Goal: Task Accomplishment & Management: Use online tool/utility

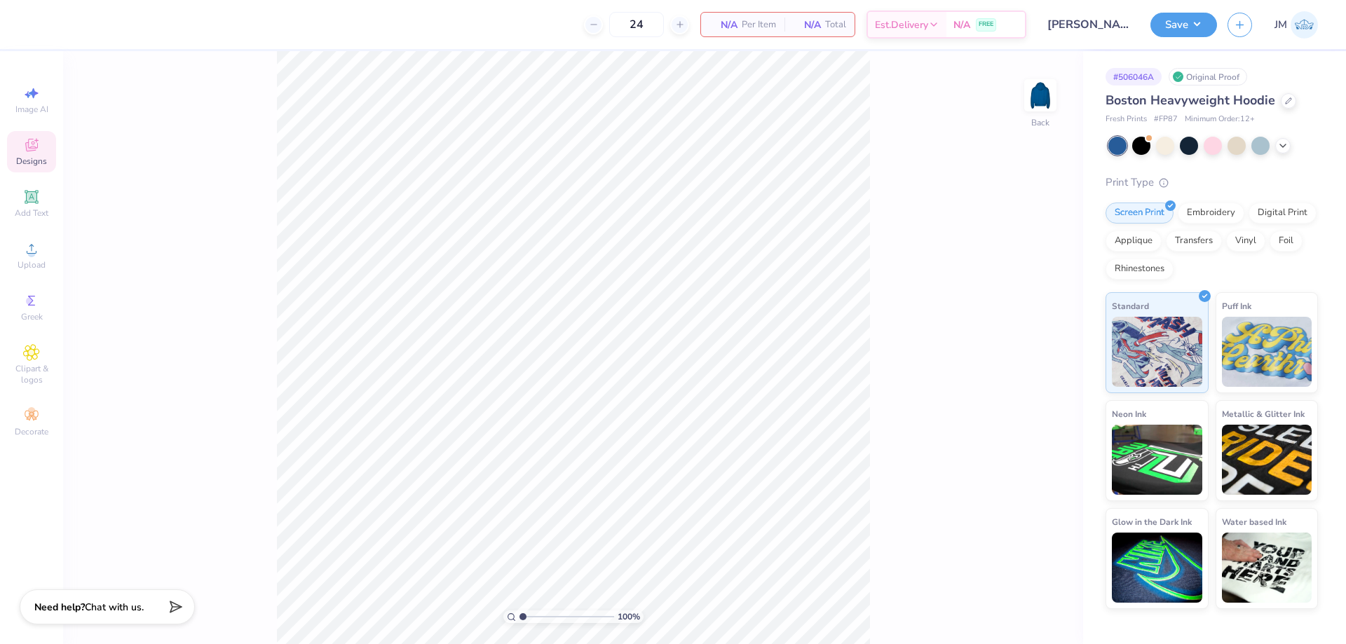
click at [22, 145] on div "Designs" at bounding box center [31, 151] width 49 height 41
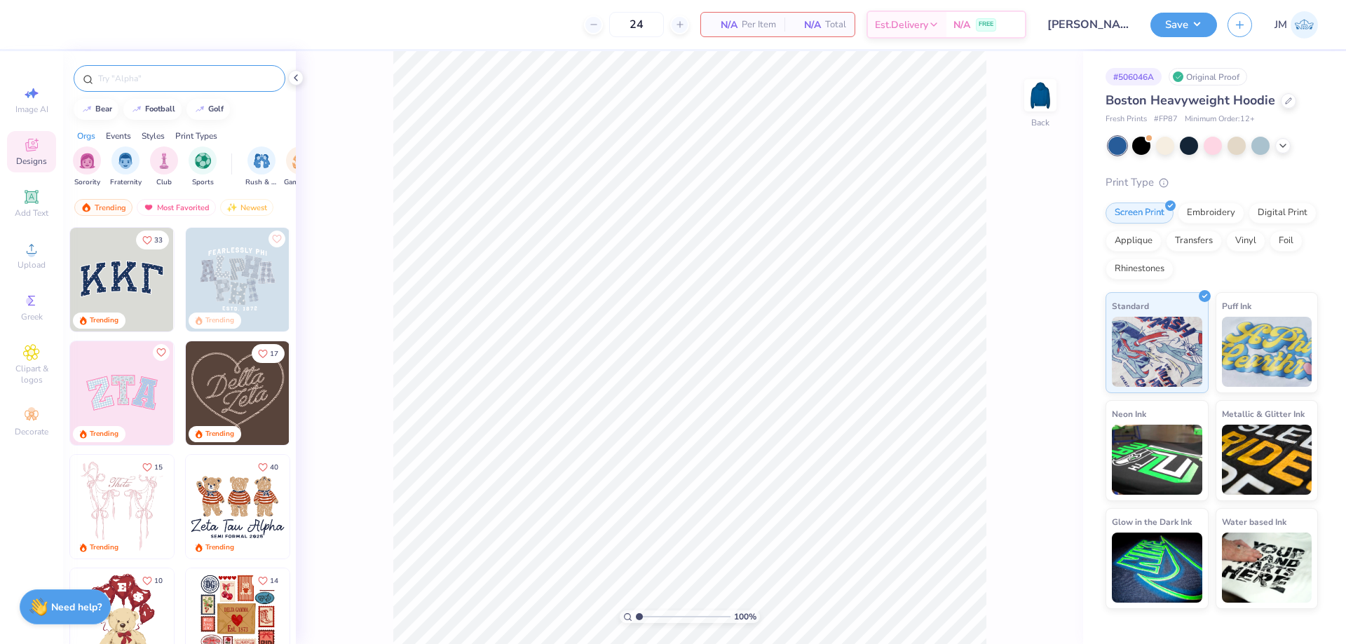
click at [196, 83] on input "text" at bounding box center [186, 79] width 179 height 14
type input "phi kappa psi minimalist"
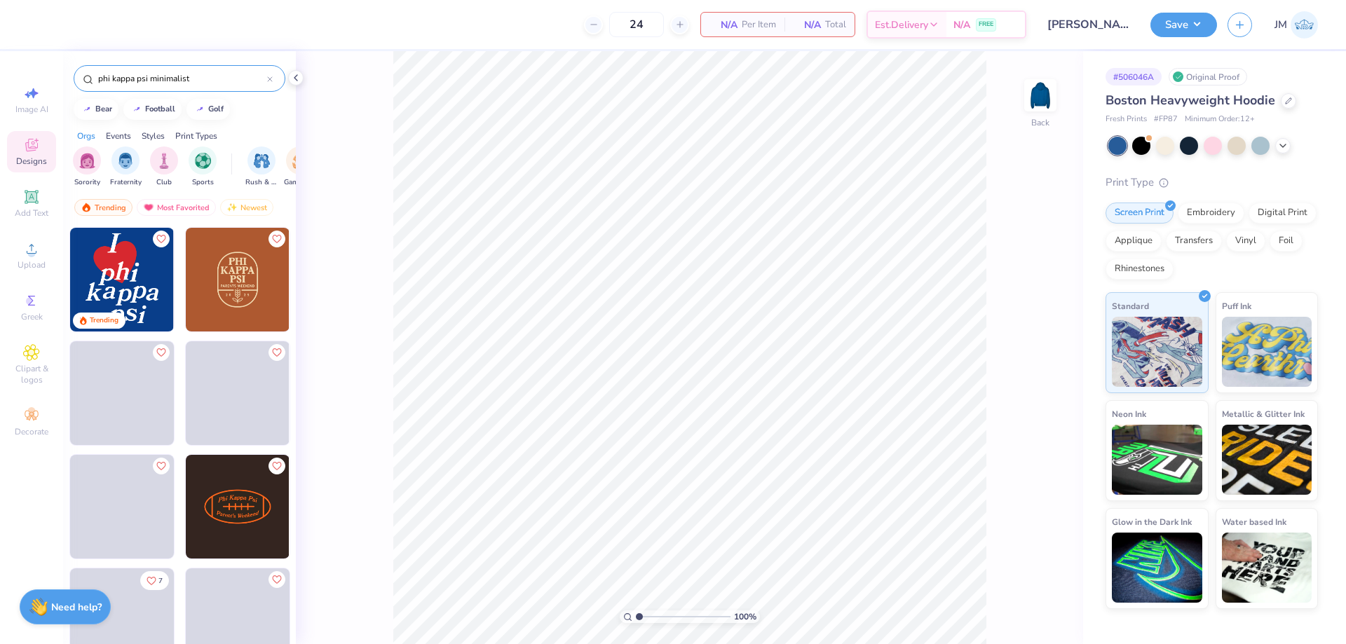
click at [96, 260] on img at bounding box center [122, 280] width 104 height 104
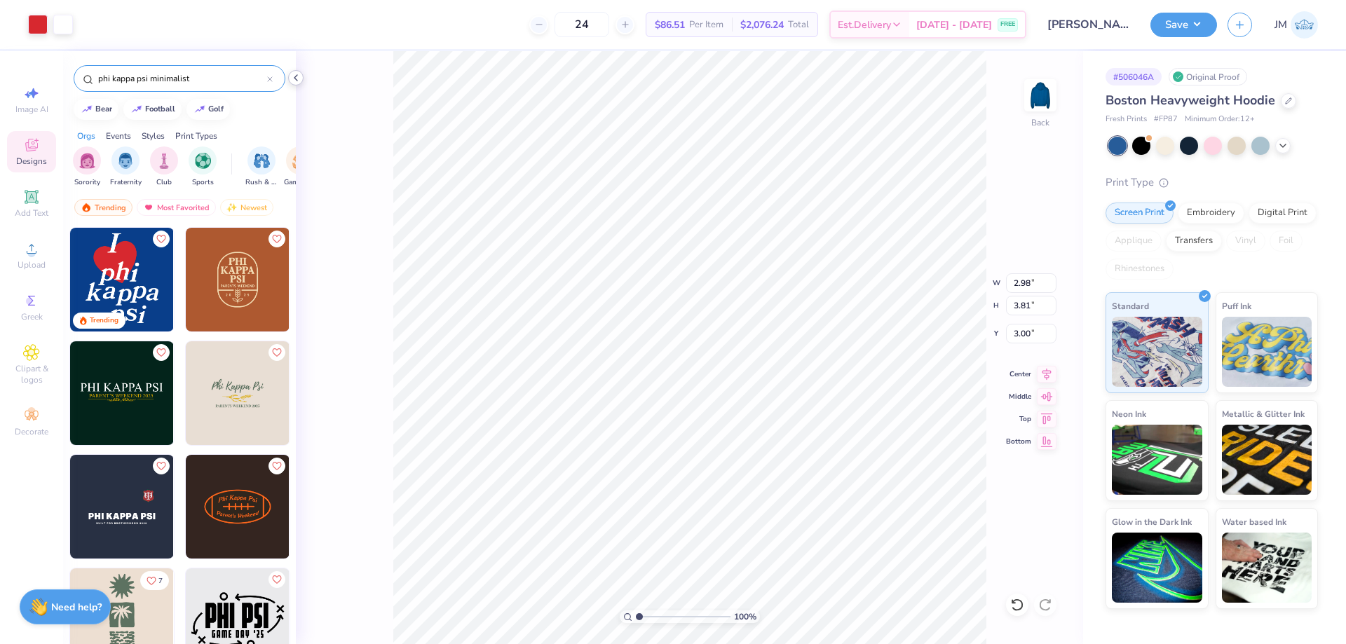
click at [297, 73] on icon at bounding box center [295, 77] width 11 height 11
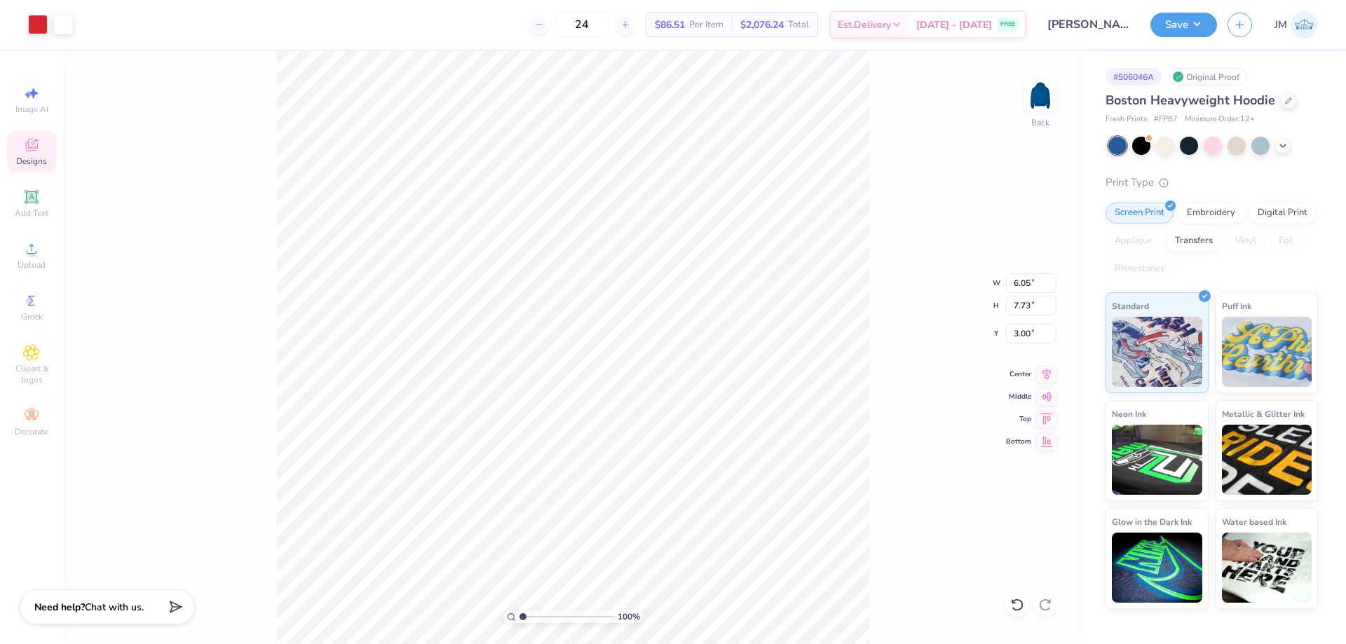
type input "6.05"
type input "7.73"
click at [1049, 369] on icon at bounding box center [1047, 372] width 20 height 17
click at [920, 340] on div "100 % Back W 6.05 6.05 " H 7.73 7.73 " Y 3.00 3.00 " Center Middle Top Bottom" at bounding box center [573, 347] width 1020 height 593
click at [577, 522] on li "Ungroup" at bounding box center [595, 517] width 110 height 27
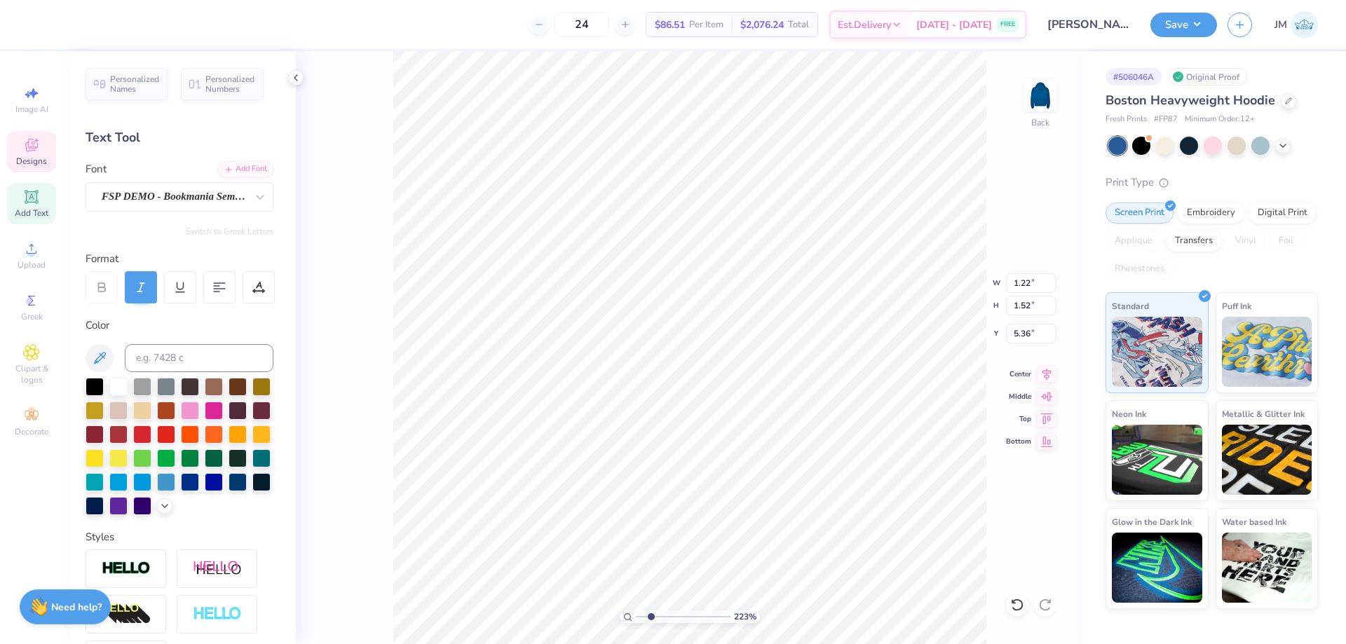
type input "2.22643184911232"
type input "1.34"
type input "1.39"
type input "5.93"
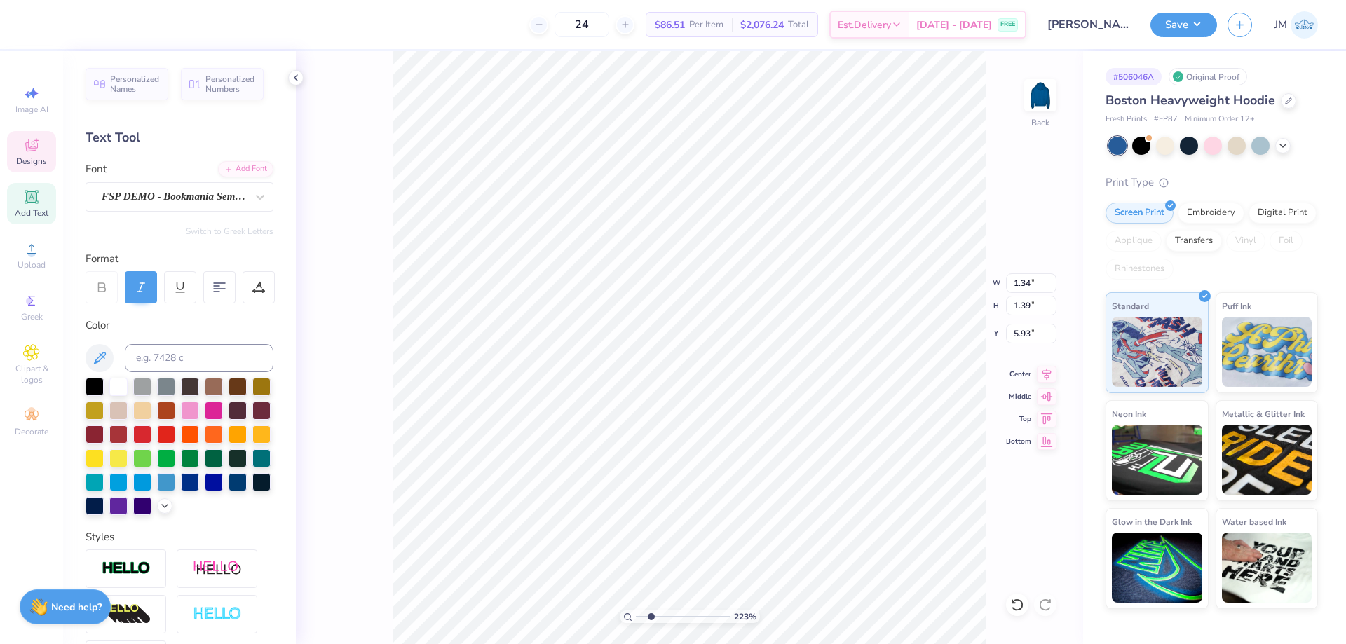
type input "2.22643184911232"
type textarea "Sp"
type input "2.22643184911232"
type textarea "S"
type input "2.22643184911232"
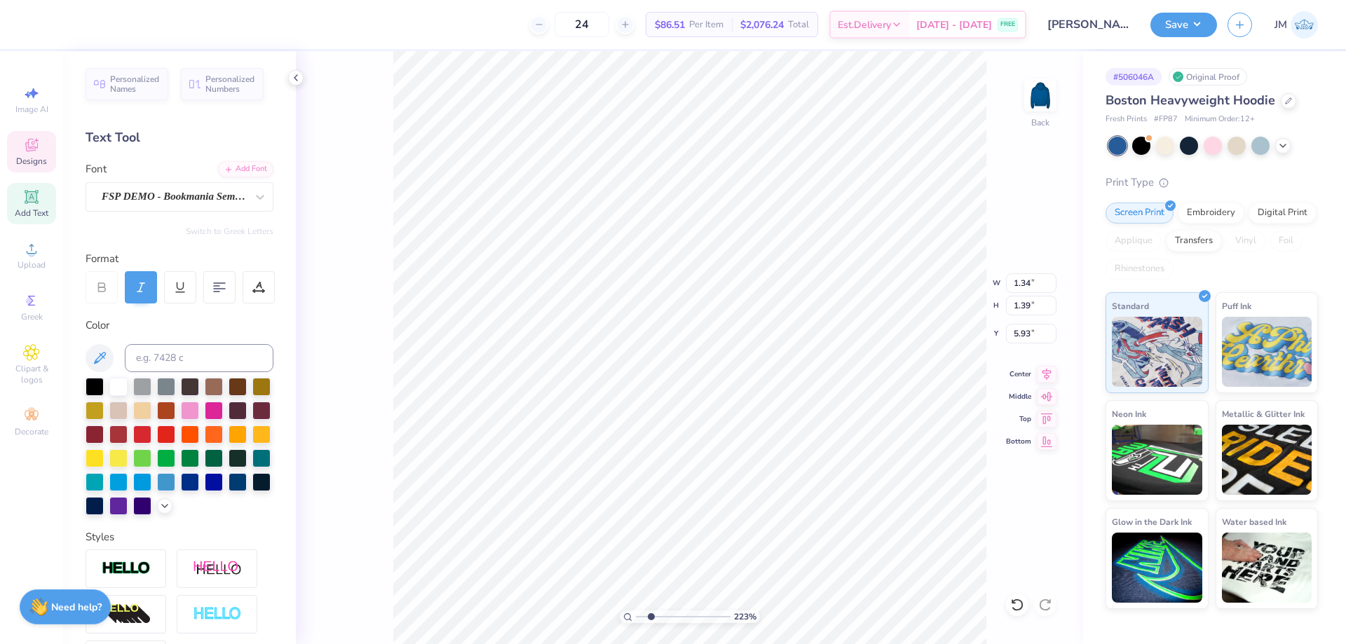
type input "1.39"
type input "1.55"
type input "5.85"
type input "3.32211076832206"
type input "1.22"
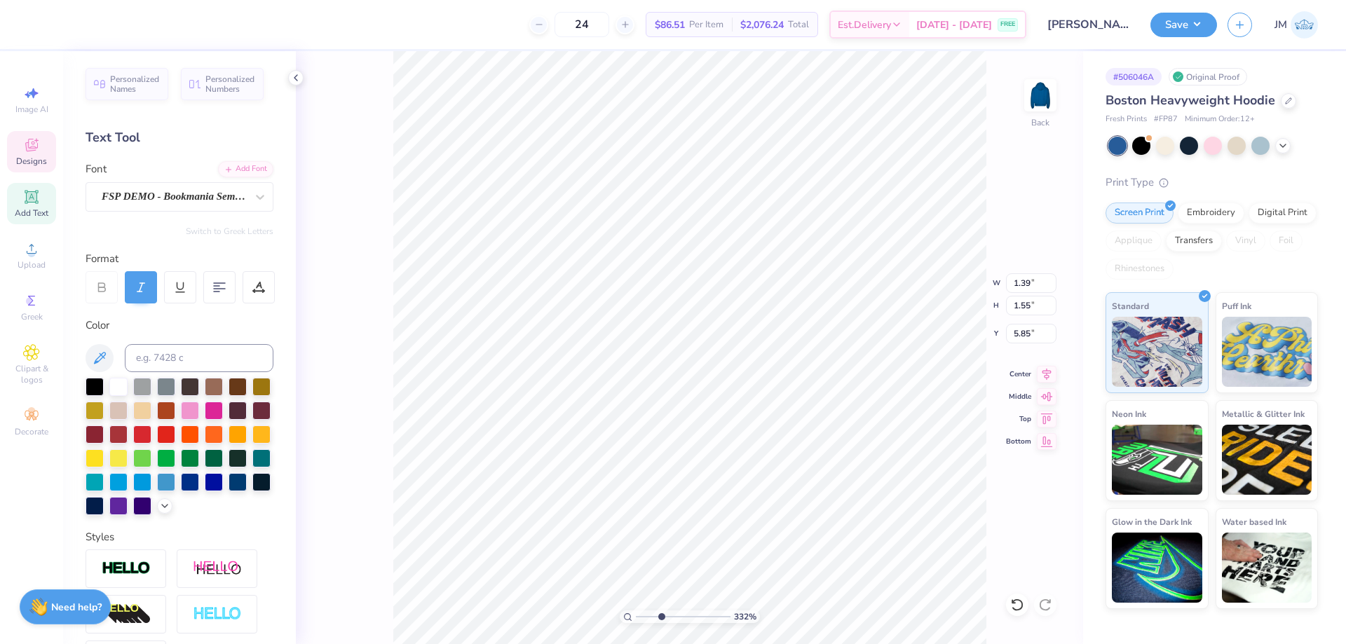
type input "1.52"
type input "5.36"
type input "3.32211076832206"
type textarea "M"
type input "3.32211076832206"
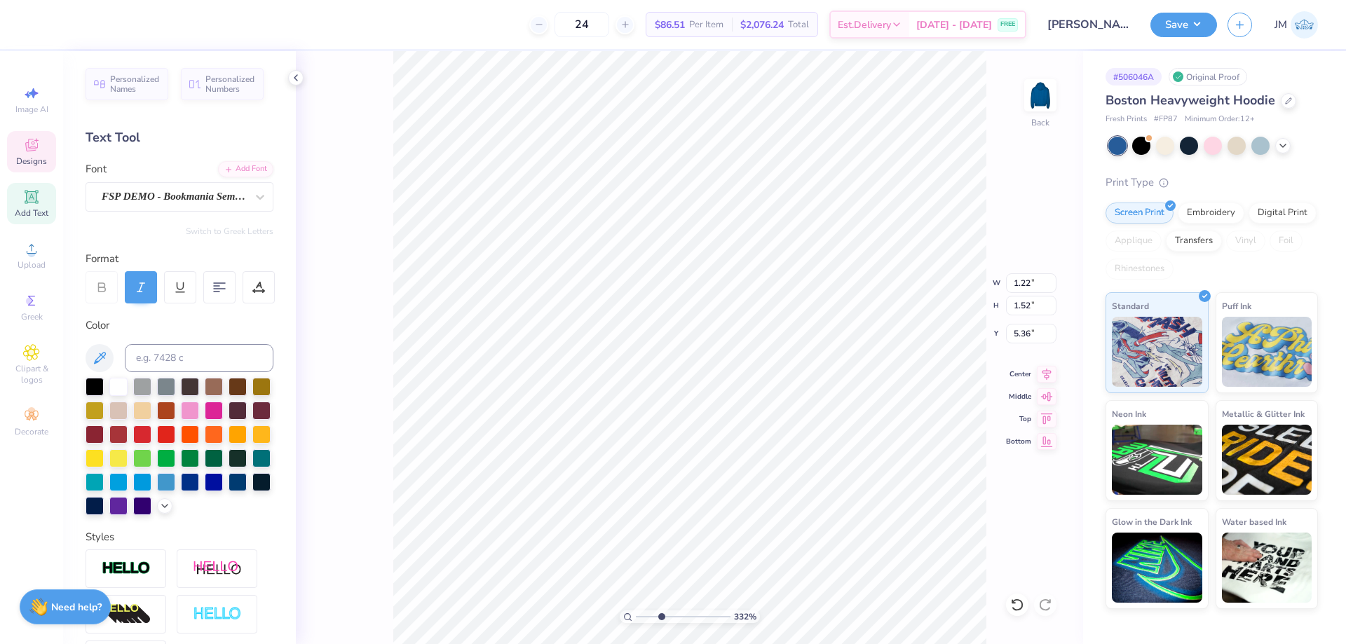
type input "2.18"
type input "1.49"
type input "5.37"
type input "4.9569987787417"
type input "1.39"
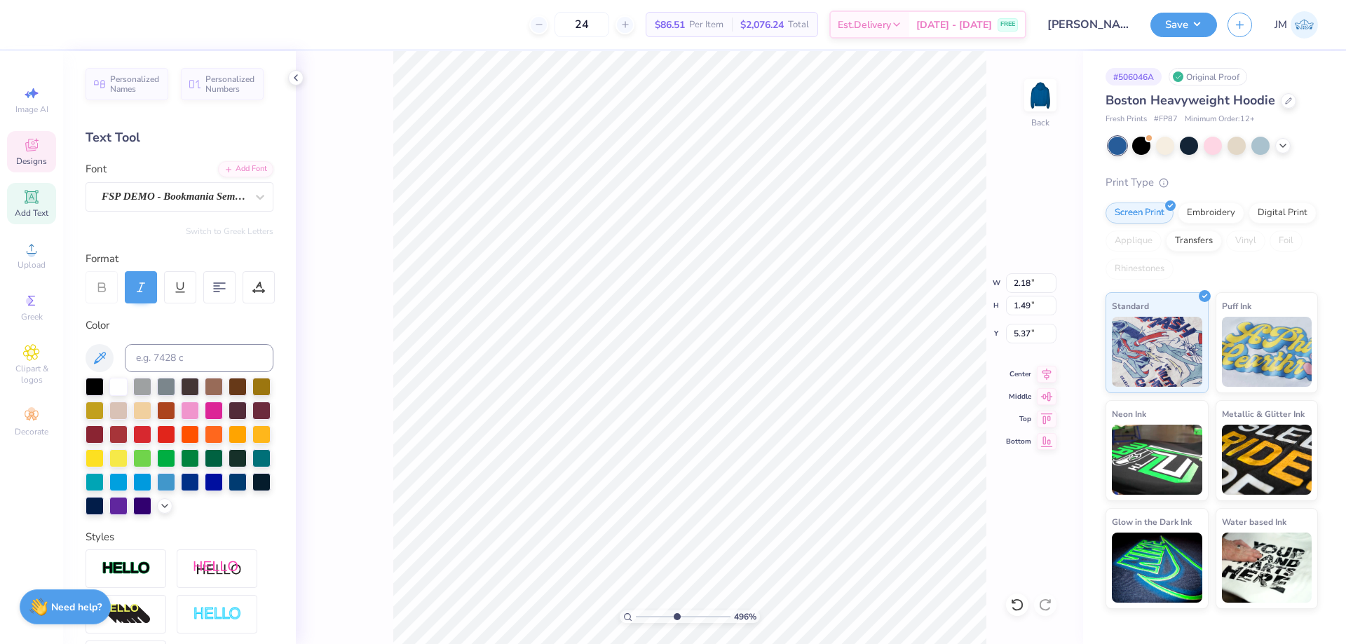
type input "1.55"
type input "5.72"
type input "4.9569987787417"
type input "5.66"
type input "4.9569987787417"
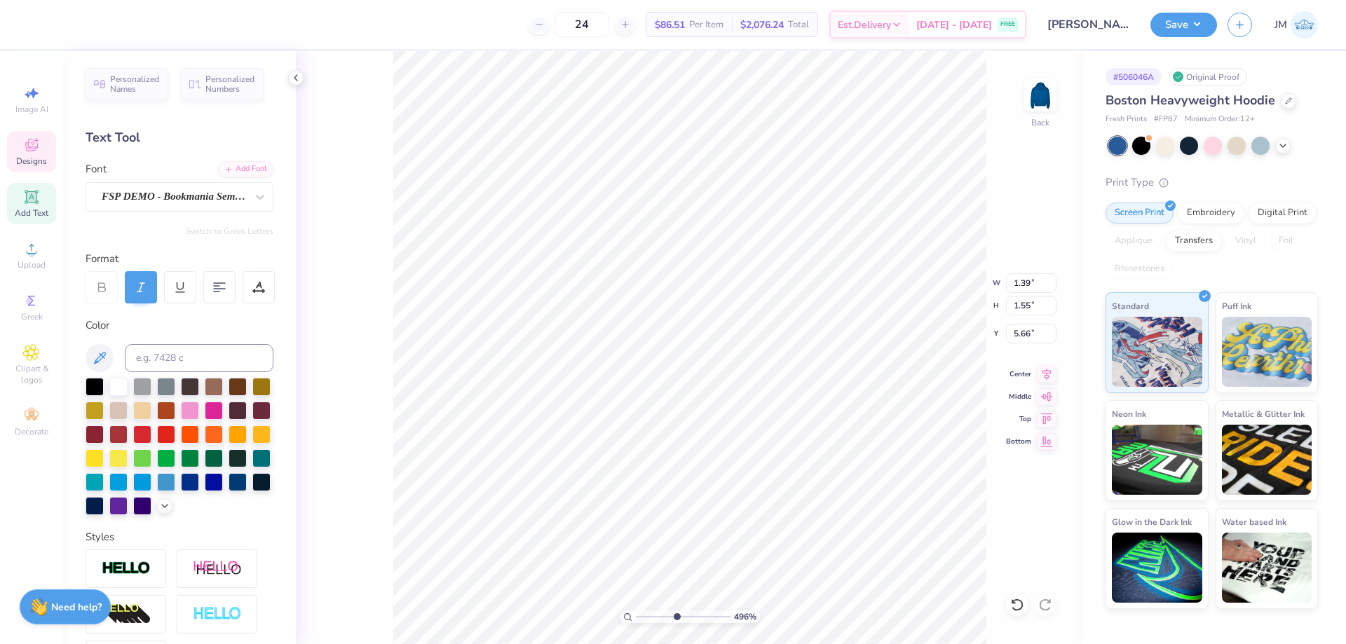
type input "0.80"
type input "1.58"
type input "5.44"
type input "4.9569987787417"
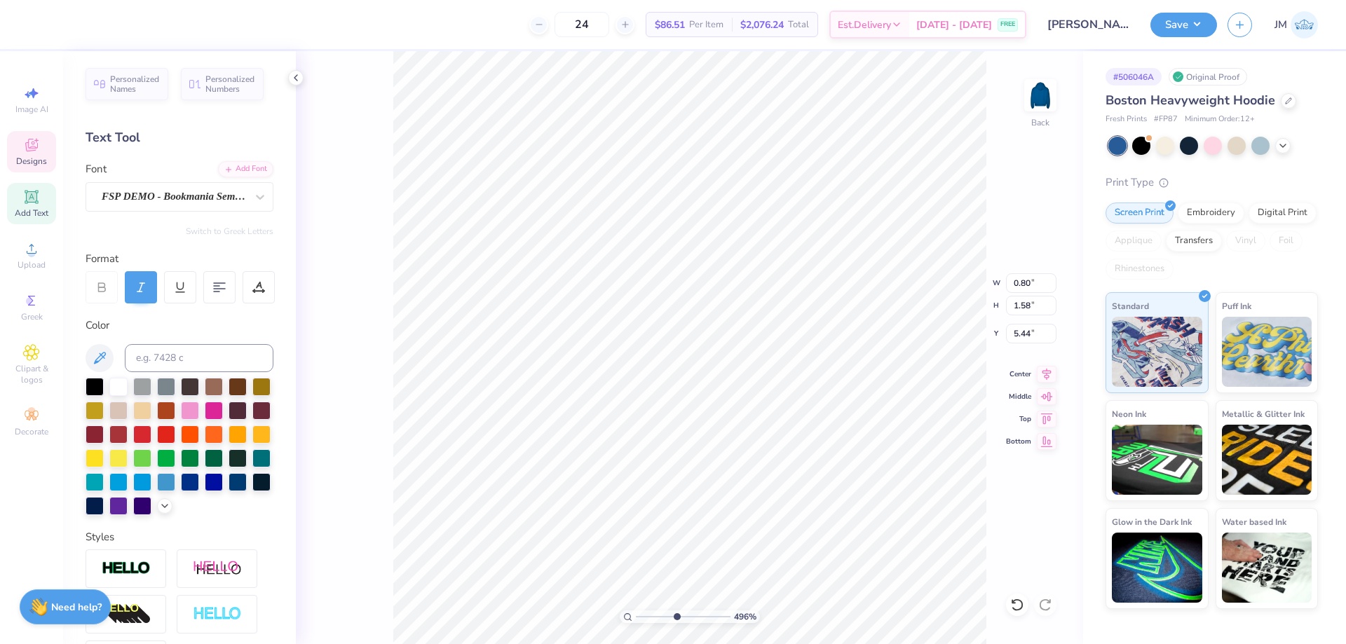
type textarea "U"
type input "4.9569987787417"
type input "1.74"
type input "1.63"
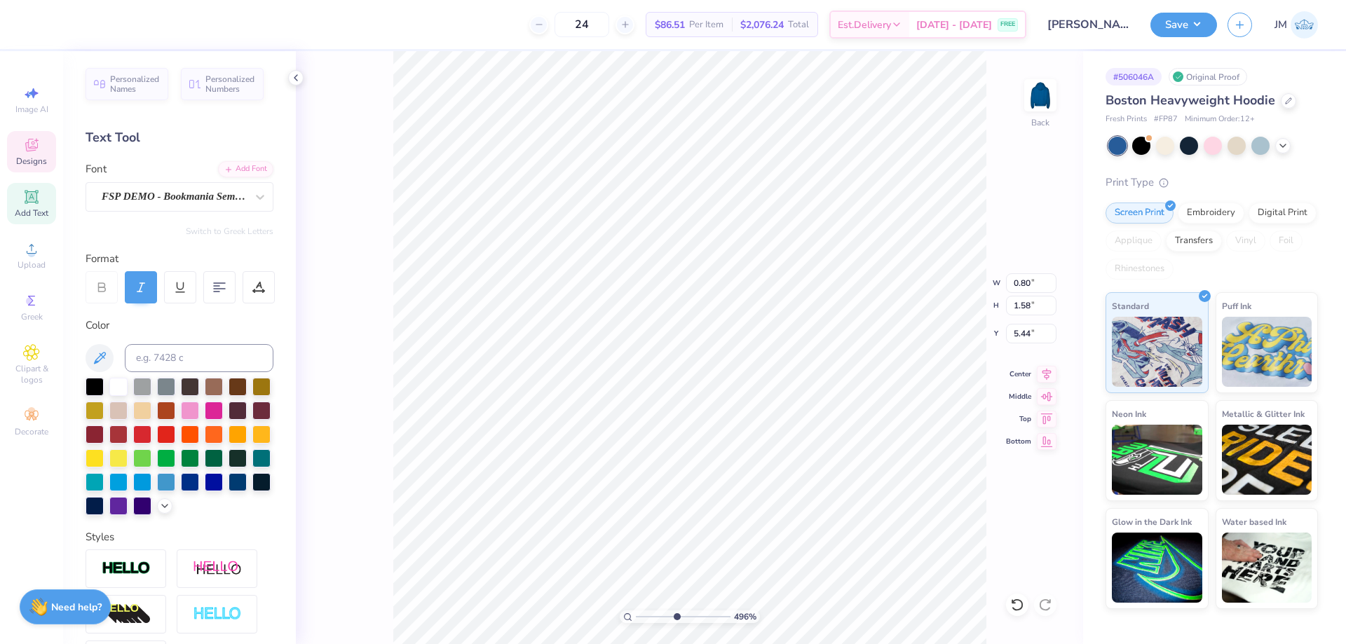
type input "5.42"
type input "4.9569987787417"
type input "5.58"
type input "4.9569987787417"
type input "5.26"
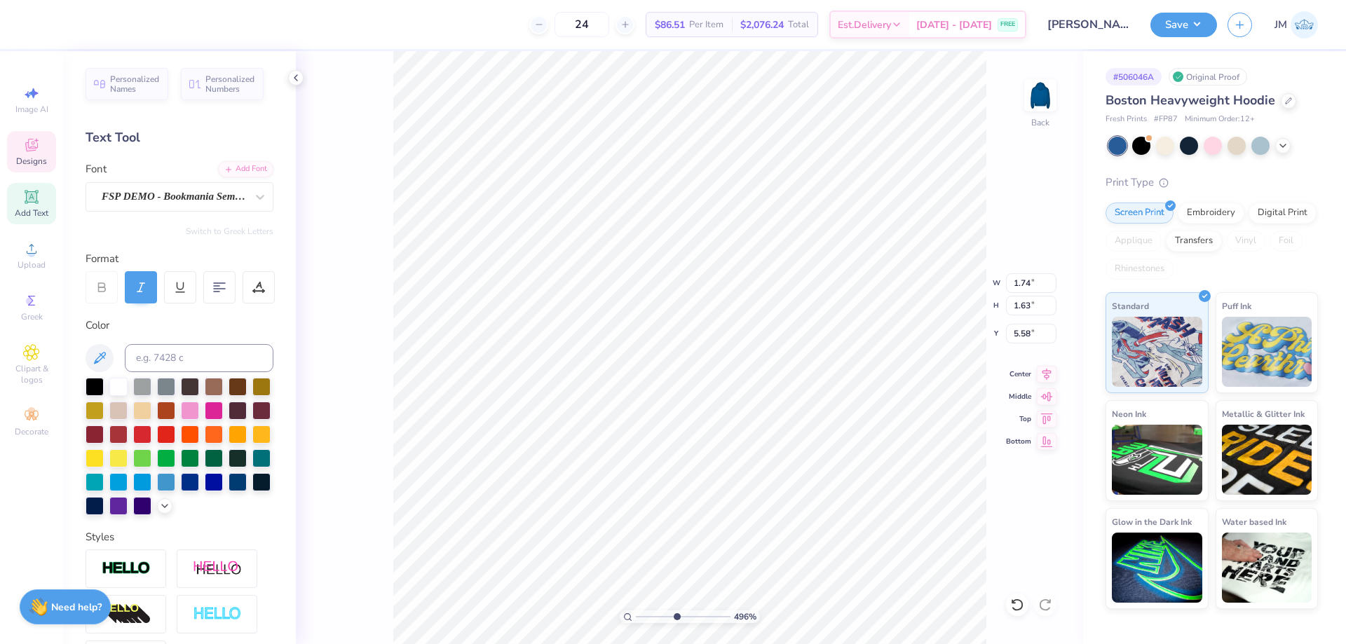
type input "4.9569987787417"
type input "5.46"
type input "4.9569987787417"
type input "5.62"
click at [832, 370] on li "Duplicate" at bounding box center [842, 366] width 110 height 27
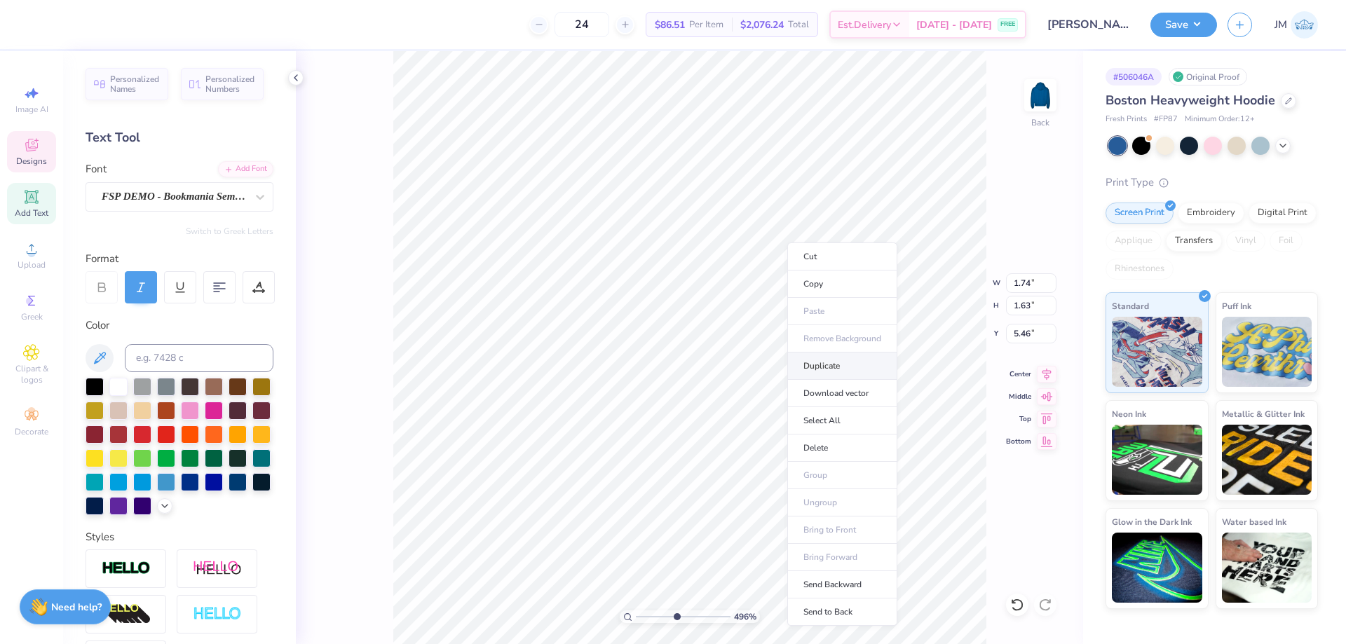
type input "4.9569987787417"
type input "6.46"
type input "4.9569987787417"
click at [1022, 609] on icon at bounding box center [1017, 605] width 14 height 14
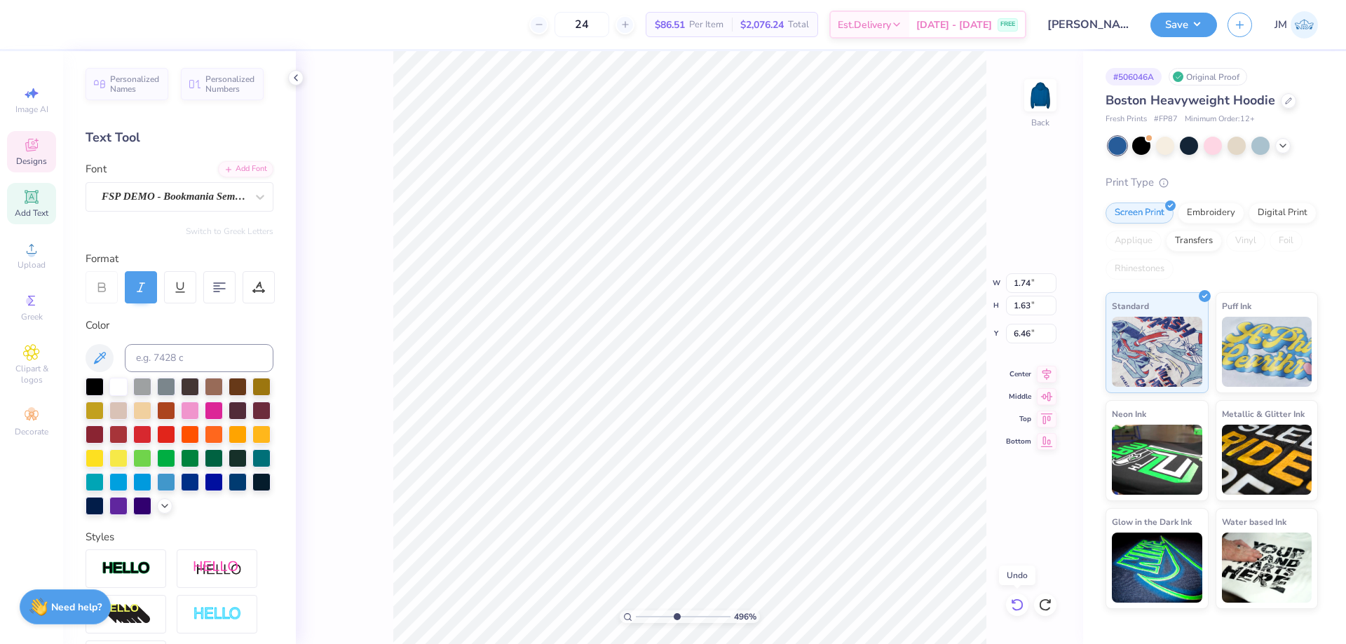
click at [1022, 609] on icon at bounding box center [1017, 605] width 14 height 14
click at [1060, 606] on div "496 % Back" at bounding box center [689, 347] width 787 height 593
click at [1052, 605] on icon at bounding box center [1045, 605] width 14 height 14
click at [253, 193] on icon at bounding box center [260, 197] width 14 height 14
type input "4.9569987787417"
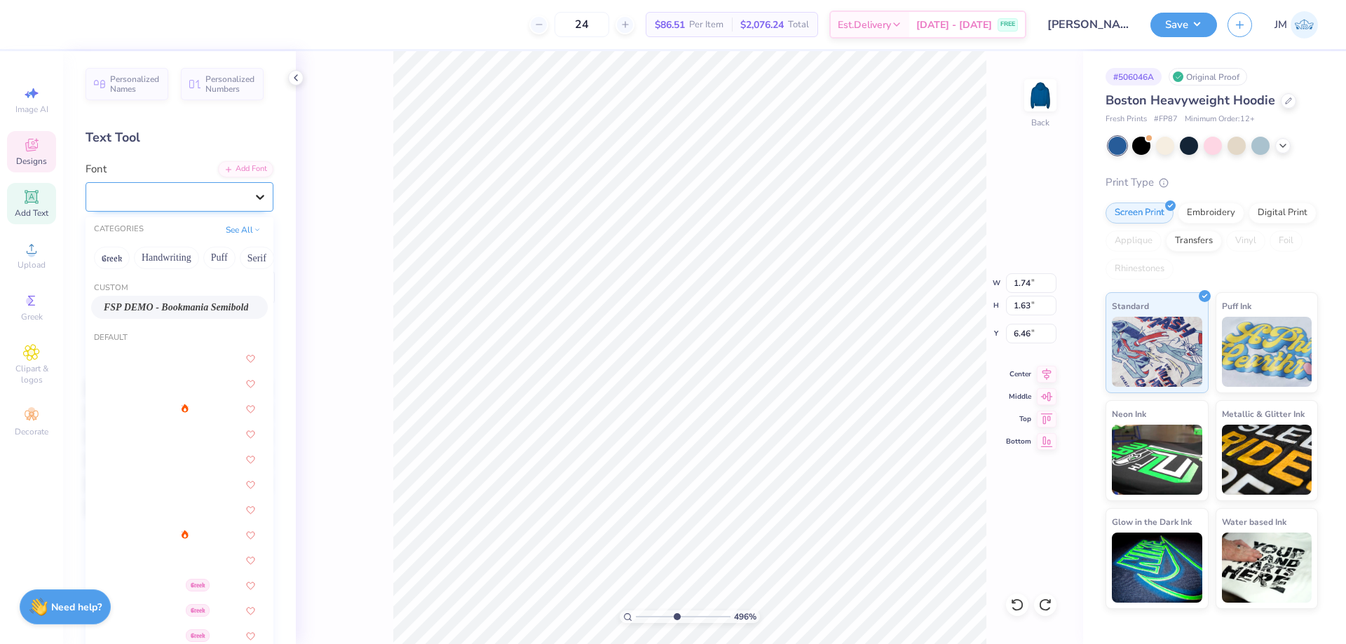
type input "a"
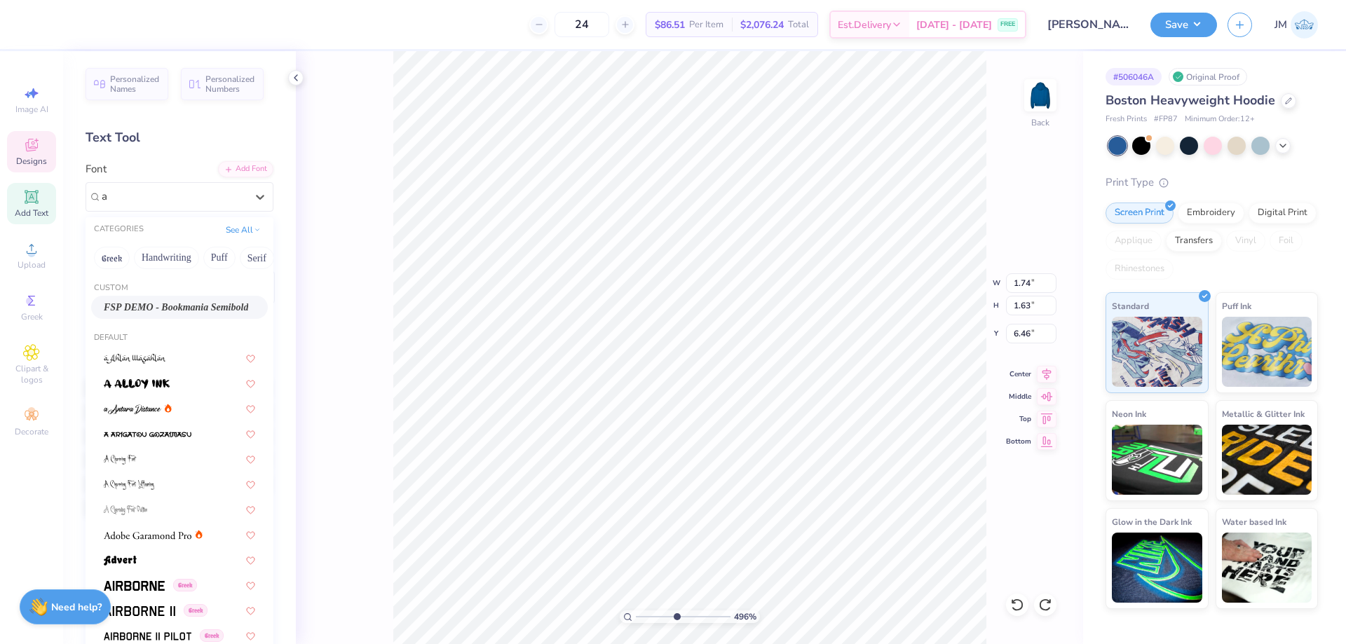
type input "4.9569987787417"
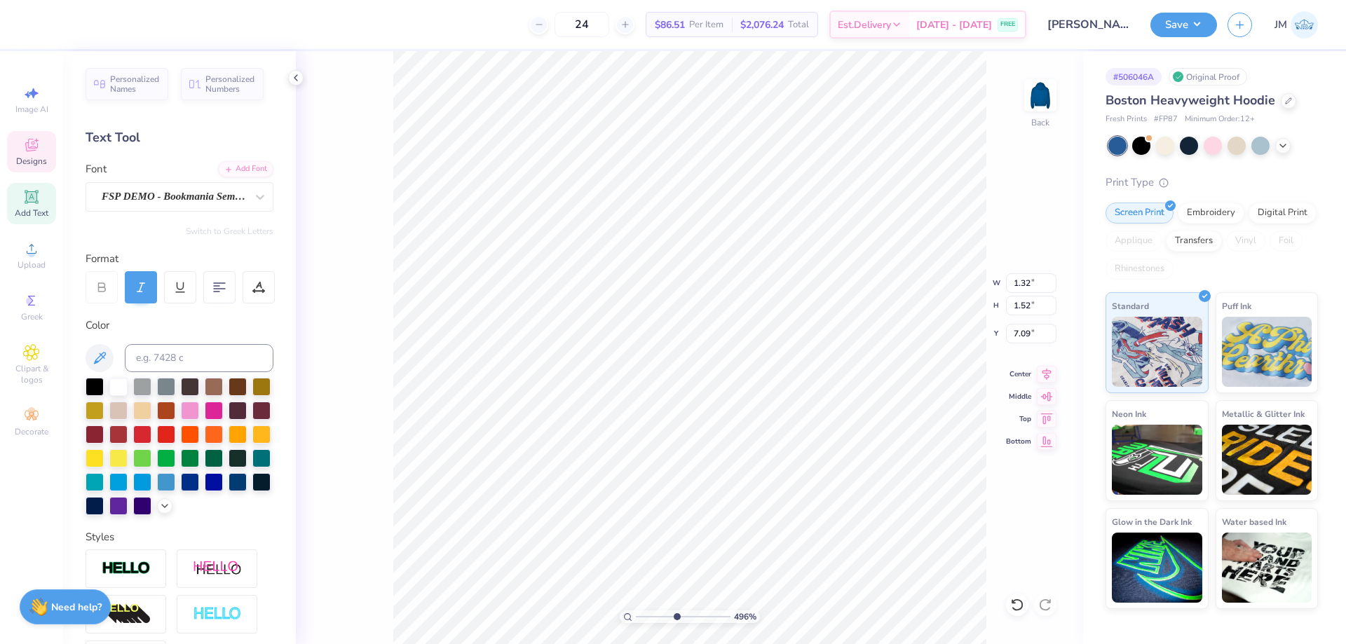
scroll to position [12, 1]
type input "4.9569987787417"
type textarea "s"
type input "4.9569987787417"
type input "0.94"
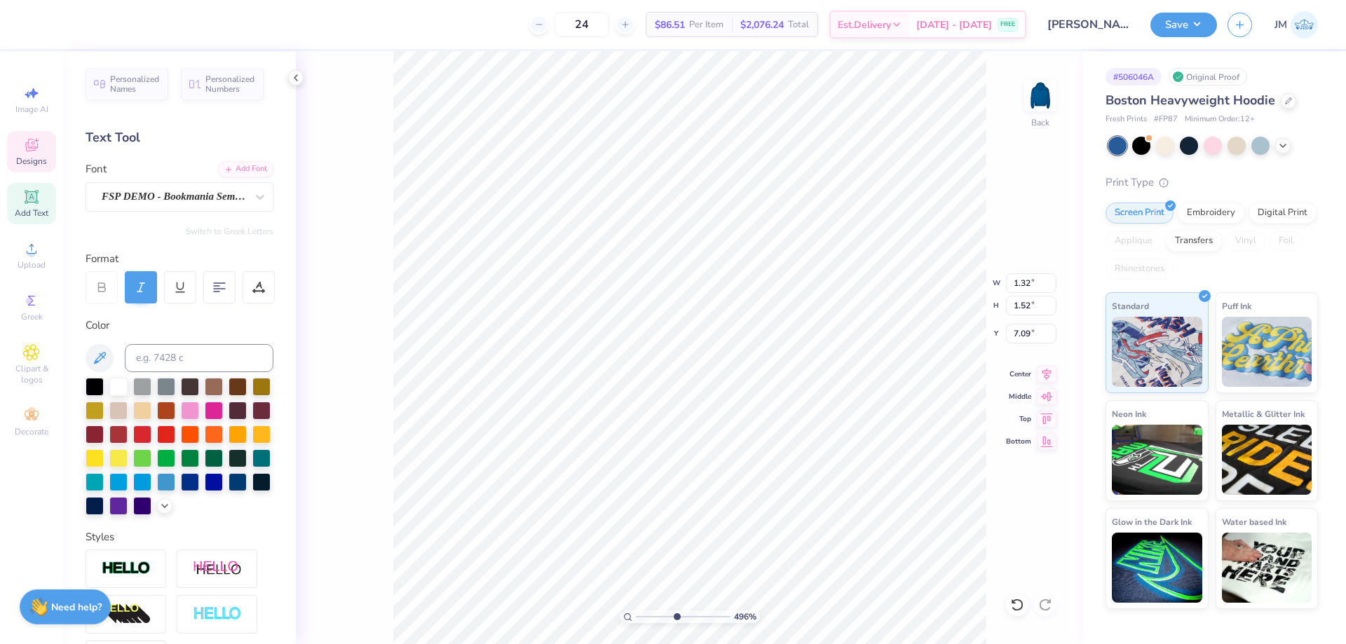
type input "1.03"
type input "7.33"
type input "4.9569987787417"
type input "7.57"
type input "4.9569987787417"
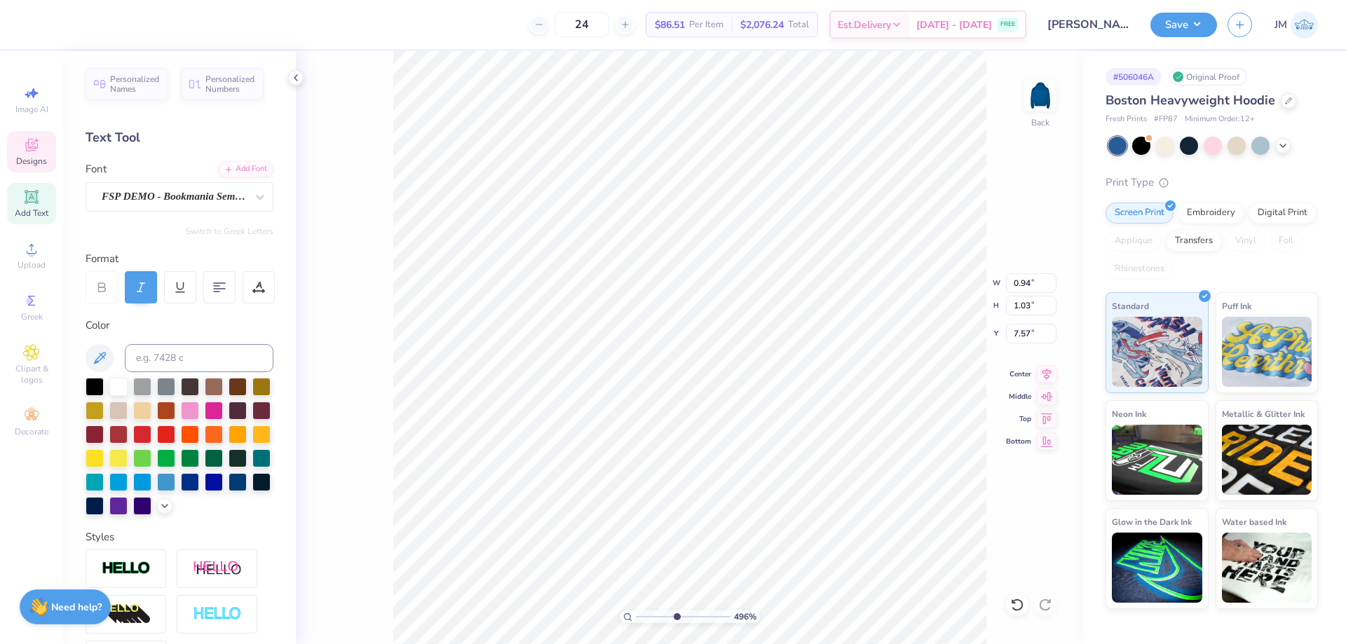
type input "1.02"
type input "7.44"
type input "4.9569987787417"
type textarea "t"
type input "4.9569987787417"
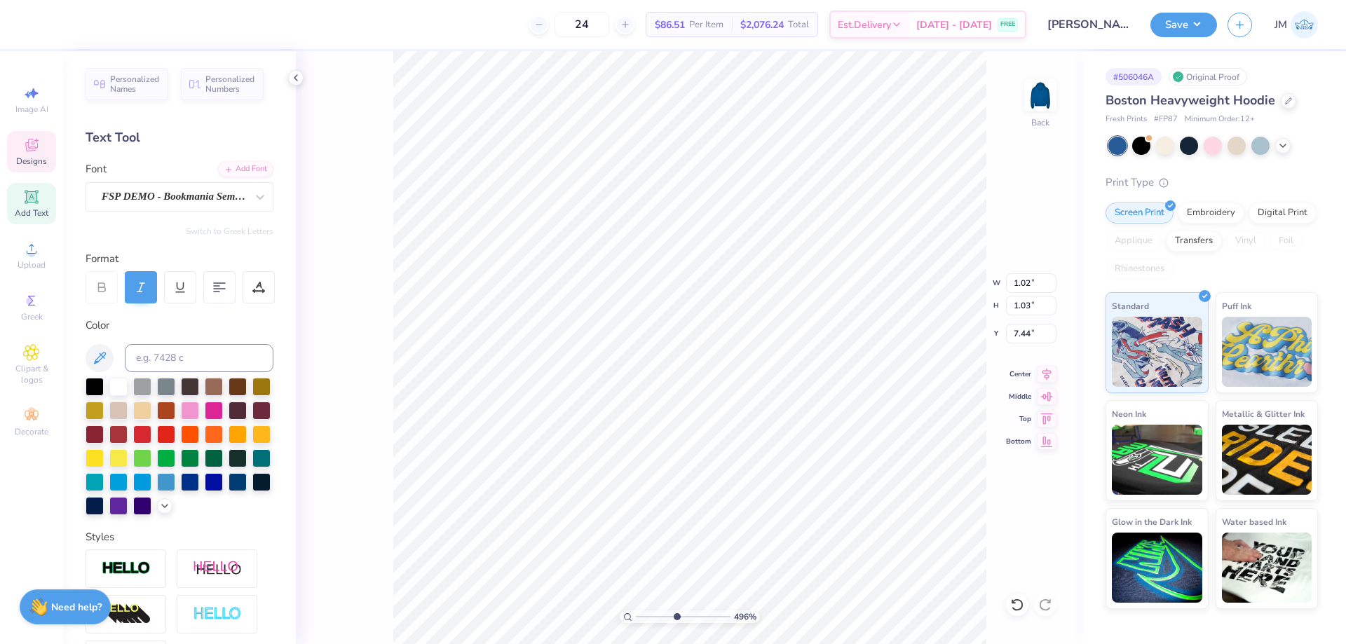
type input "0.69"
type input "1.31"
type input "7.29"
type input "4.9569987787417"
type input "7.09"
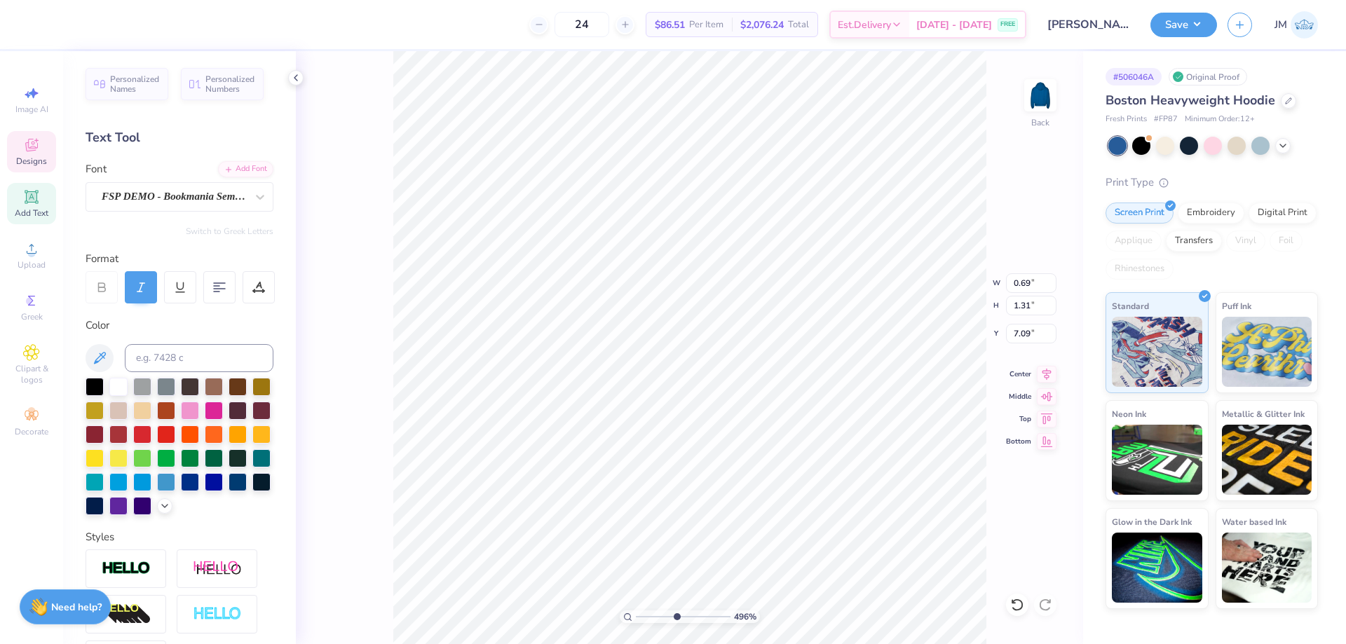
type input "4.9569987787417"
type input "1.34"
type input "1.39"
type input "7.63"
type input "4.9569987787417"
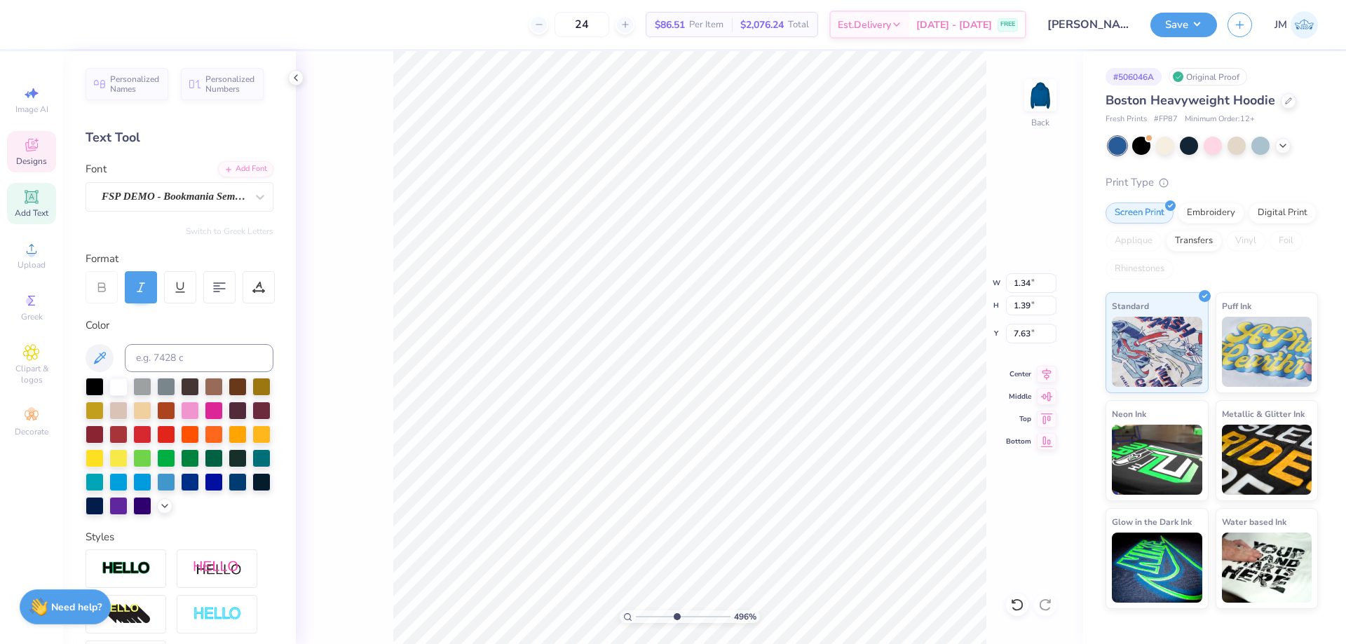
type textarea "y"
type input "4.9569987787417"
type input "1.36"
type input "4.9569987787417"
type input "7.85"
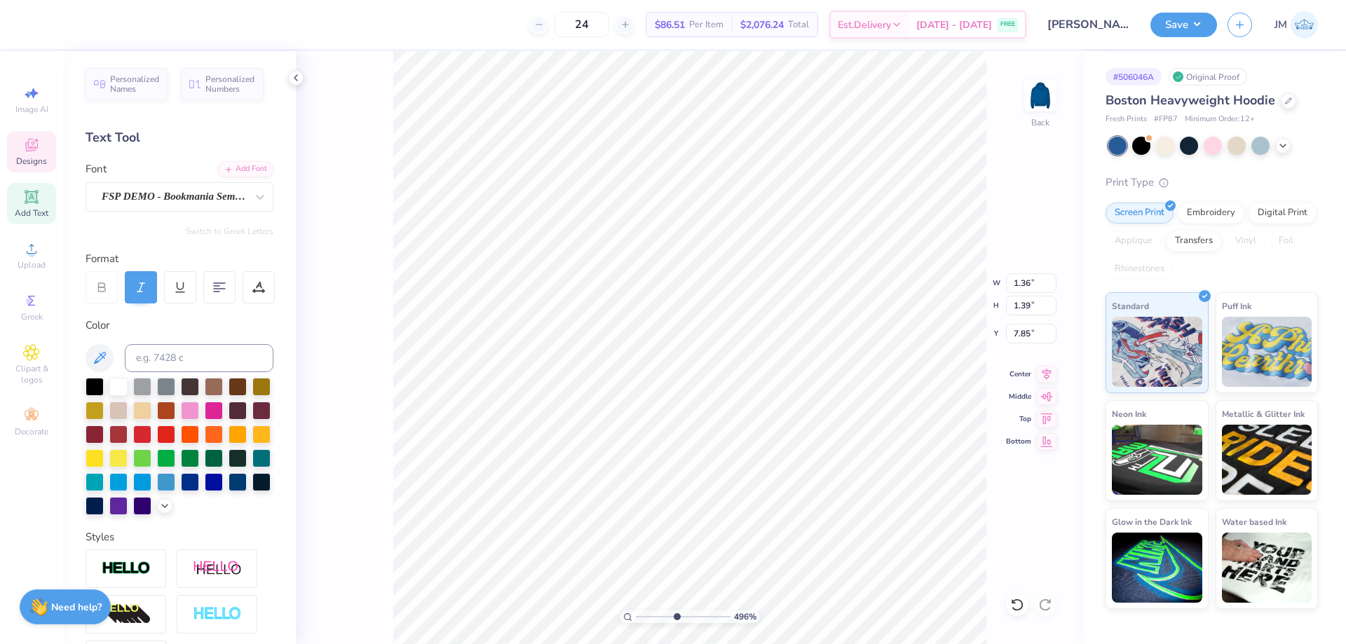
type input "4.9569987787417"
type input "1.34"
type input "7.39"
type input "4.9569987787417"
type textarea "l"
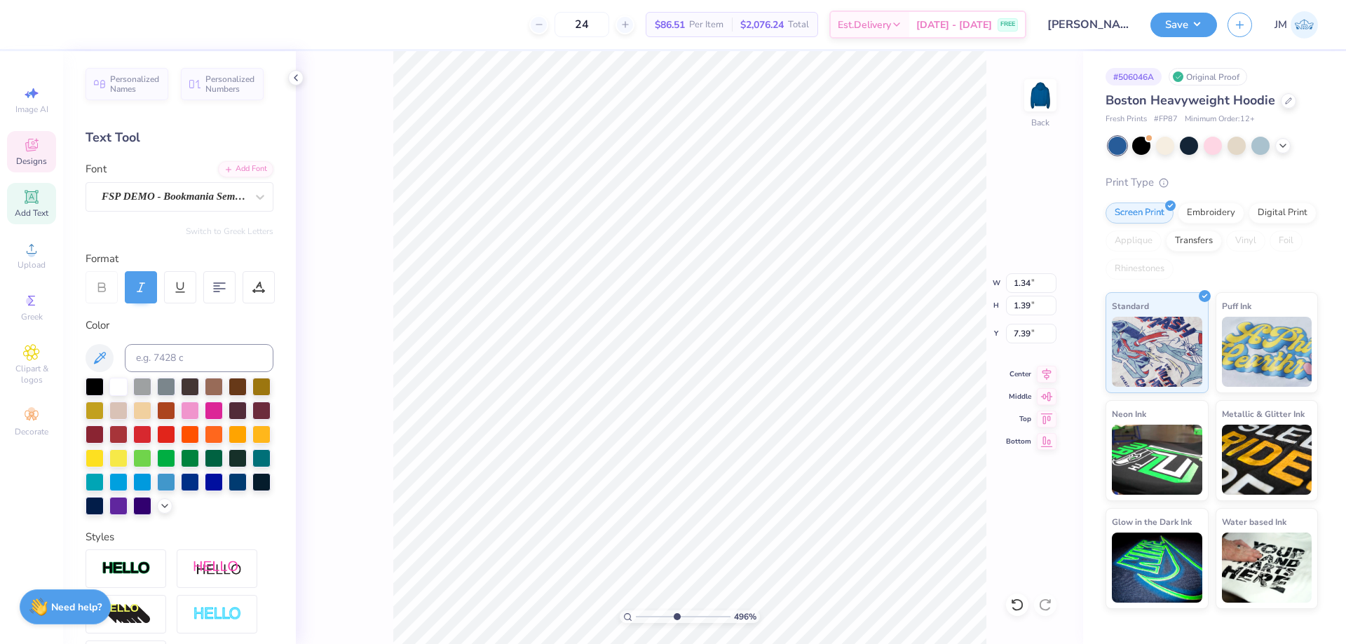
type input "4.9569987787417"
type input "0.77"
type input "1.52"
type input "7.32"
type input "4.9569987787417"
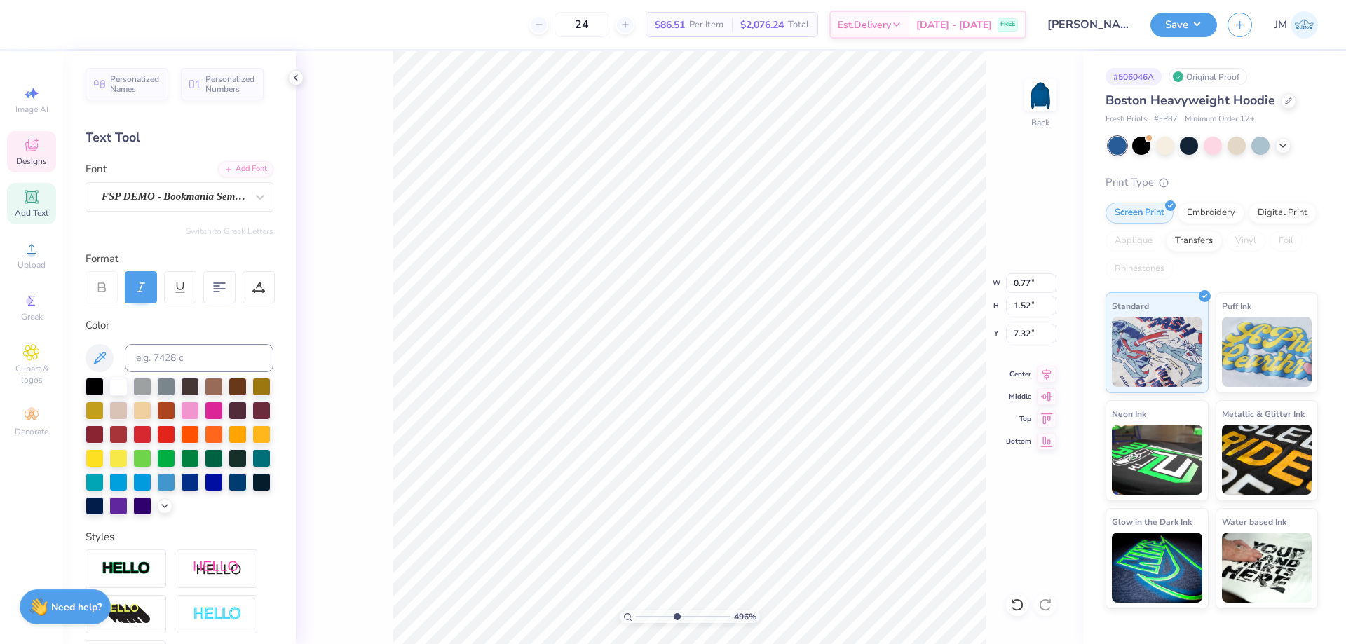
type input "7.24"
type input "4.9569987787417"
type input "1.02"
type input "1.03"
type input "7.57"
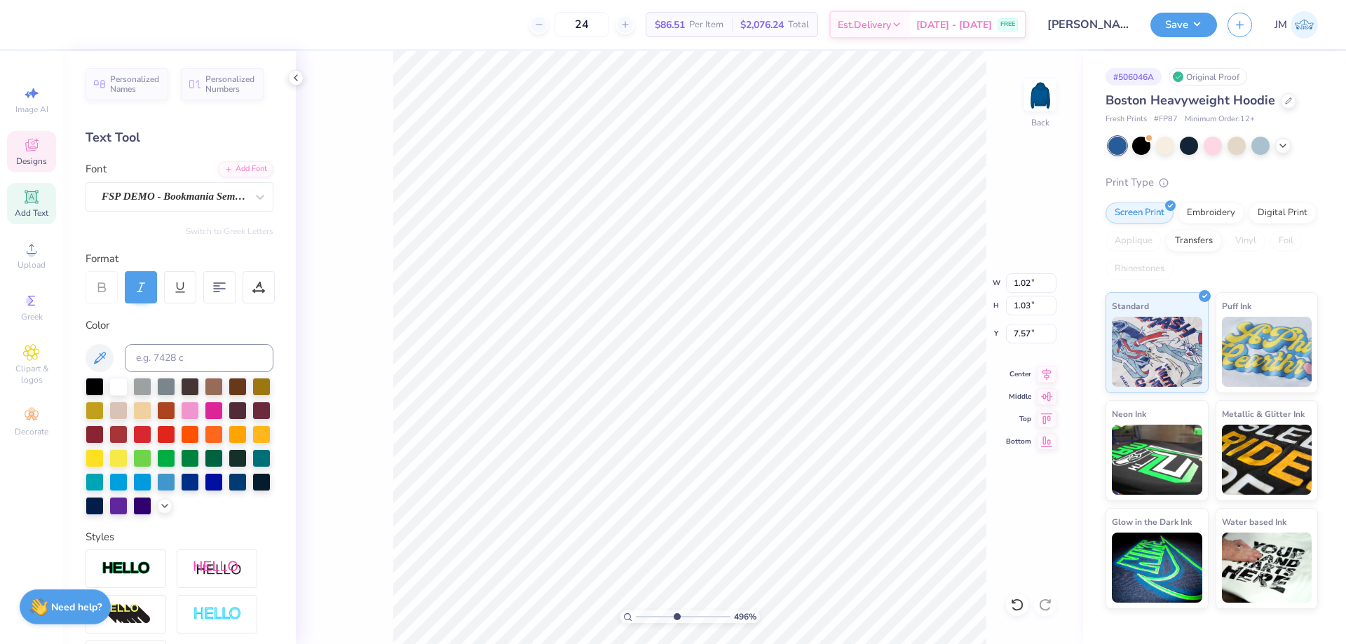
type input "4.9569987787417"
type textarea "e"
type input "4.9569987787417"
type input "0.99"
type input "4.9569987787417"
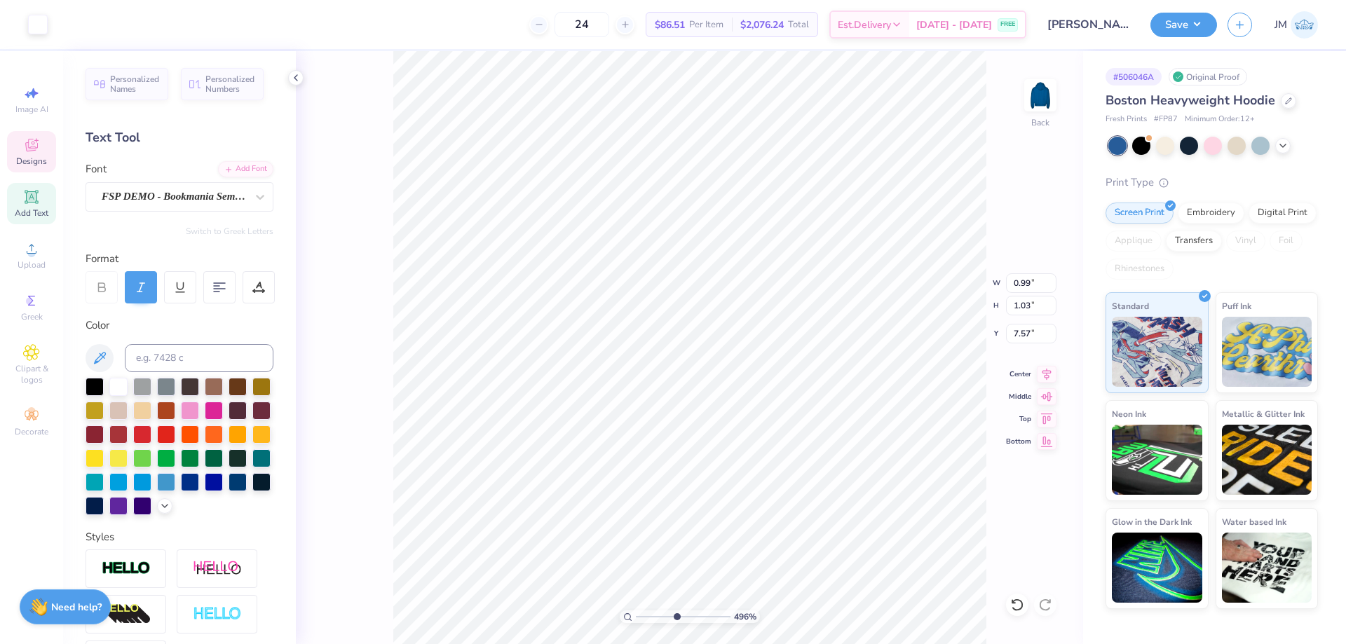
type input "7.49"
click at [1030, 304] on input "6.24" at bounding box center [1031, 306] width 50 height 20
click at [813, 486] on li "Group" at bounding box center [793, 490] width 110 height 27
click at [820, 404] on li "Download vector" at bounding box center [824, 408] width 110 height 27
click at [253, 203] on icon at bounding box center [260, 197] width 14 height 14
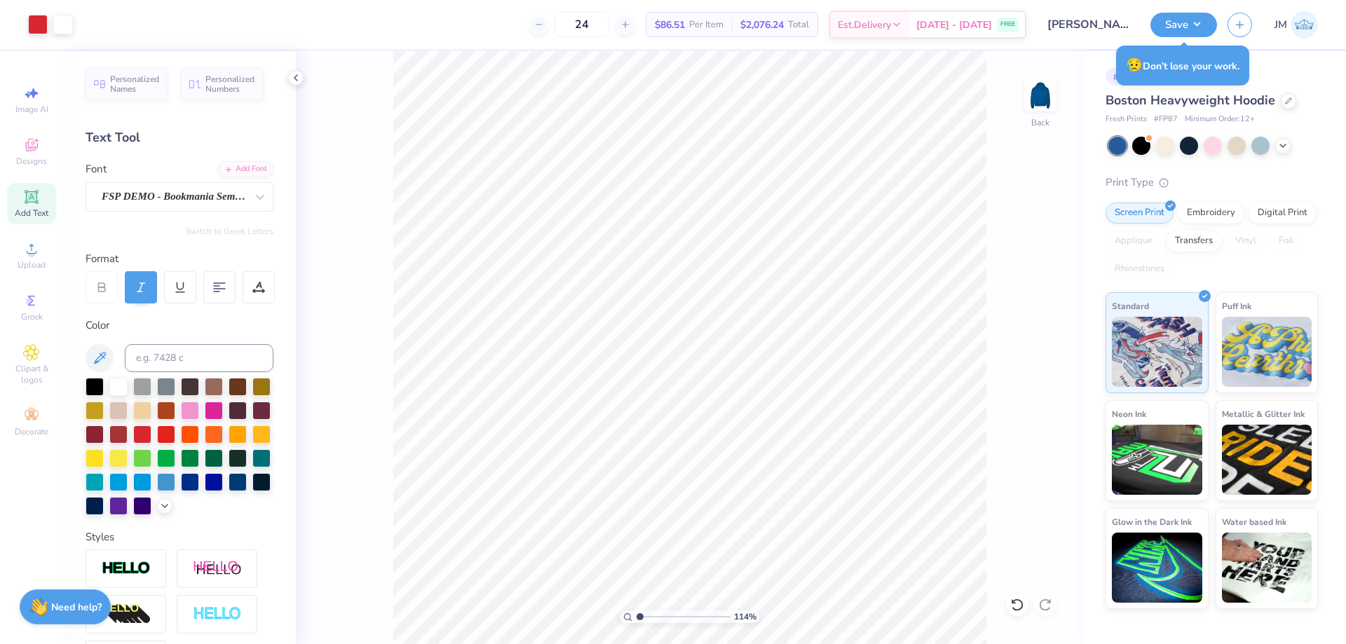
type input "1.14270703473249"
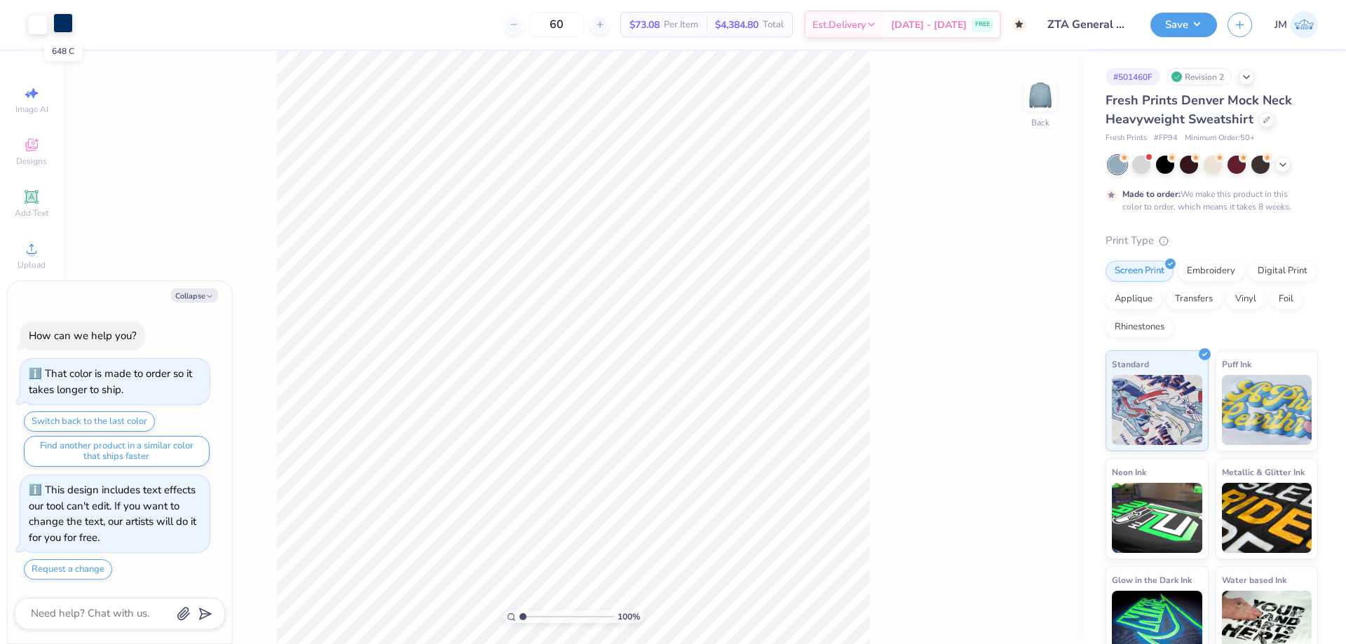
click at [60, 25] on div at bounding box center [63, 23] width 20 height 20
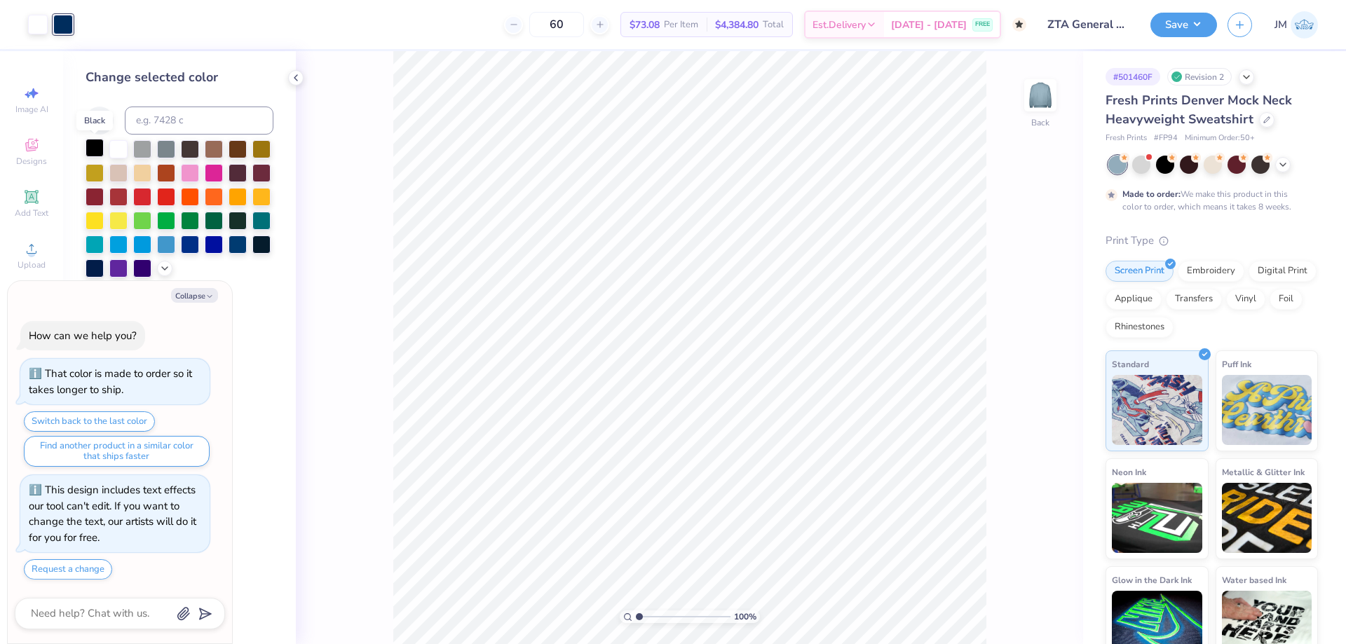
click at [90, 150] on div at bounding box center [95, 148] width 18 height 18
click at [39, 25] on div at bounding box center [38, 23] width 20 height 20
type textarea "x"
click at [165, 127] on input at bounding box center [199, 121] width 149 height 28
type input "648"
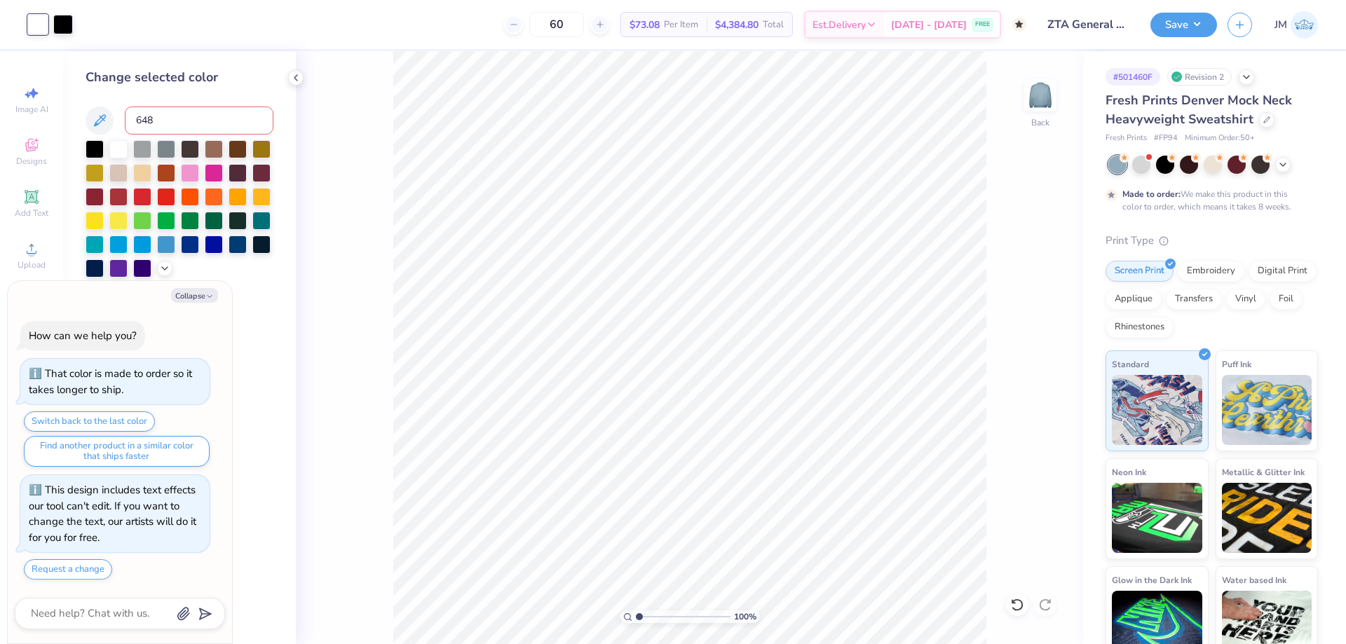
type textarea "x"
drag, startPoint x: 64, startPoint y: 21, endPoint x: 72, endPoint y: 33, distance: 14.2
click at [64, 22] on div at bounding box center [63, 23] width 20 height 20
click at [116, 143] on div at bounding box center [118, 148] width 18 height 18
click at [199, 298] on button "Collapse" at bounding box center [194, 295] width 47 height 15
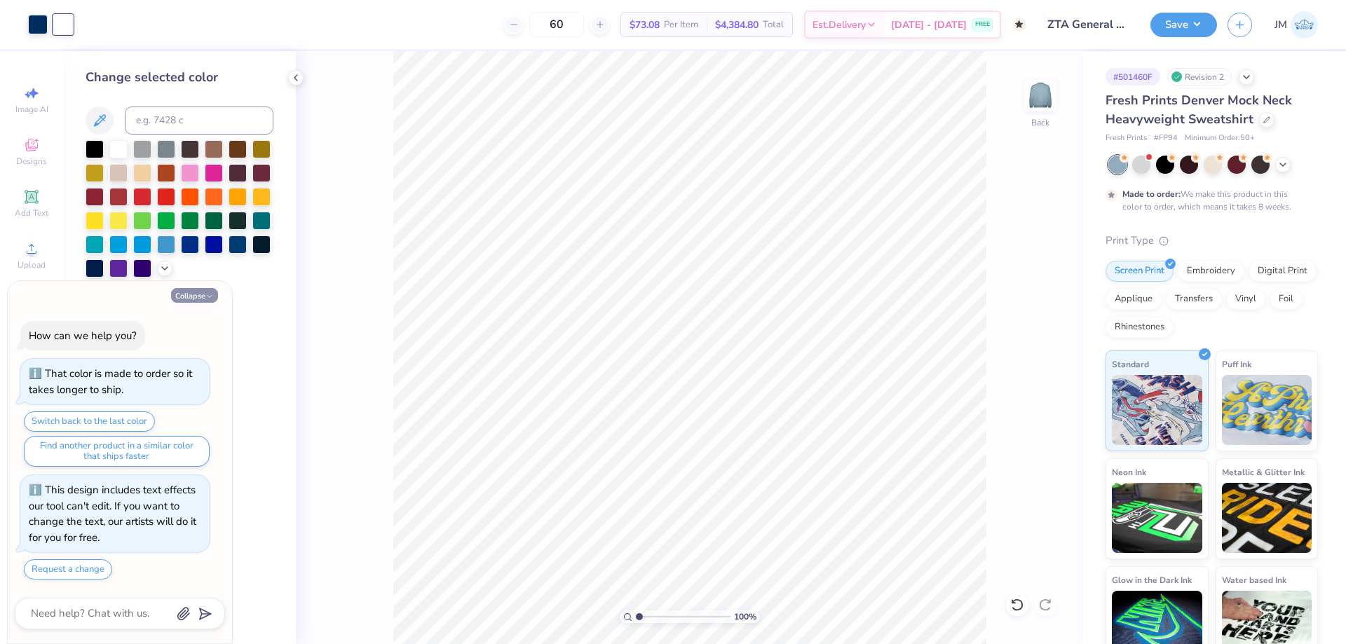
type textarea "x"
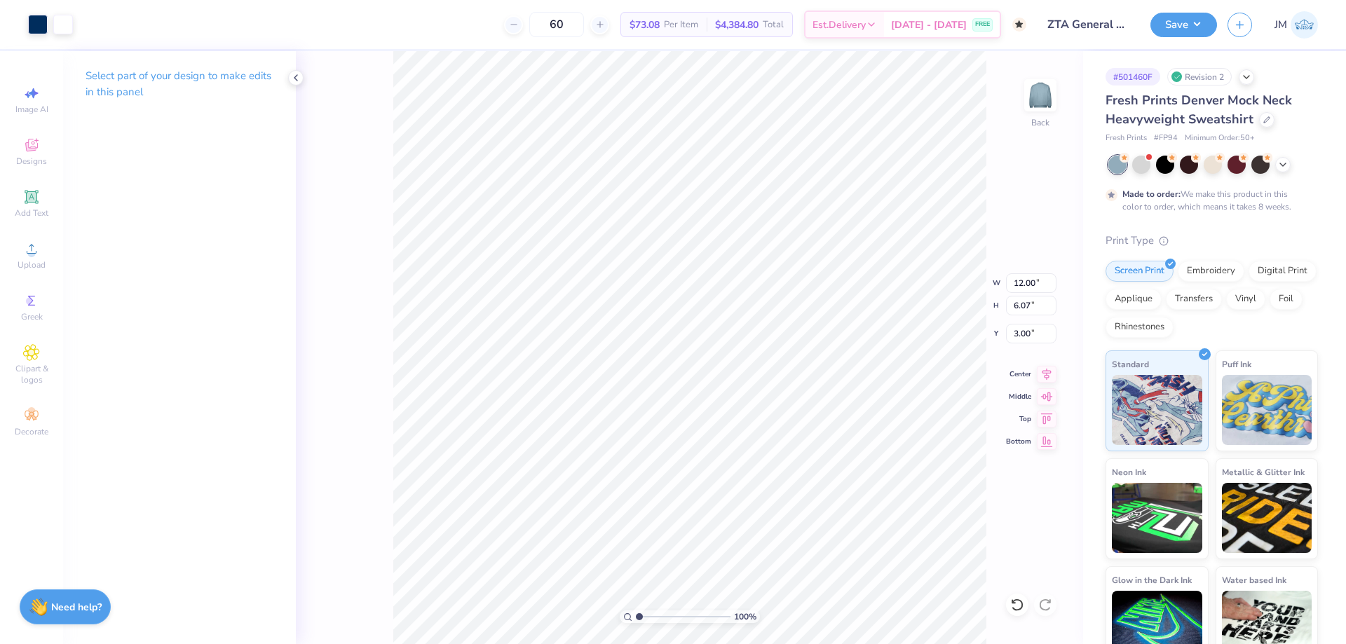
click at [1200, 13] on div "Save" at bounding box center [1183, 25] width 67 height 25
click at [1202, 19] on button "Save" at bounding box center [1183, 23] width 67 height 25
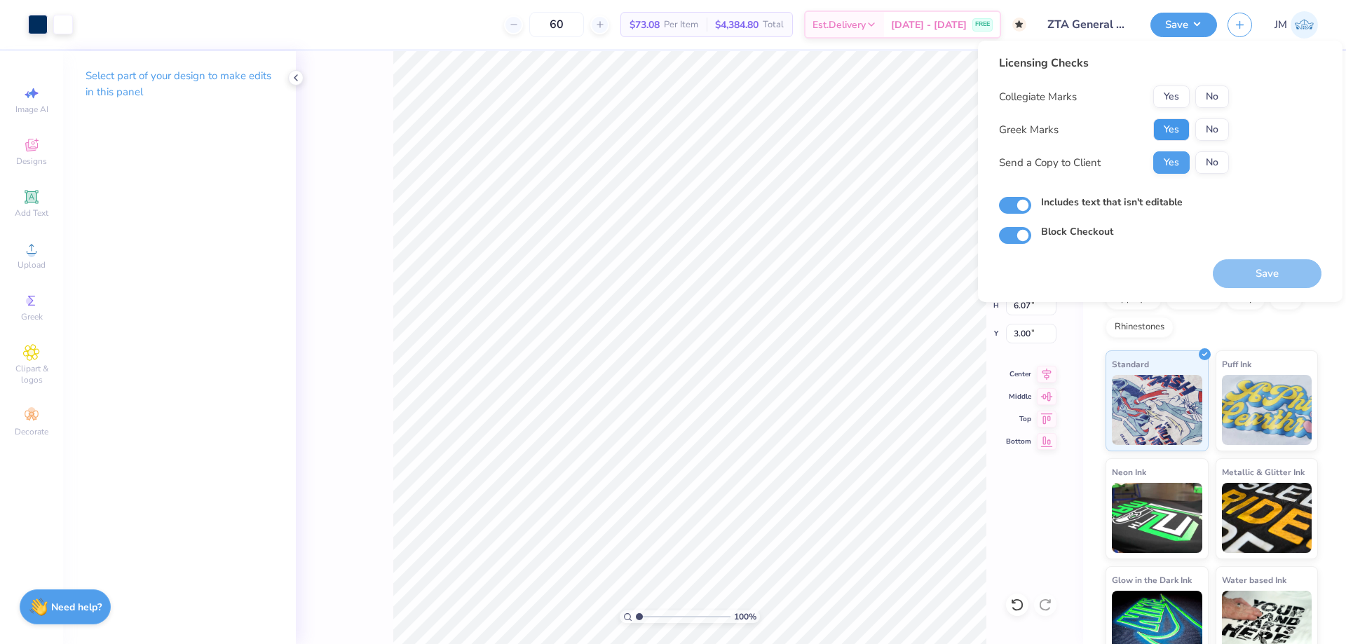
click at [1179, 123] on button "Yes" at bounding box center [1171, 129] width 36 height 22
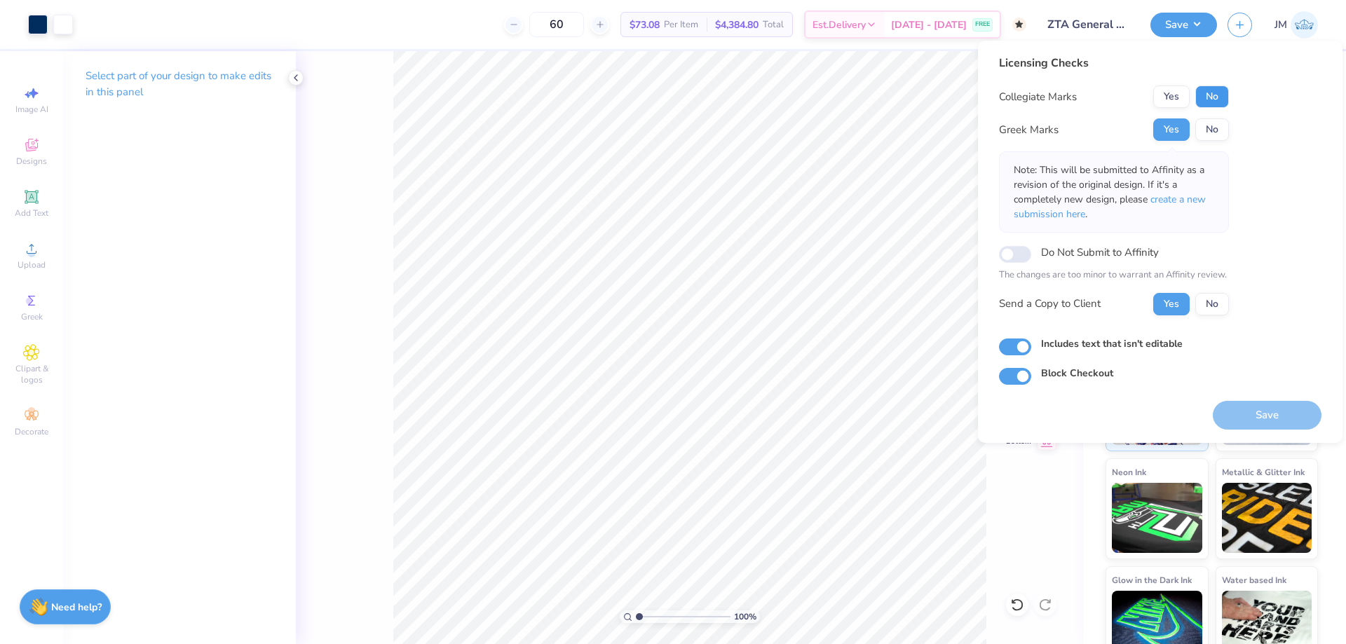
click at [1212, 93] on button "No" at bounding box center [1212, 97] width 34 height 22
click at [1258, 422] on button "Save" at bounding box center [1267, 415] width 109 height 29
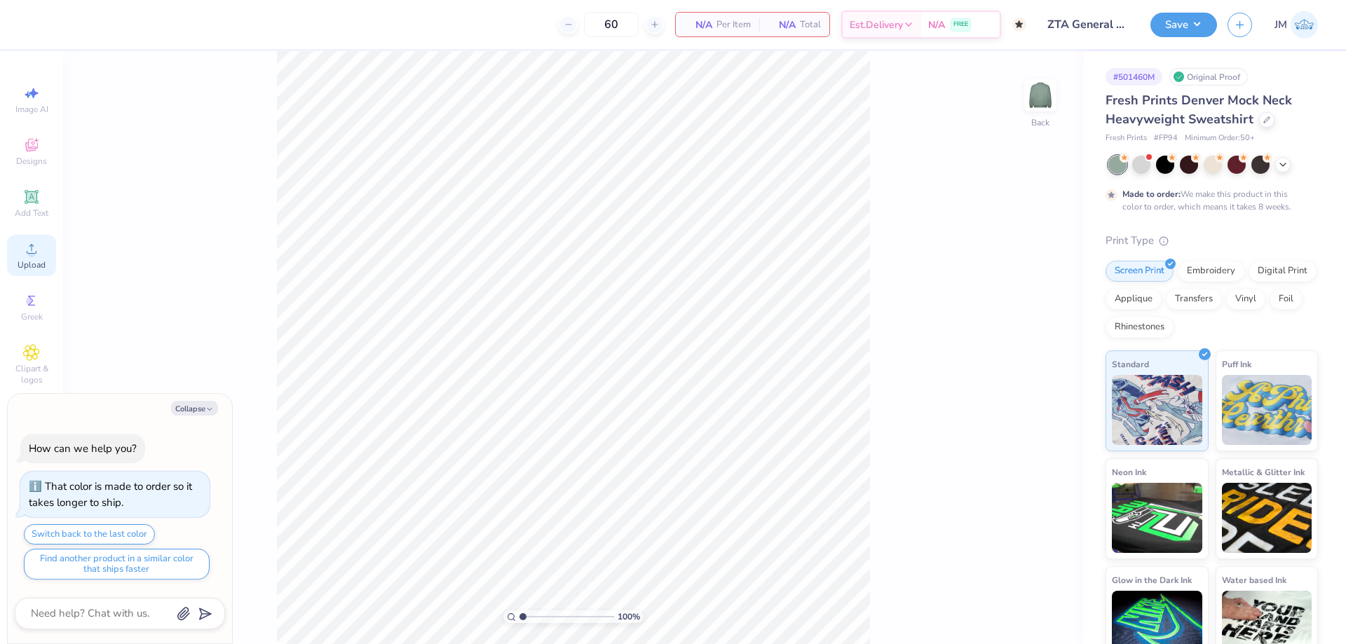
click at [22, 251] on div "Upload" at bounding box center [31, 255] width 49 height 41
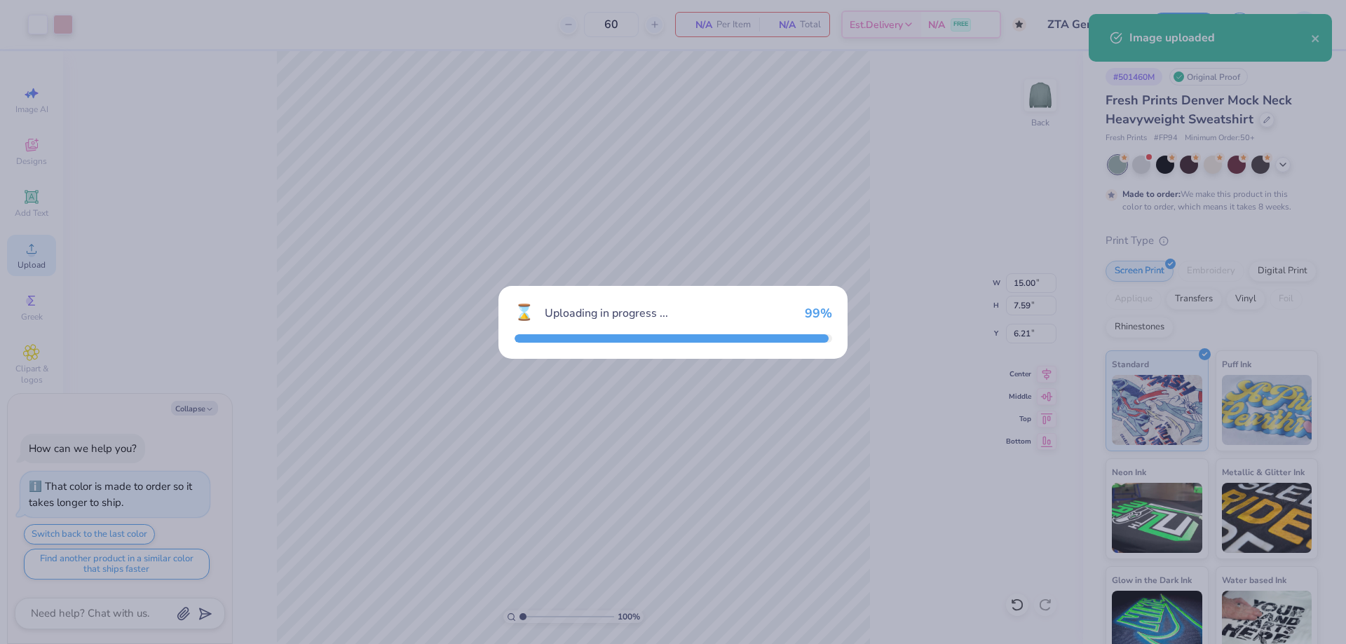
type textarea "x"
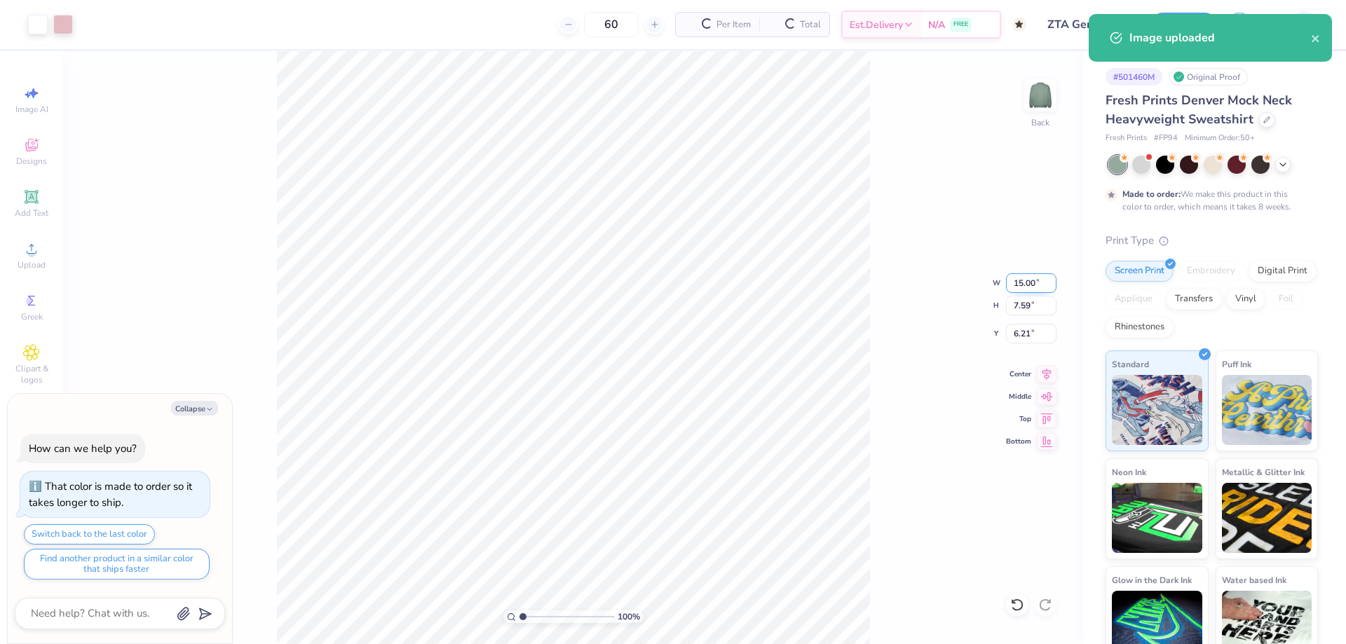
click at [1024, 292] on input "15.00" at bounding box center [1031, 283] width 50 height 20
type input "12"
type textarea "x"
type input "12.00"
type input "6.07"
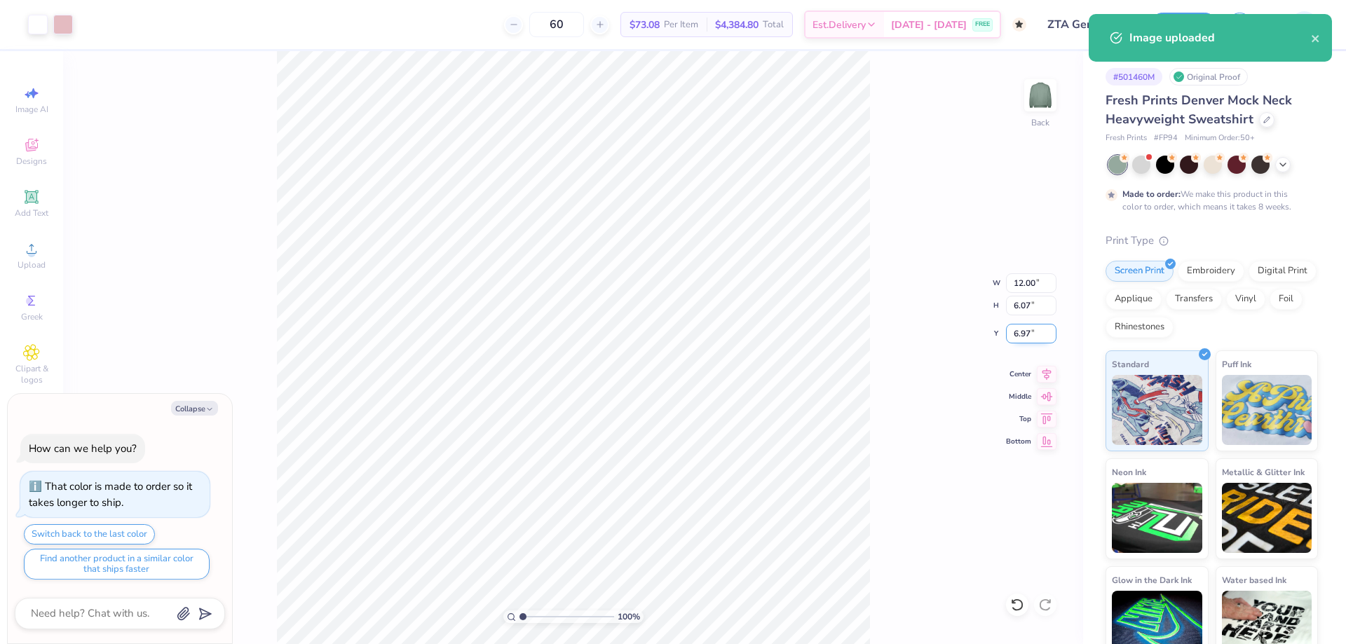
click at [1034, 336] on input "6.97" at bounding box center [1031, 334] width 50 height 20
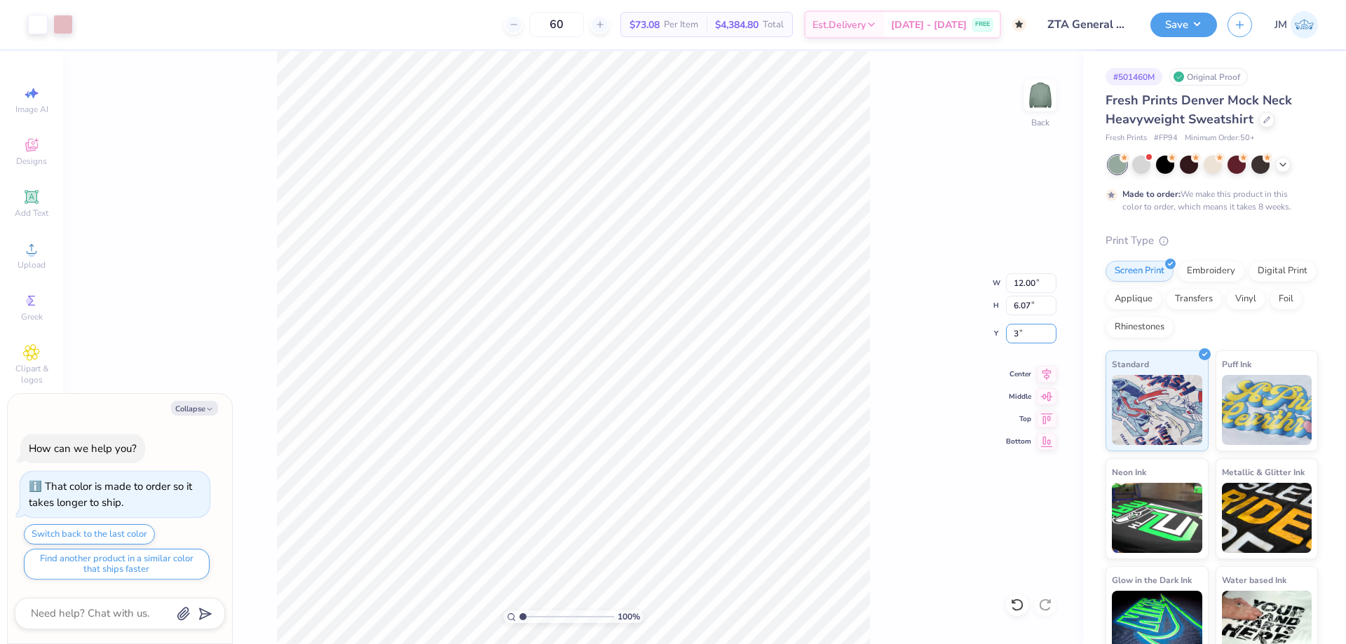
type input "3"
type textarea "x"
type input "3.00"
click at [1213, 23] on button "Save" at bounding box center [1183, 23] width 67 height 25
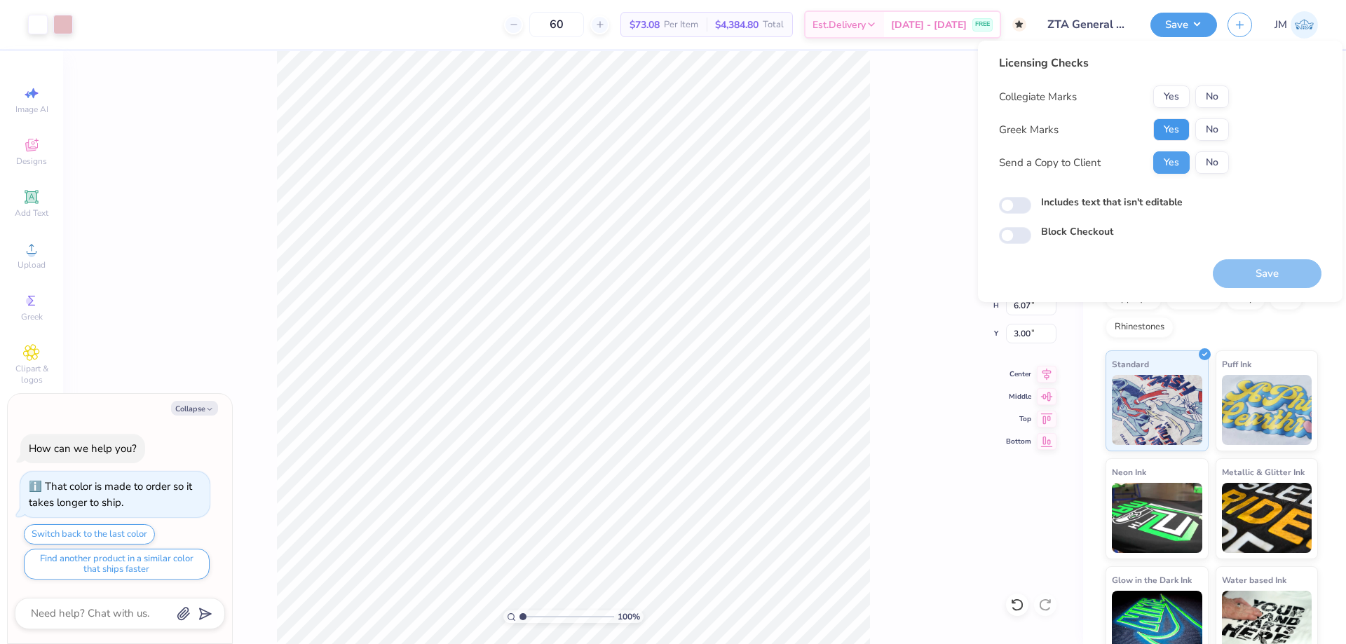
click at [1181, 124] on button "Yes" at bounding box center [1171, 129] width 36 height 22
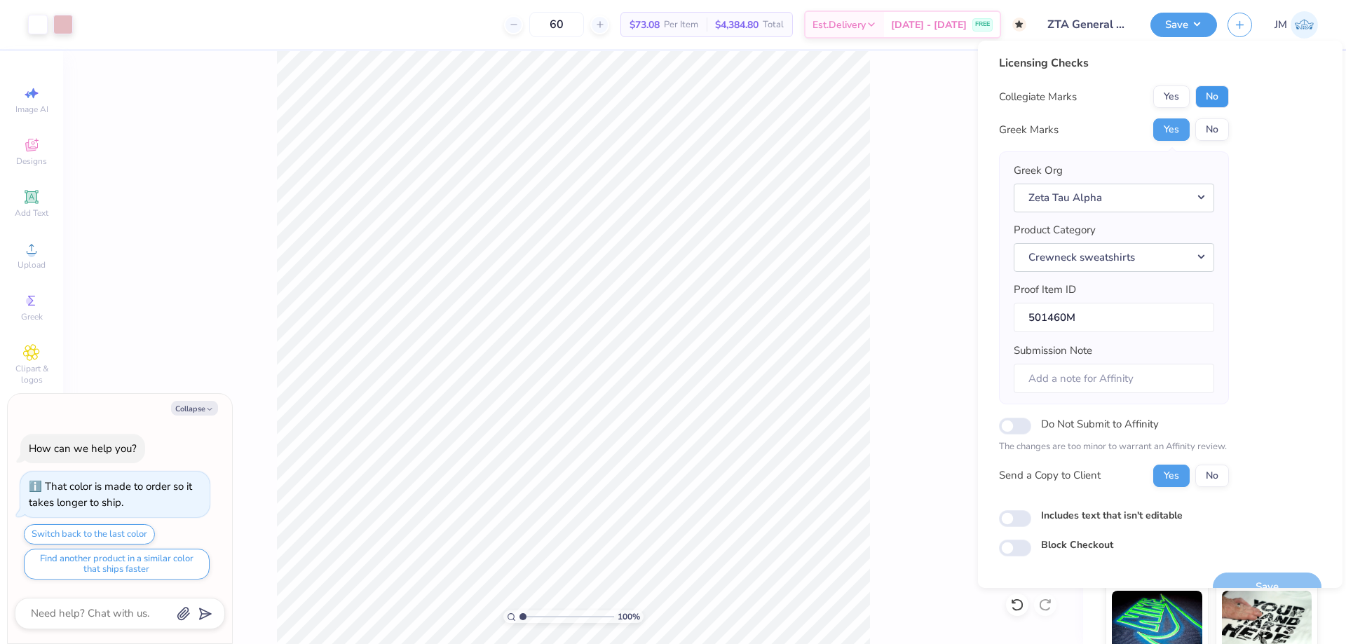
click at [1216, 99] on button "No" at bounding box center [1212, 97] width 34 height 22
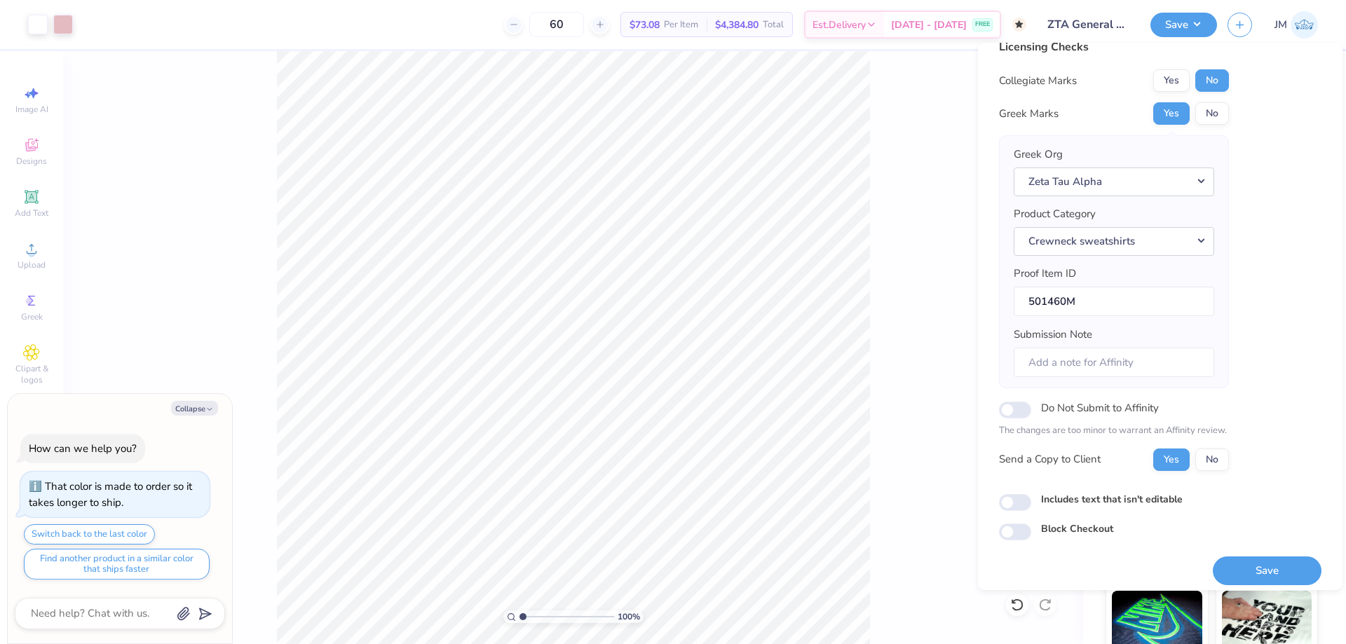
scroll to position [27, 0]
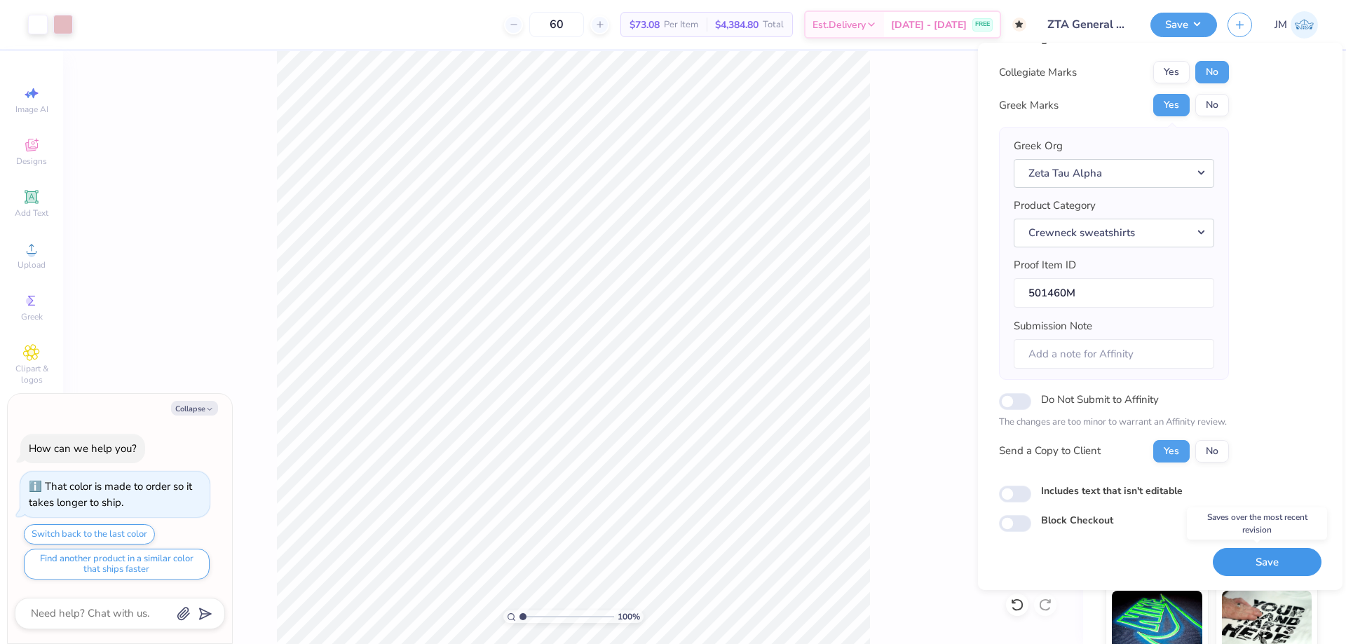
click at [1240, 565] on button "Save" at bounding box center [1267, 562] width 109 height 29
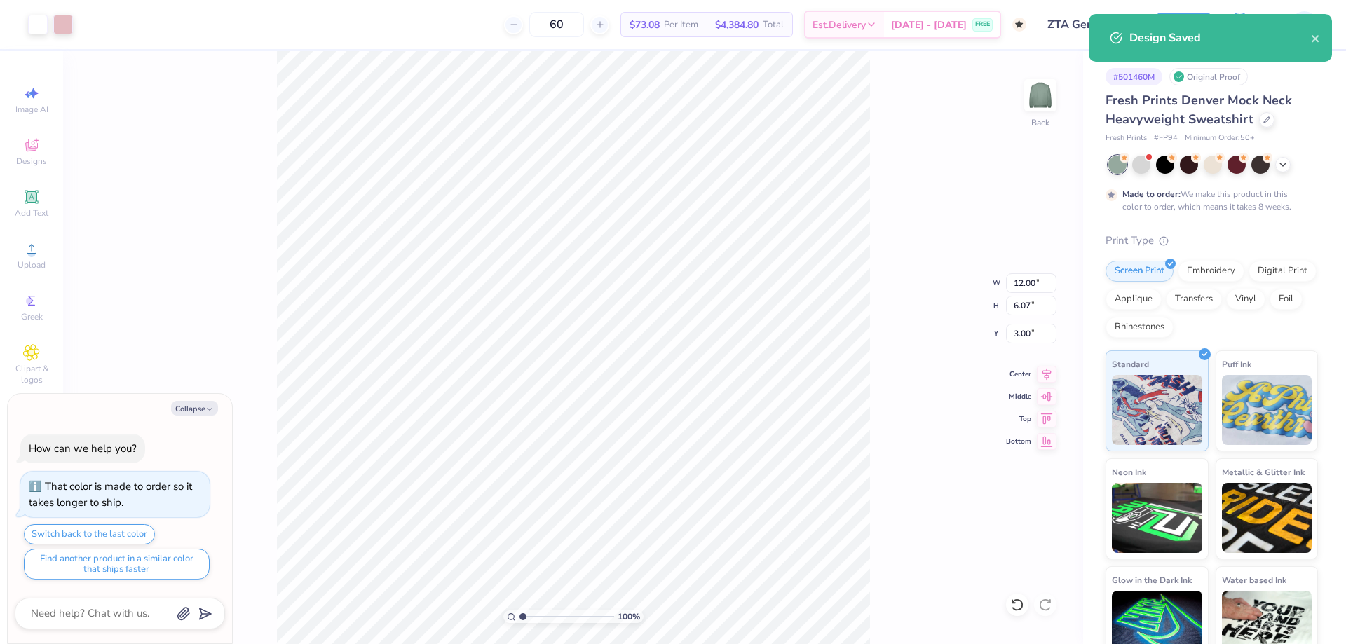
type textarea "x"
checkbox input "true"
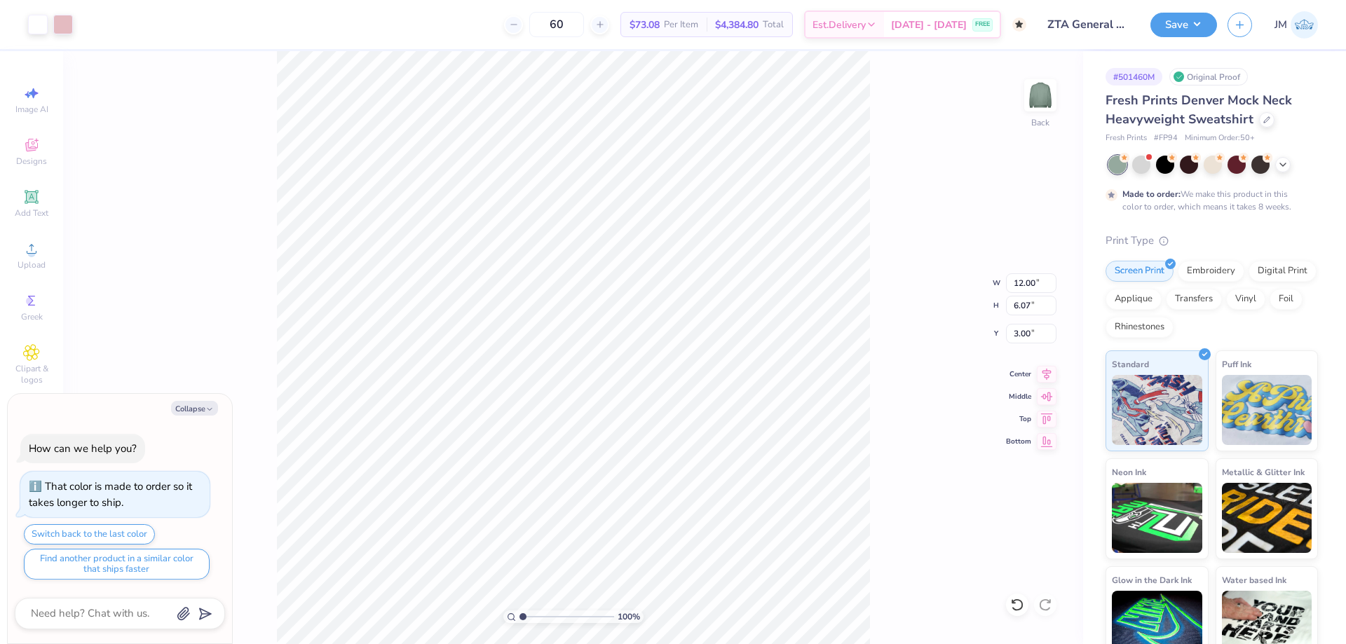
type textarea "x"
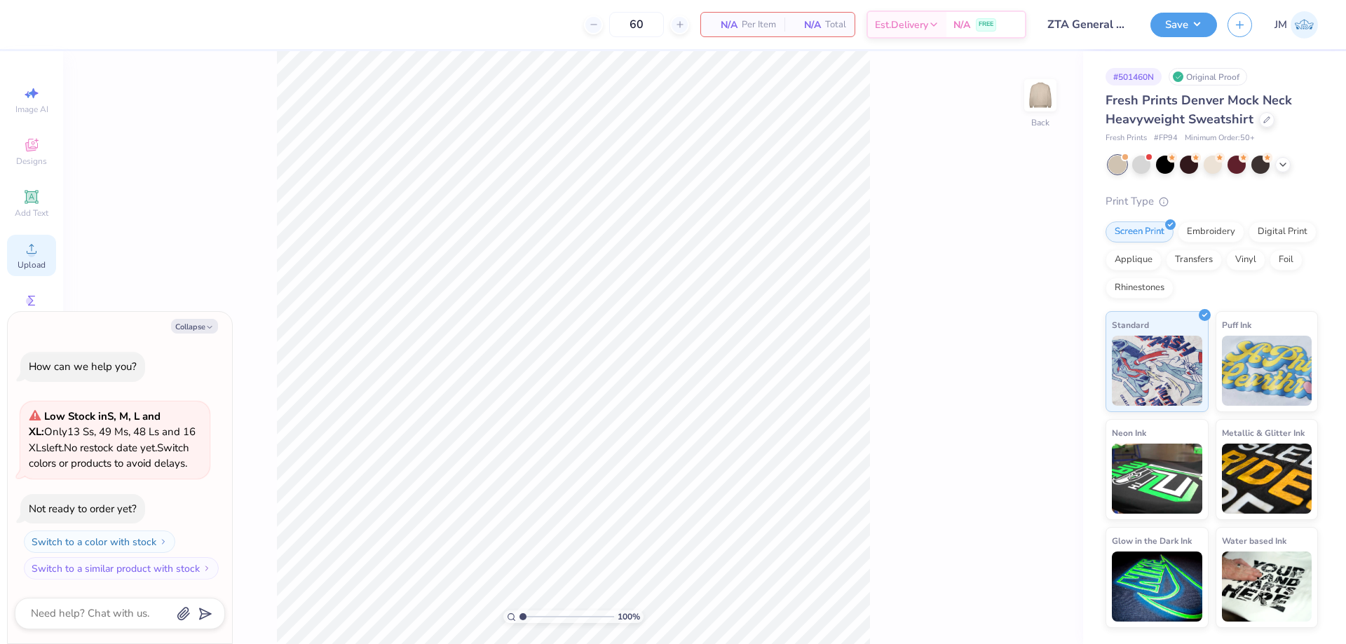
click at [38, 263] on span "Upload" at bounding box center [32, 264] width 28 height 11
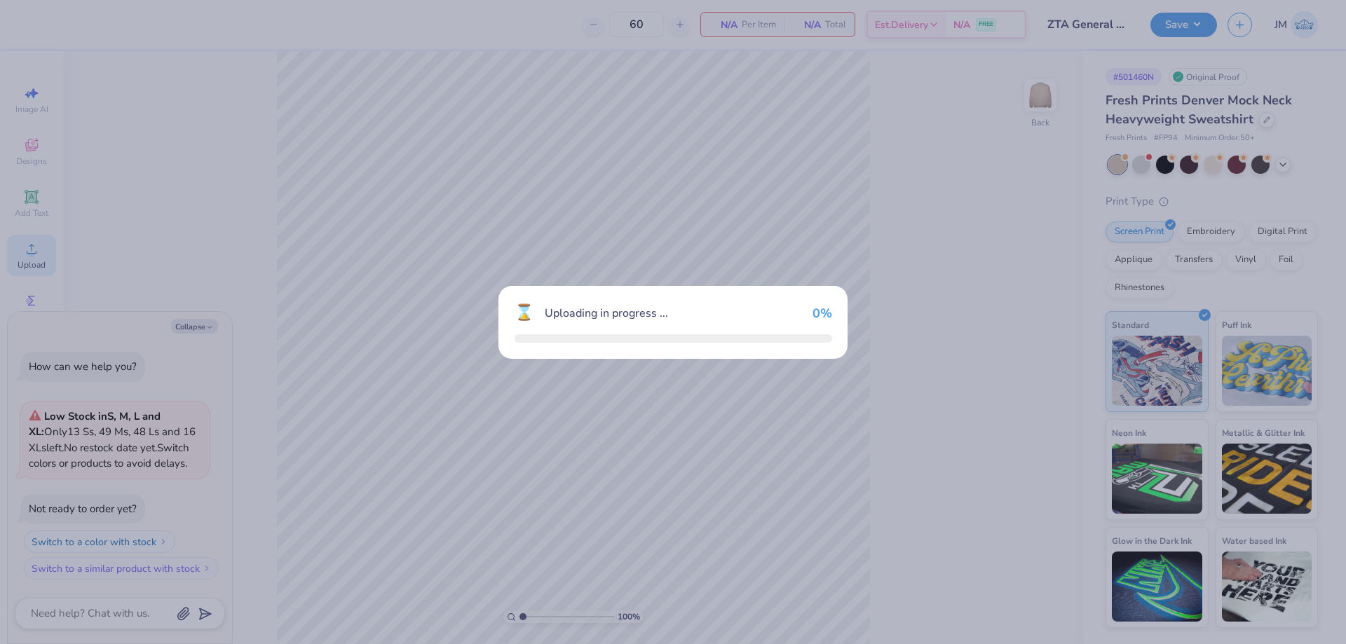
type textarea "x"
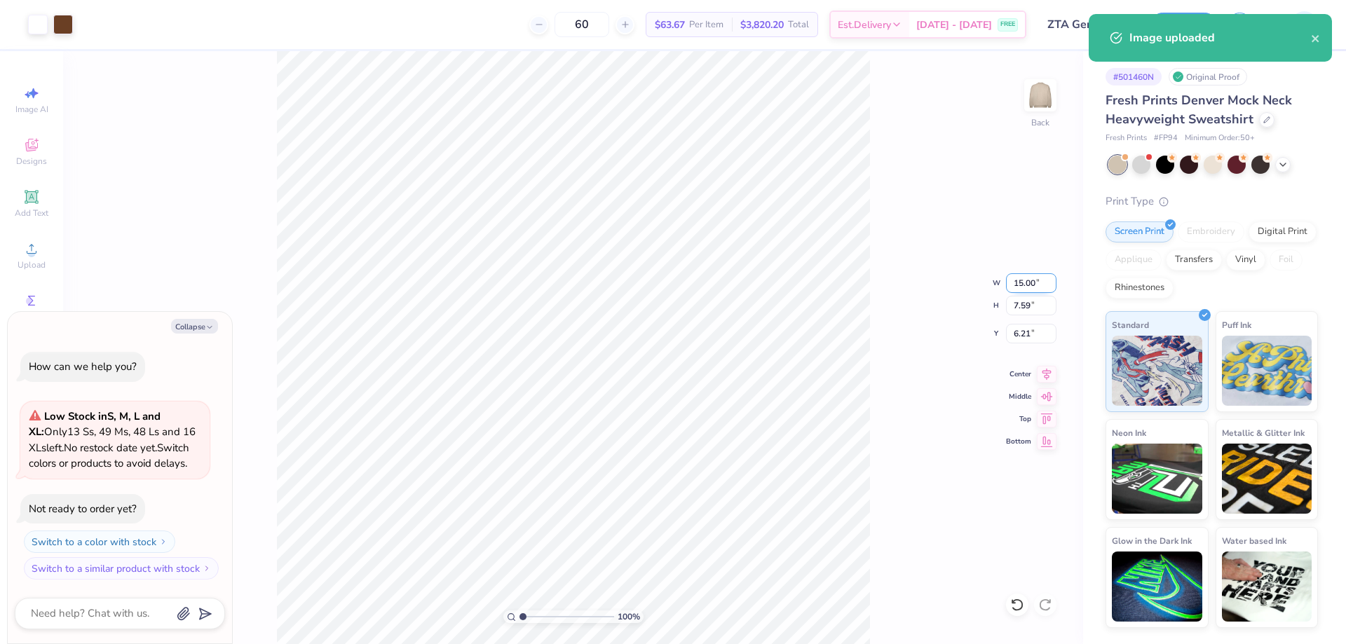
click at [1033, 283] on input "15.00" at bounding box center [1031, 283] width 50 height 20
type input "12.00"
type textarea "x"
type input "6.07"
click at [1026, 333] on input "6.97" at bounding box center [1031, 334] width 50 height 20
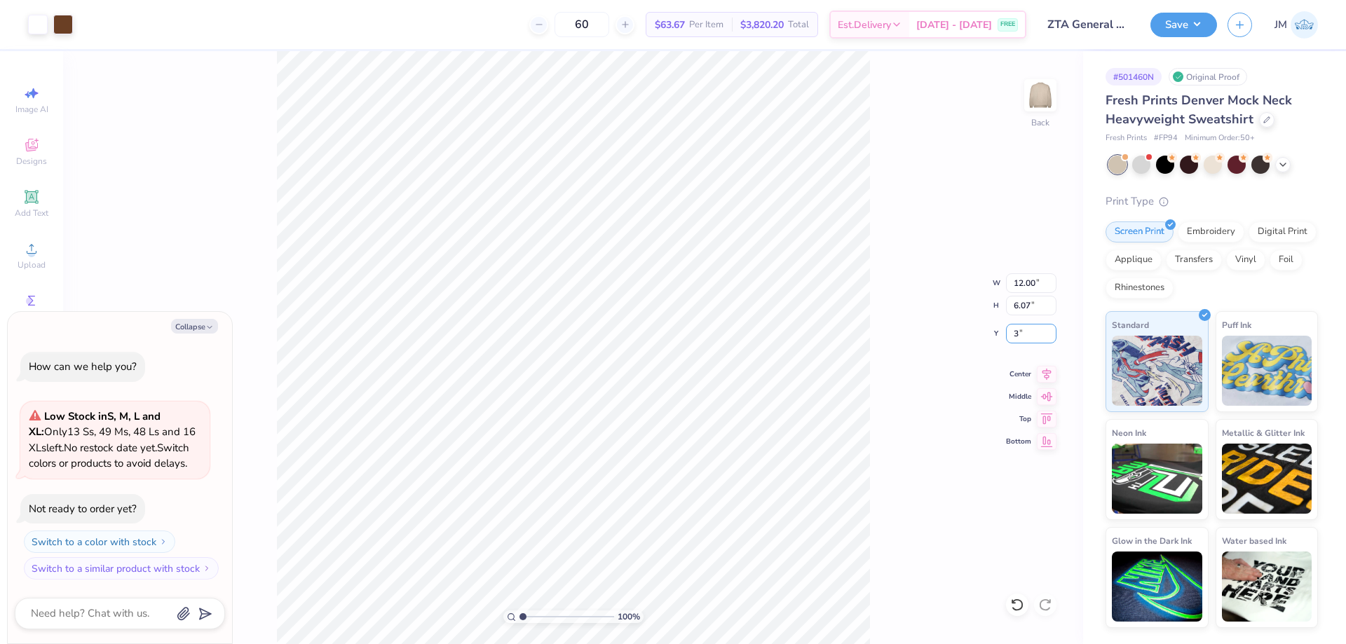
type input "3"
type textarea "x"
type input "3.00"
click at [1200, 25] on button "Save" at bounding box center [1183, 23] width 67 height 25
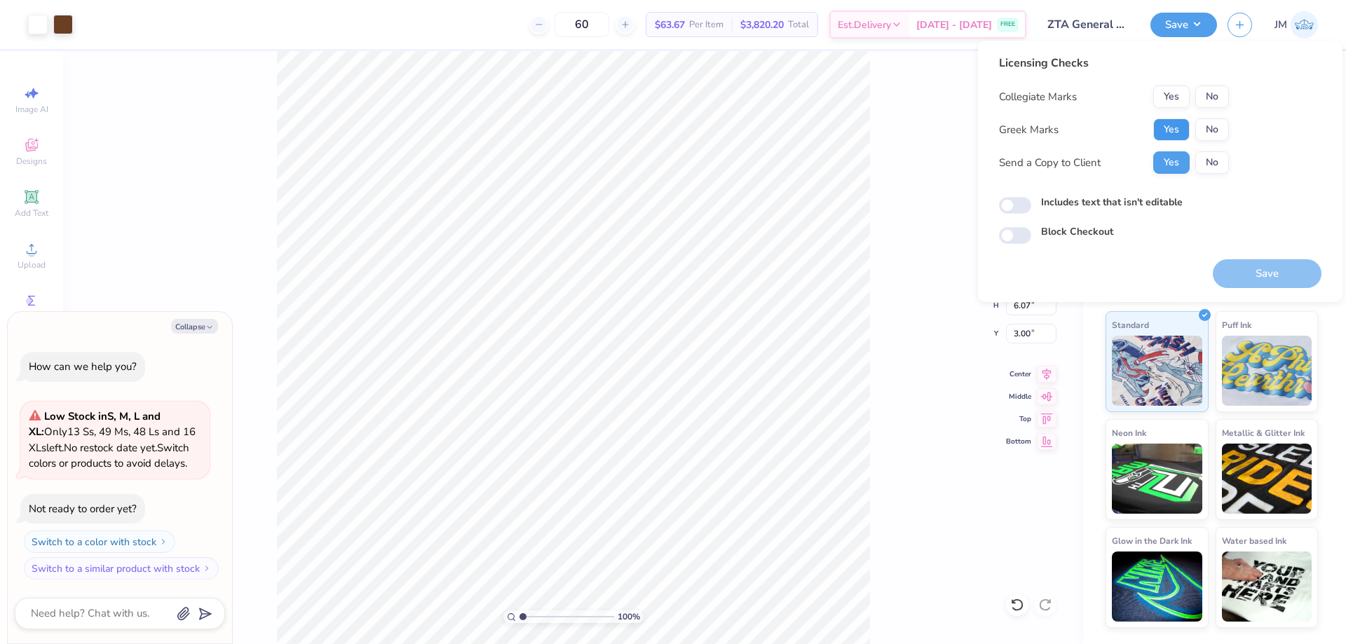
click at [1173, 125] on button "Yes" at bounding box center [1171, 129] width 36 height 22
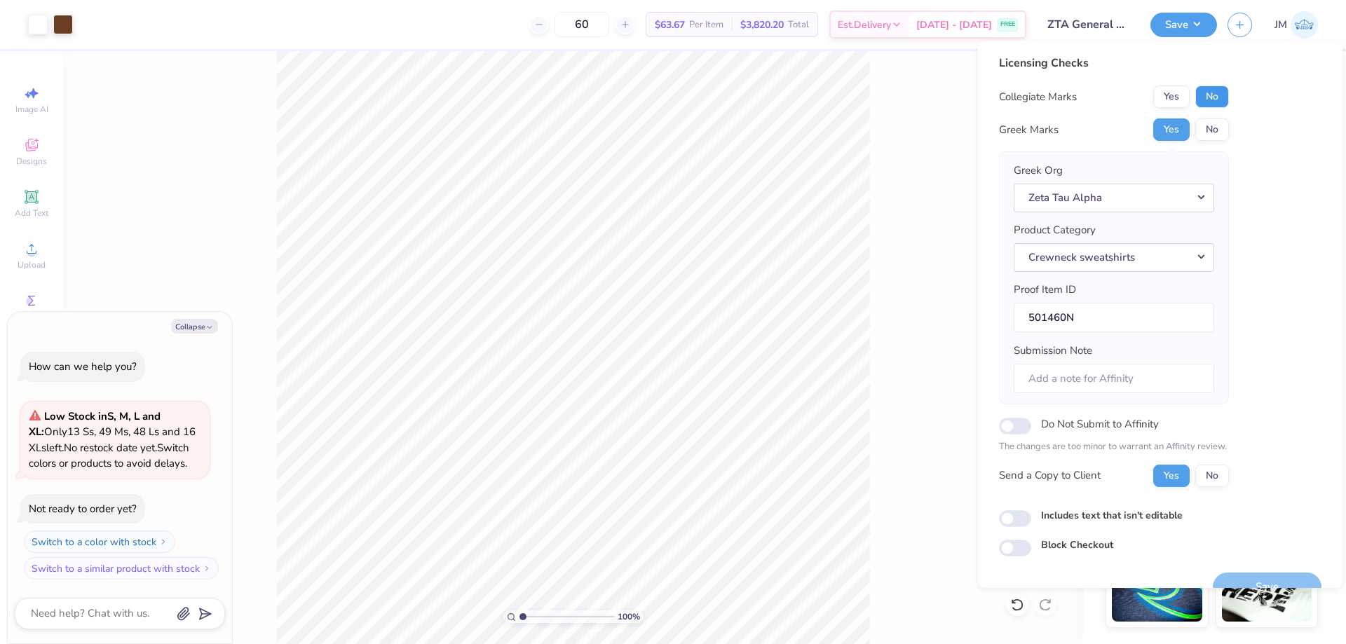
drag, startPoint x: 1192, startPoint y: 109, endPoint x: 1211, endPoint y: 90, distance: 26.8
click at [1211, 90] on button "No" at bounding box center [1212, 97] width 34 height 22
click at [1272, 577] on button "Save" at bounding box center [1267, 587] width 109 height 29
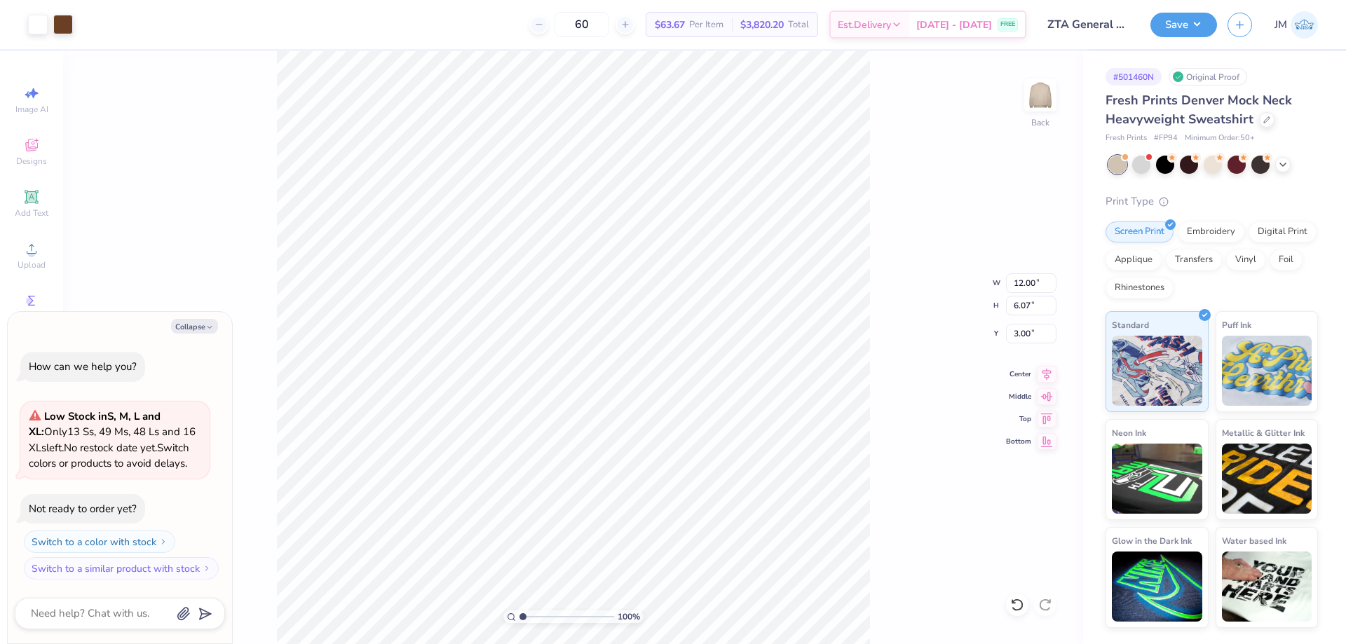
type textarea "x"
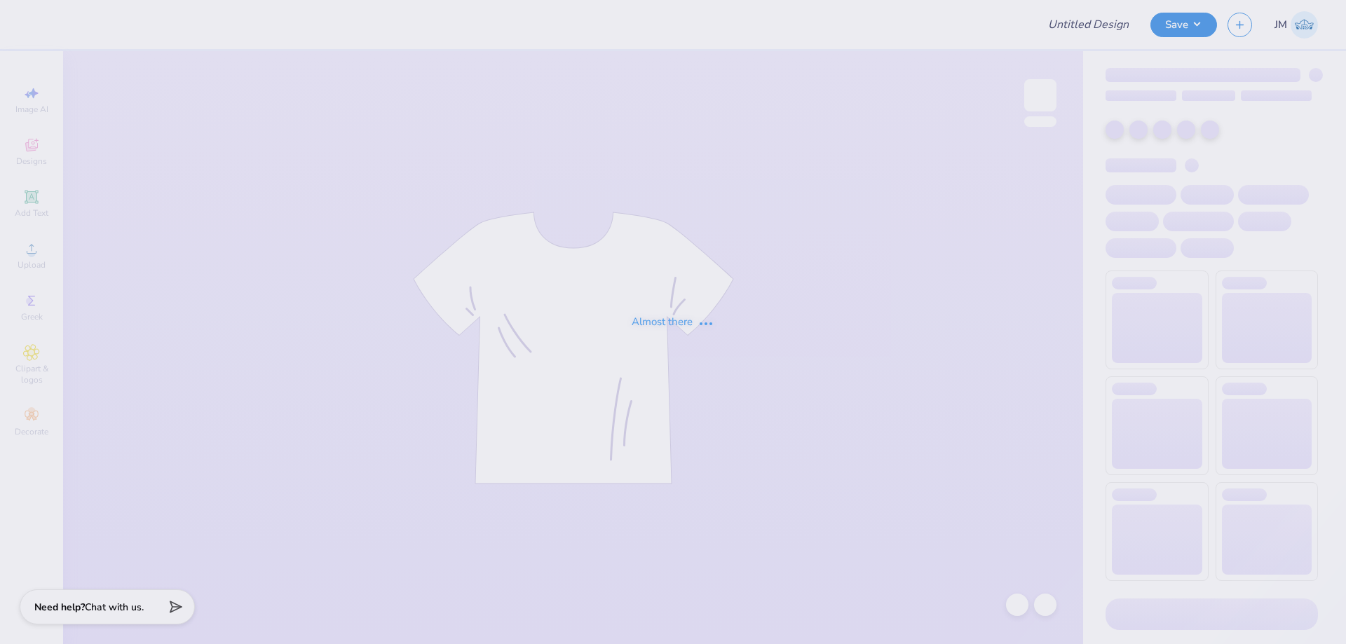
type input "ZTA General Merch"
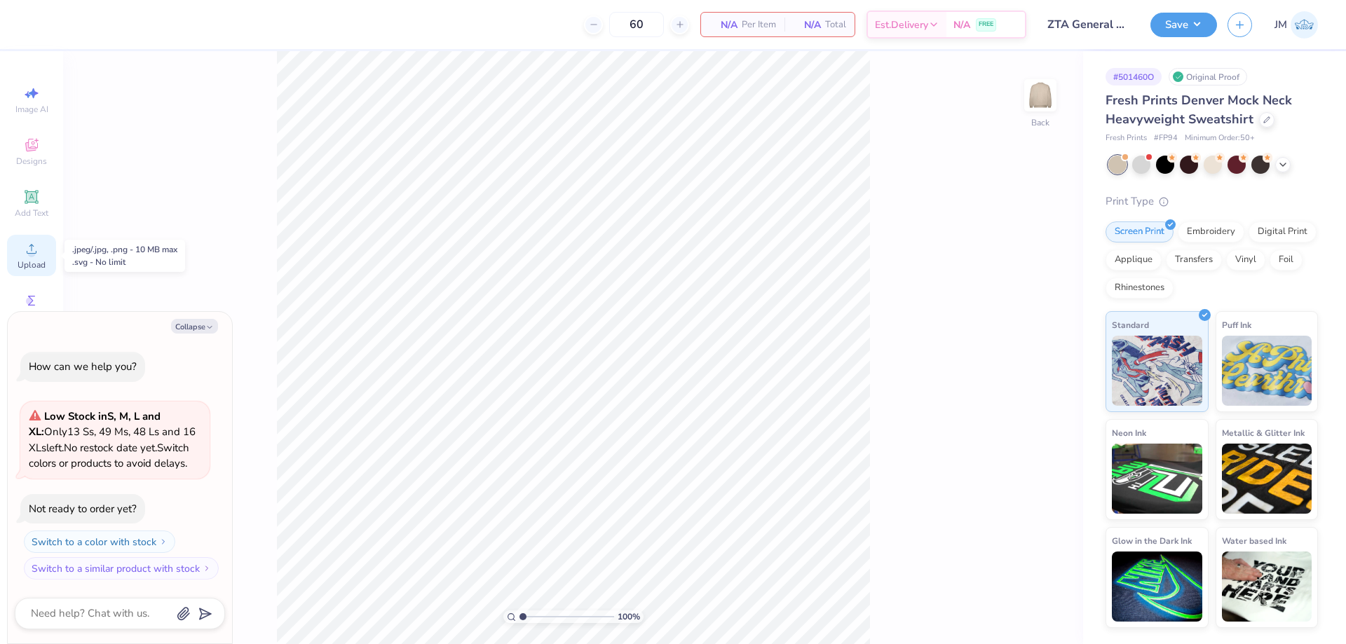
click at [30, 259] on span "Upload" at bounding box center [32, 264] width 28 height 11
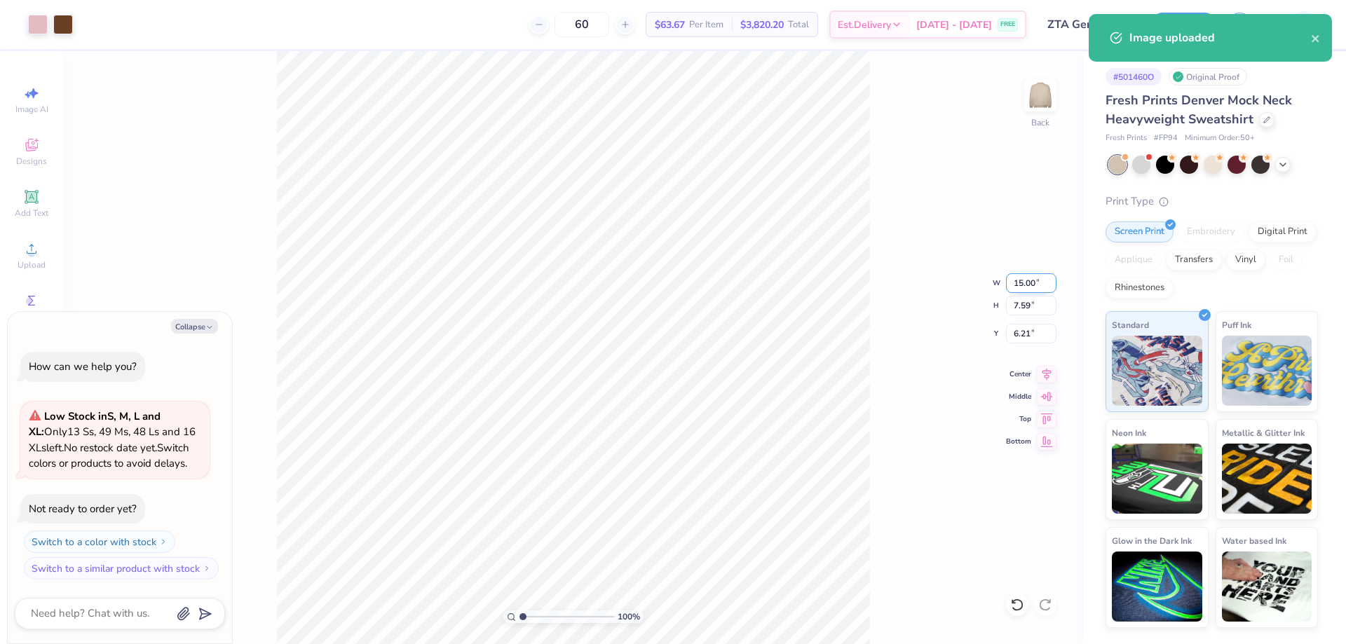
click at [1030, 289] on input "15.00" at bounding box center [1031, 283] width 50 height 20
click at [870, 290] on div "100 % Back W 15.00 15.00 " H 7.59 7.59 " Y 6.21 6.21 " Center Middle Top Bottom" at bounding box center [573, 347] width 1020 height 593
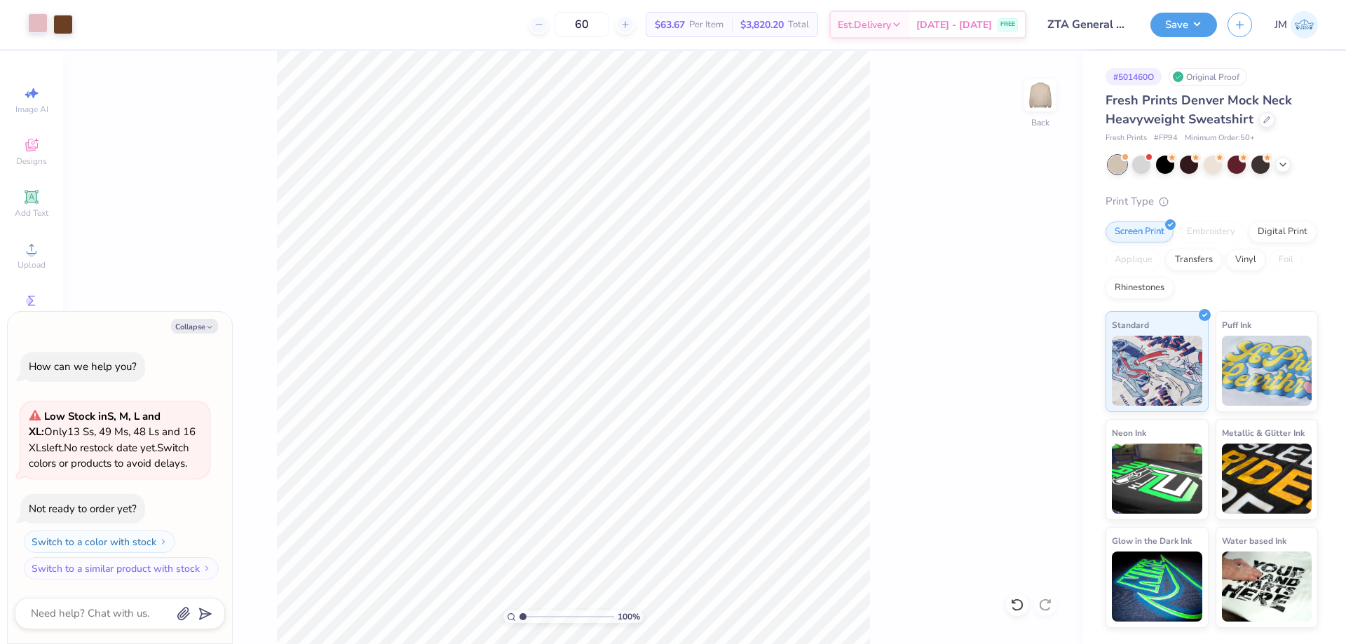
click at [36, 25] on div at bounding box center [38, 23] width 20 height 20
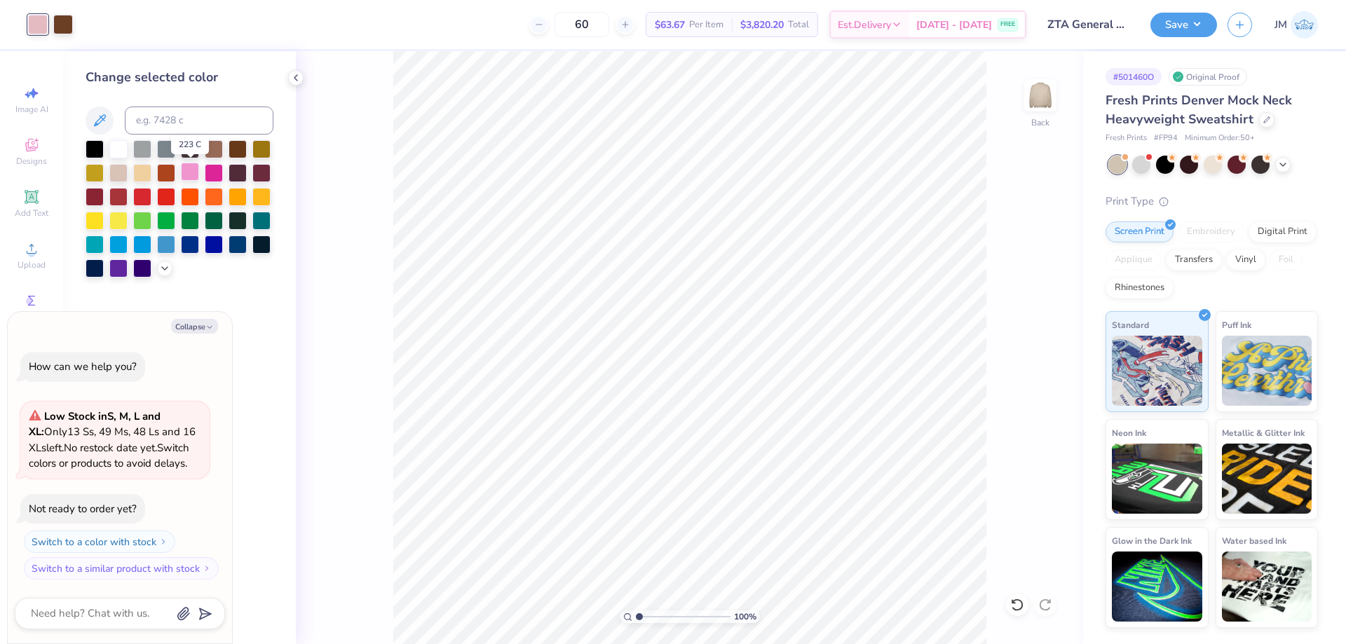
click at [189, 172] on div at bounding box center [190, 172] width 18 height 18
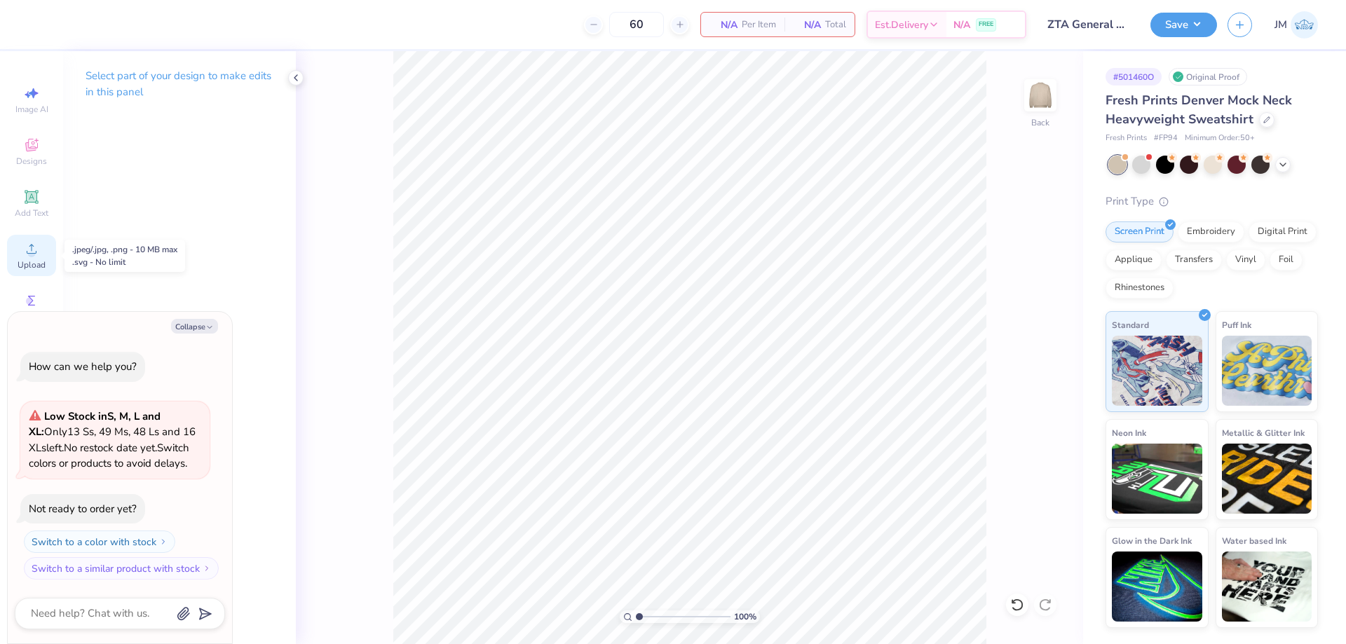
click at [24, 244] on icon at bounding box center [31, 248] width 17 height 17
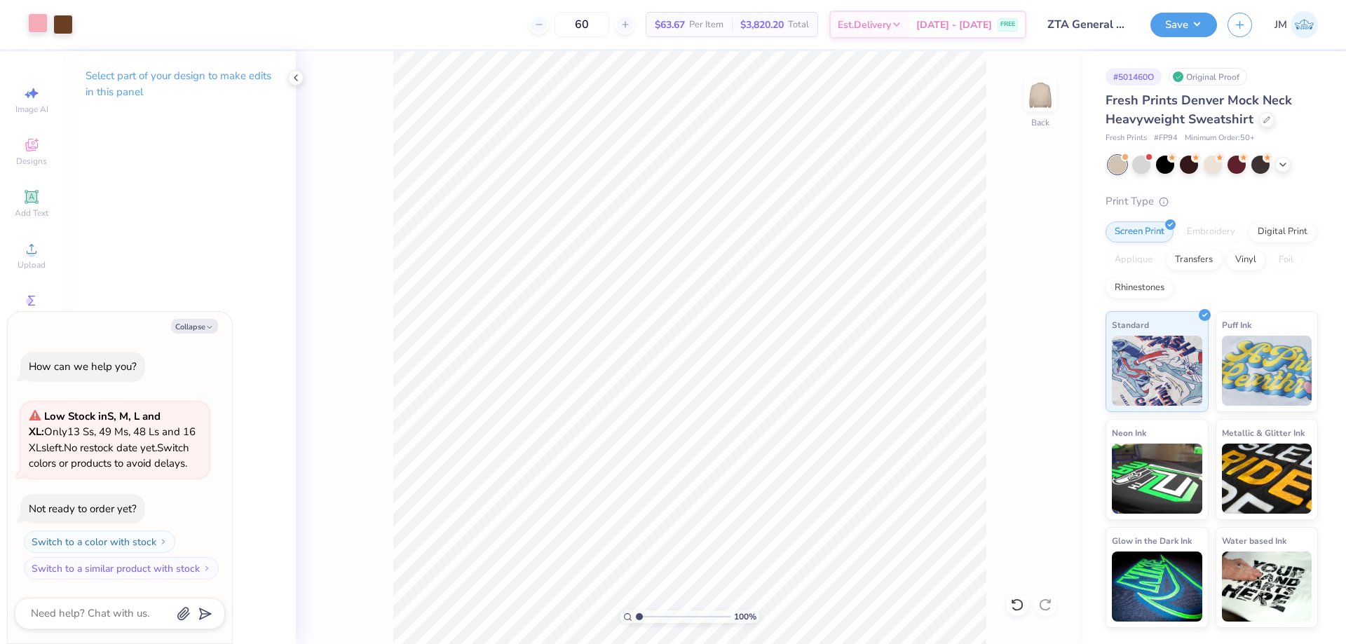
click at [47, 23] on div at bounding box center [38, 23] width 20 height 20
type textarea "x"
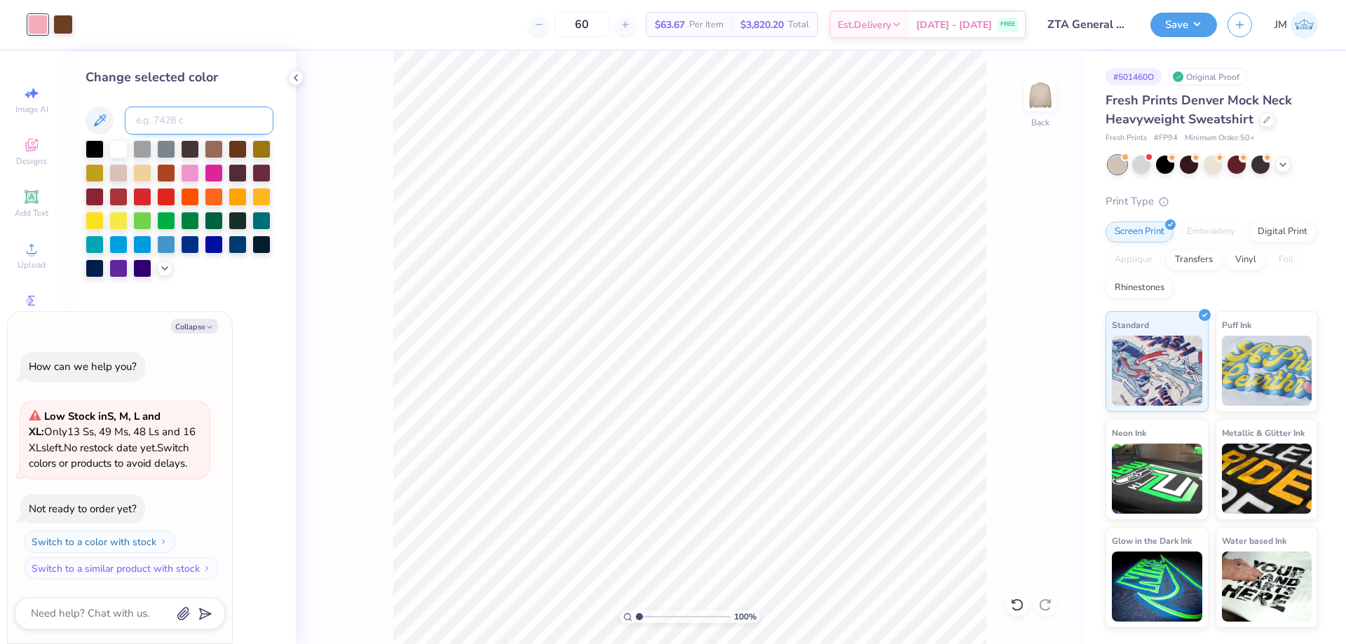
click at [155, 122] on input at bounding box center [199, 121] width 149 height 28
type input "196"
type textarea "x"
click at [378, 184] on div "100 % Back" at bounding box center [689, 347] width 787 height 593
type textarea "x"
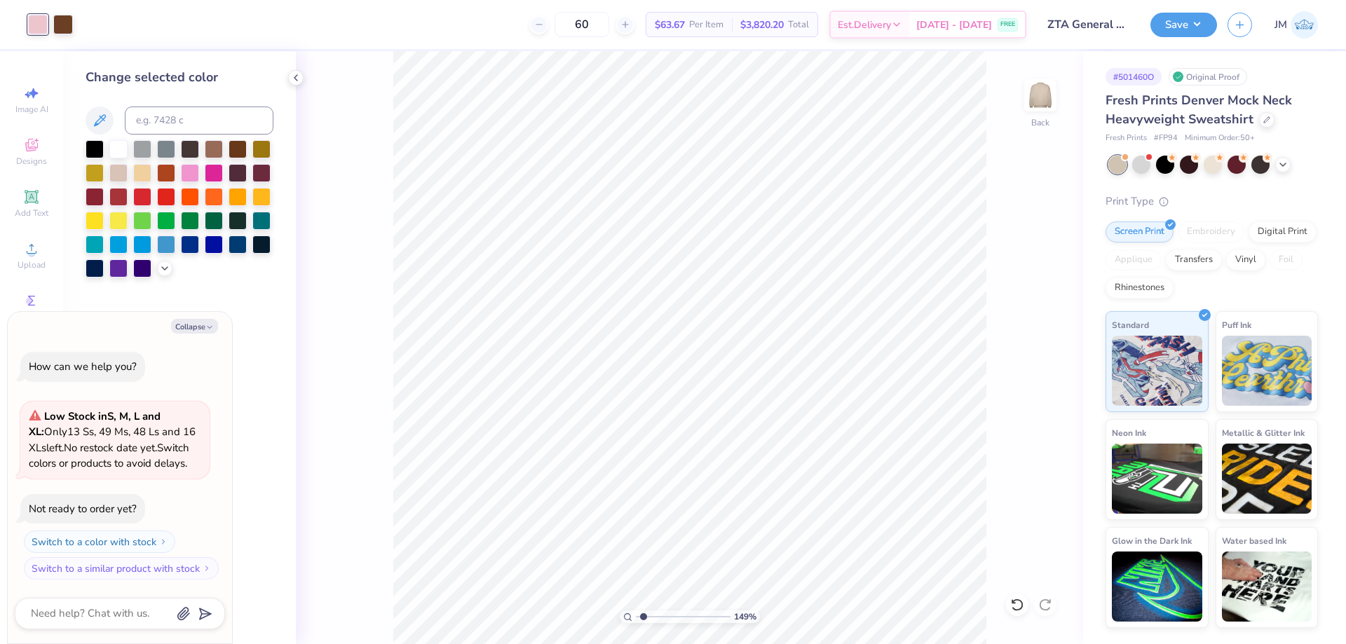
type input "1.49212326873899"
type textarea "x"
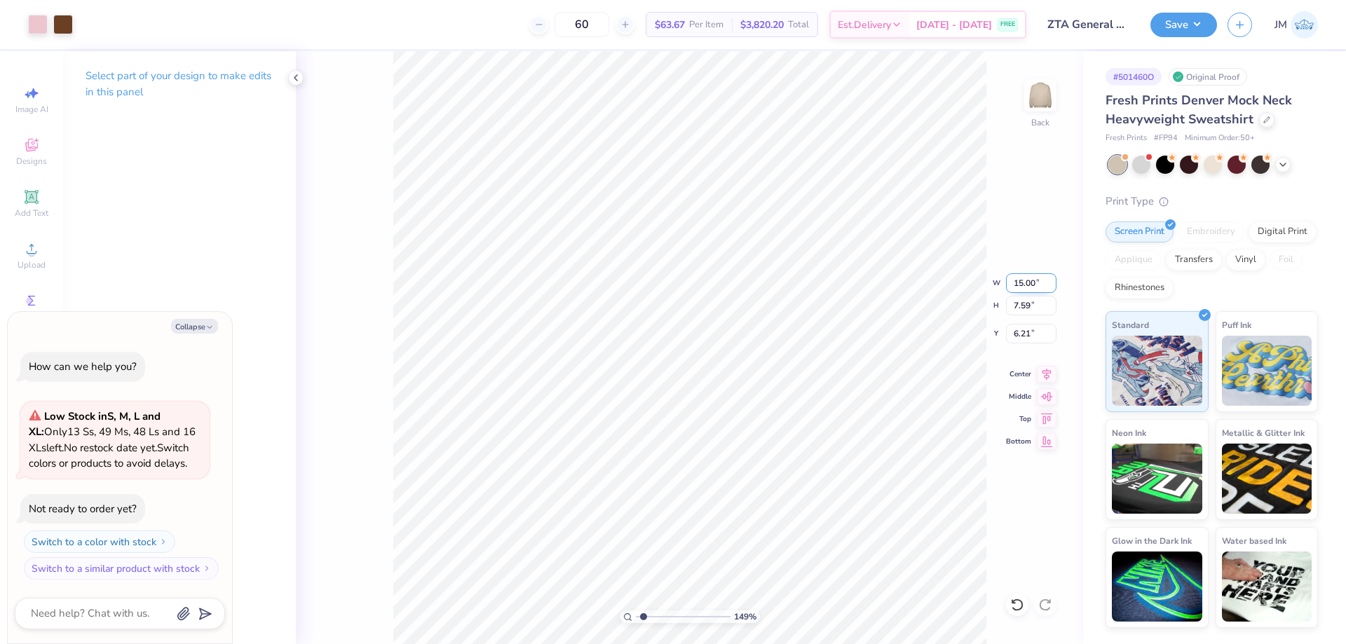
click at [1024, 278] on input "15.00" at bounding box center [1031, 283] width 50 height 20
type input "12"
type input "1.49212326873899"
type textarea "x"
type input "12.00"
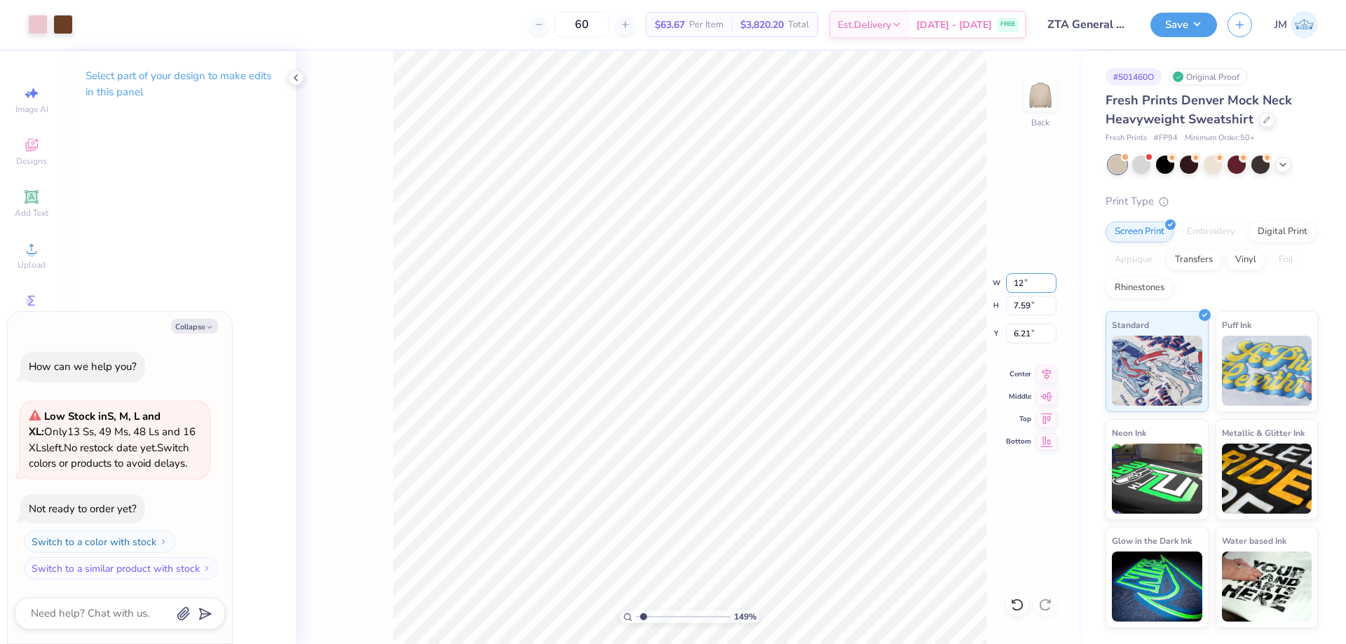
type input "6.07"
click at [1028, 339] on input "6.97" at bounding box center [1031, 334] width 50 height 20
type input "3"
type input "1.49212326873899"
type textarea "x"
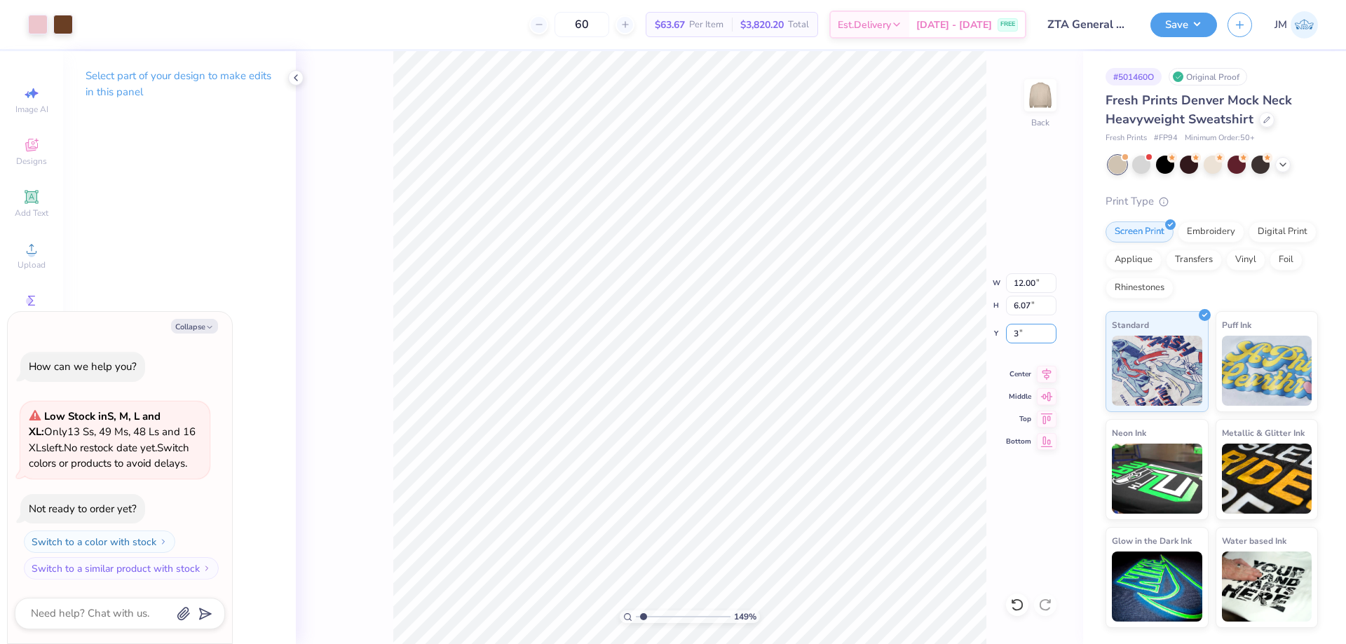
type input "3.00"
type input "1.49212326873899"
type textarea "x"
type input "1.49212326873899"
type textarea "x"
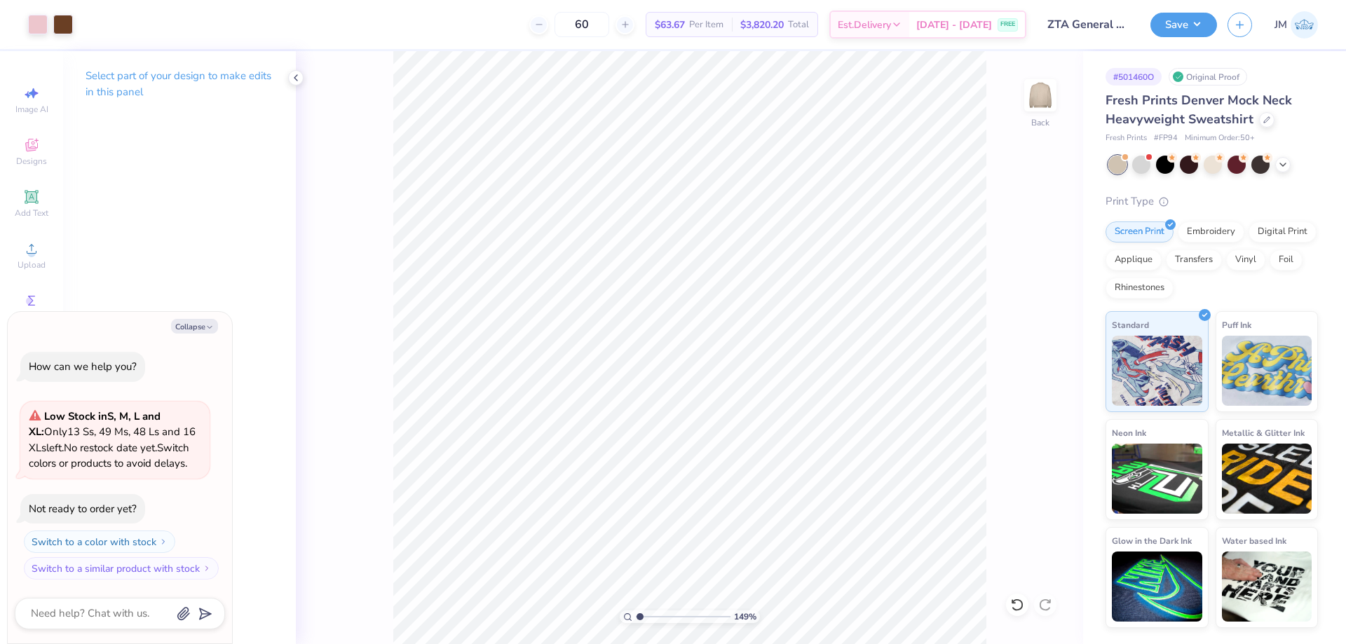
type input "1"
click at [1205, 22] on button "Save" at bounding box center [1183, 23] width 67 height 25
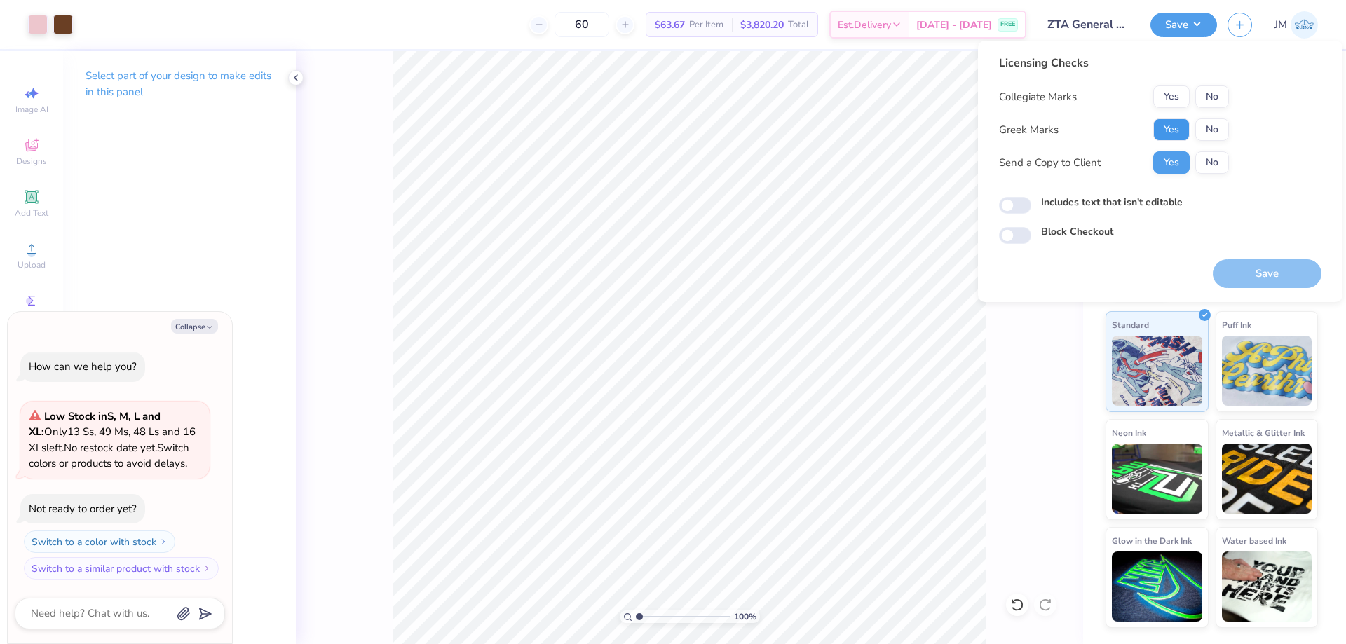
click at [1181, 138] on button "Yes" at bounding box center [1171, 129] width 36 height 22
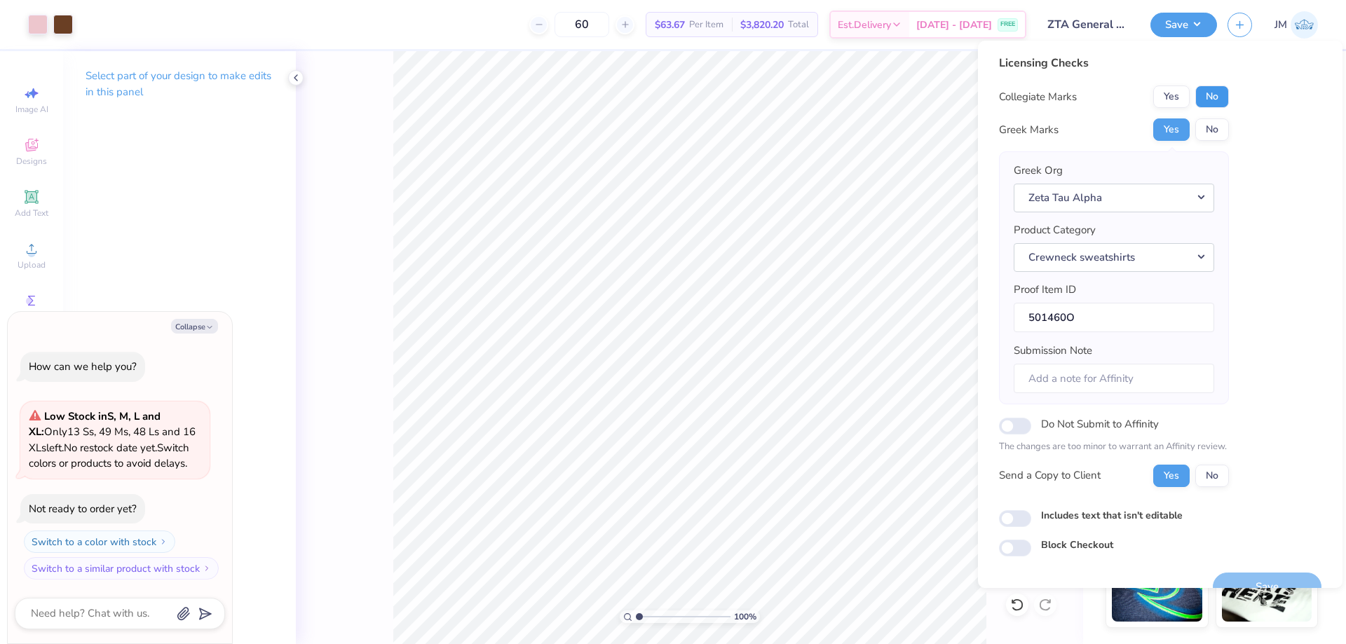
click at [1213, 100] on button "No" at bounding box center [1212, 97] width 34 height 22
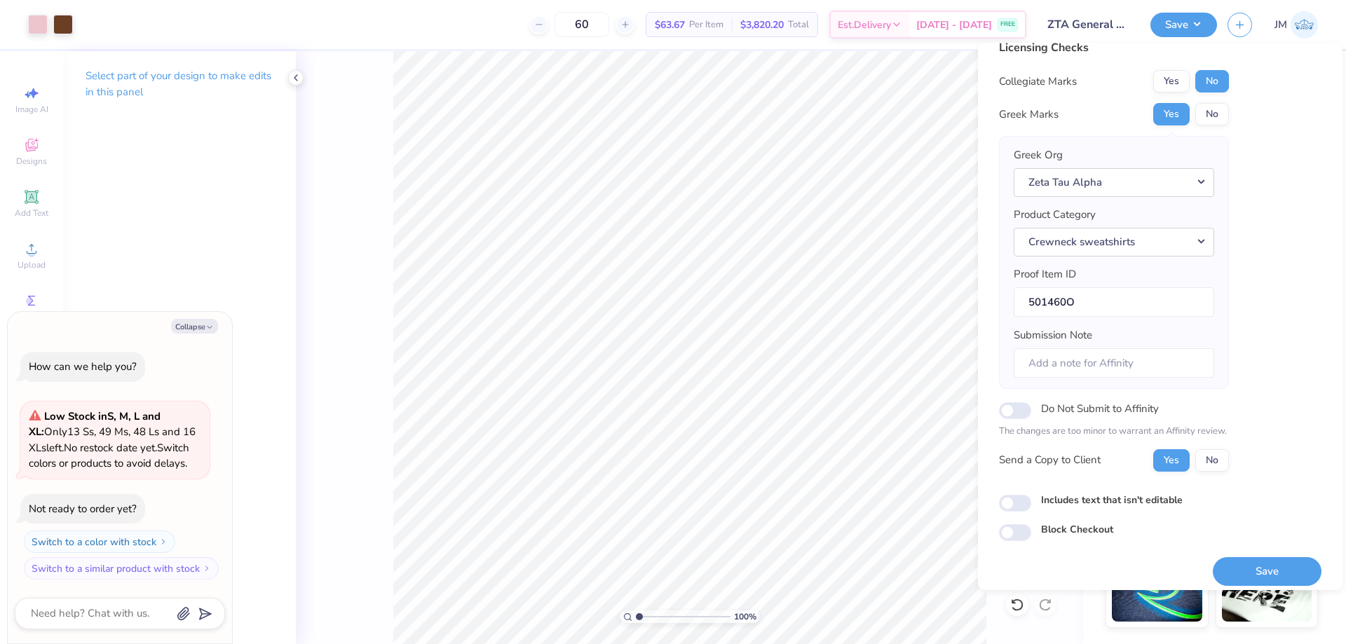
scroll to position [27, 0]
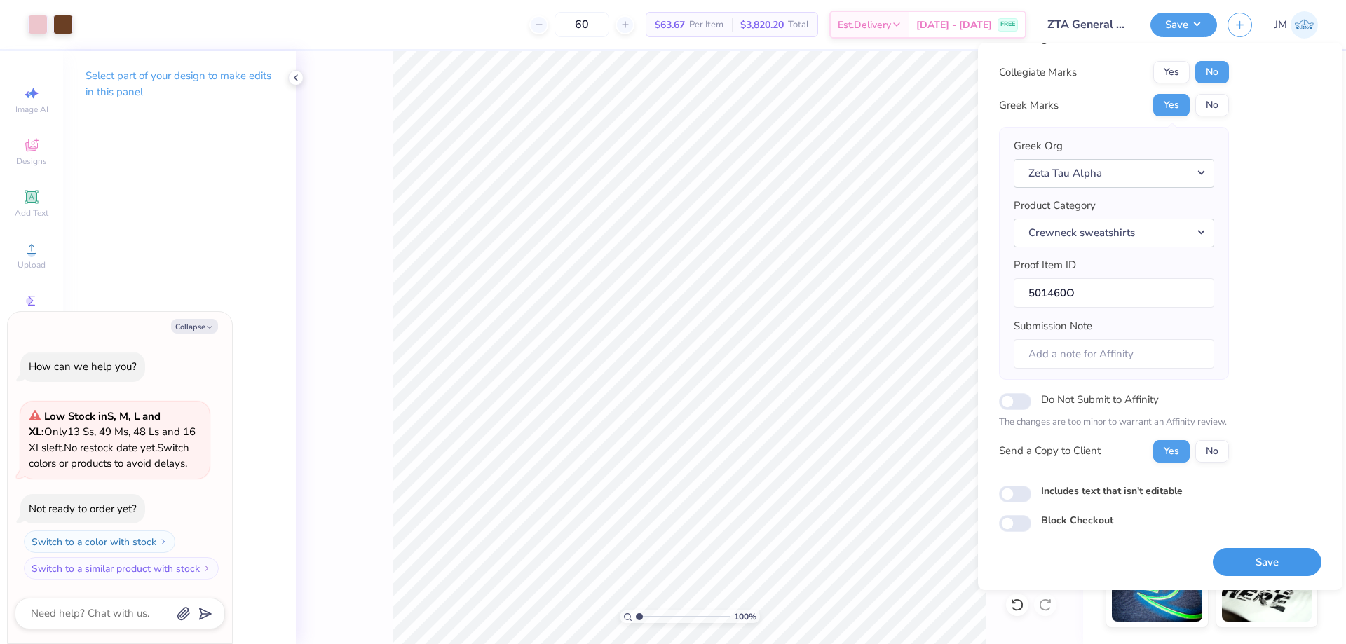
click at [1247, 556] on button "Save" at bounding box center [1267, 562] width 109 height 29
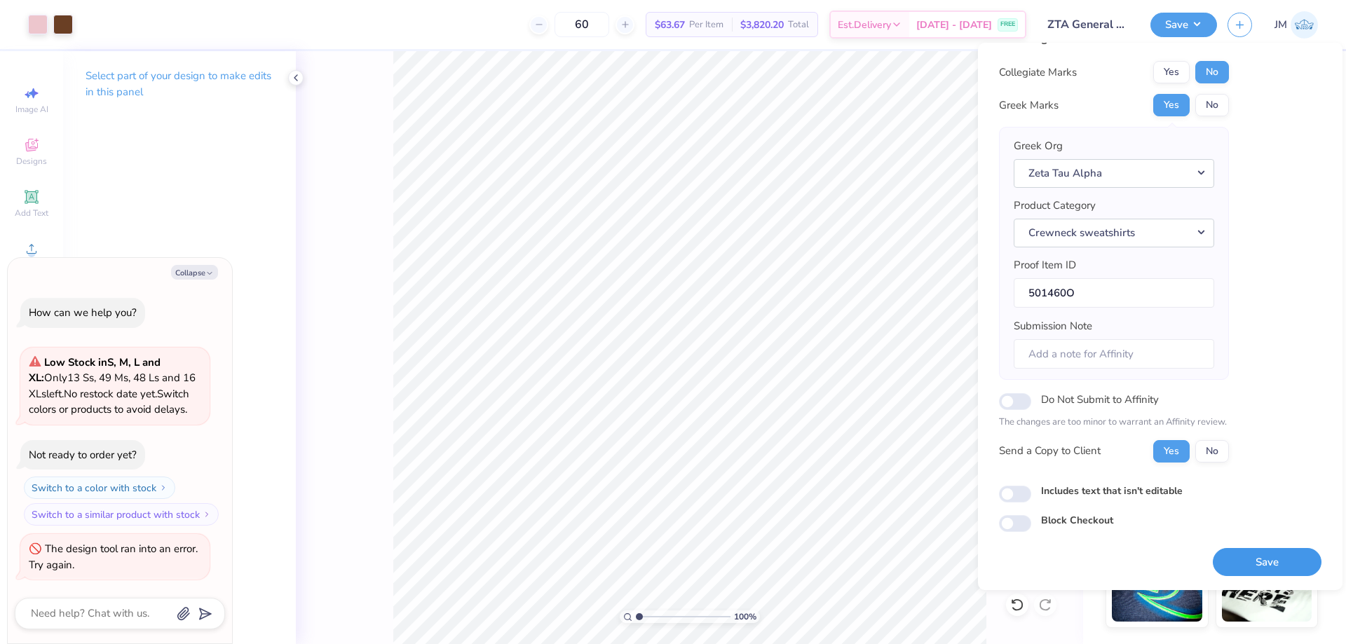
click at [1288, 555] on button "Save" at bounding box center [1267, 562] width 109 height 29
type textarea "x"
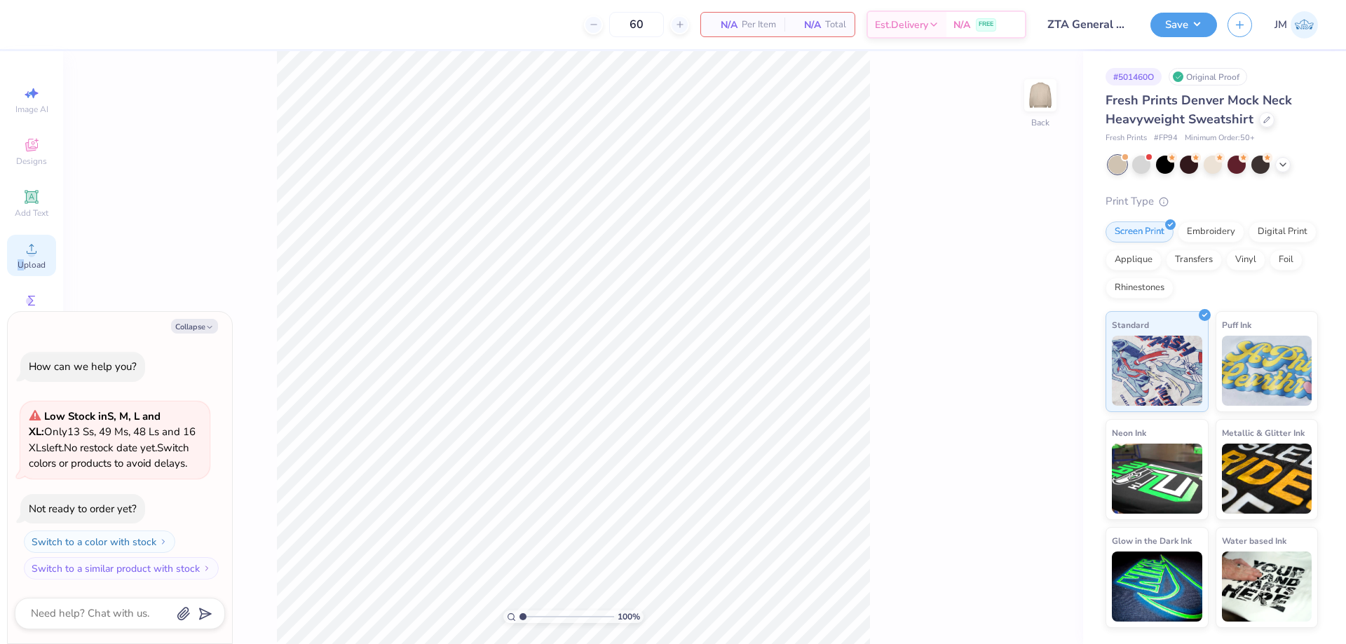
click at [24, 258] on div "Upload" at bounding box center [31, 255] width 49 height 41
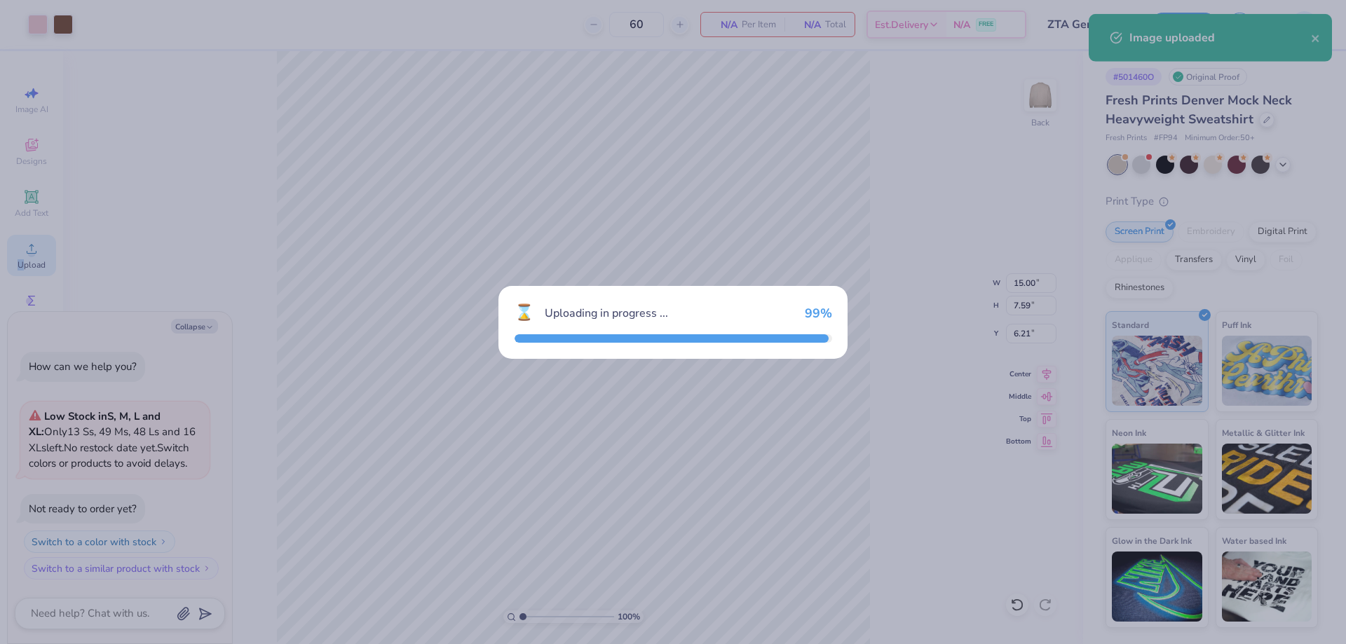
type textarea "x"
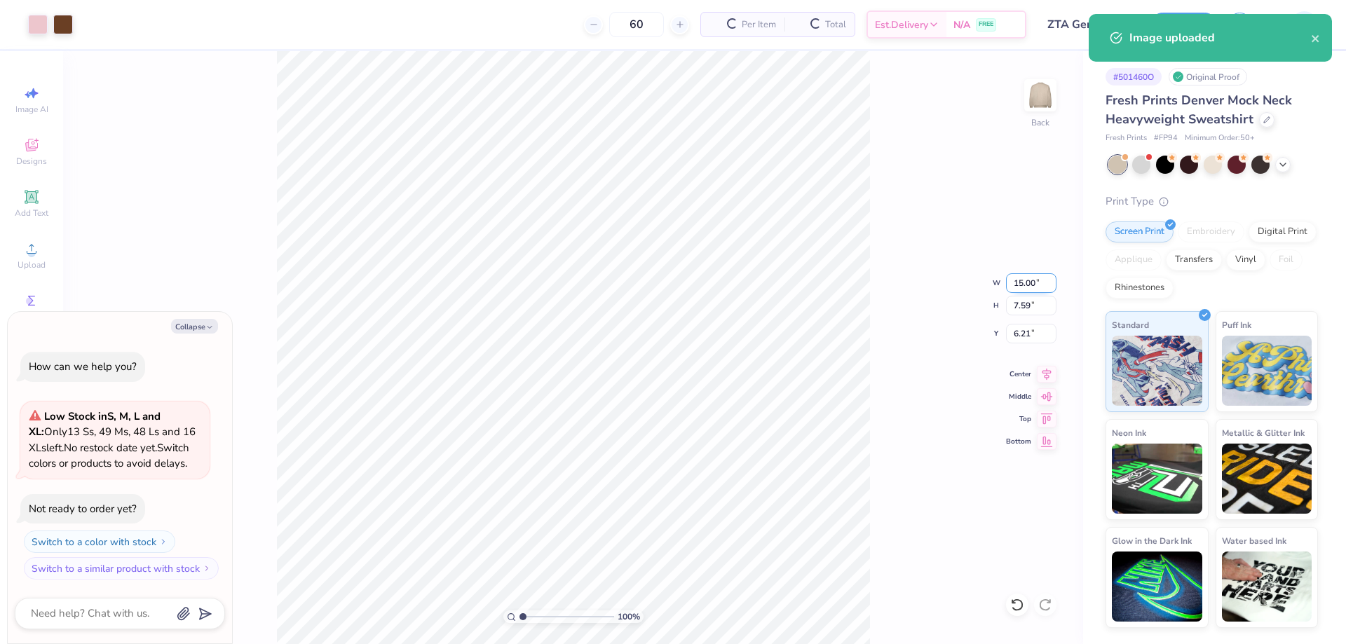
click at [1020, 288] on input "15.00" at bounding box center [1031, 283] width 50 height 20
type input "12"
type textarea "x"
type input "12.00"
type input "6.07"
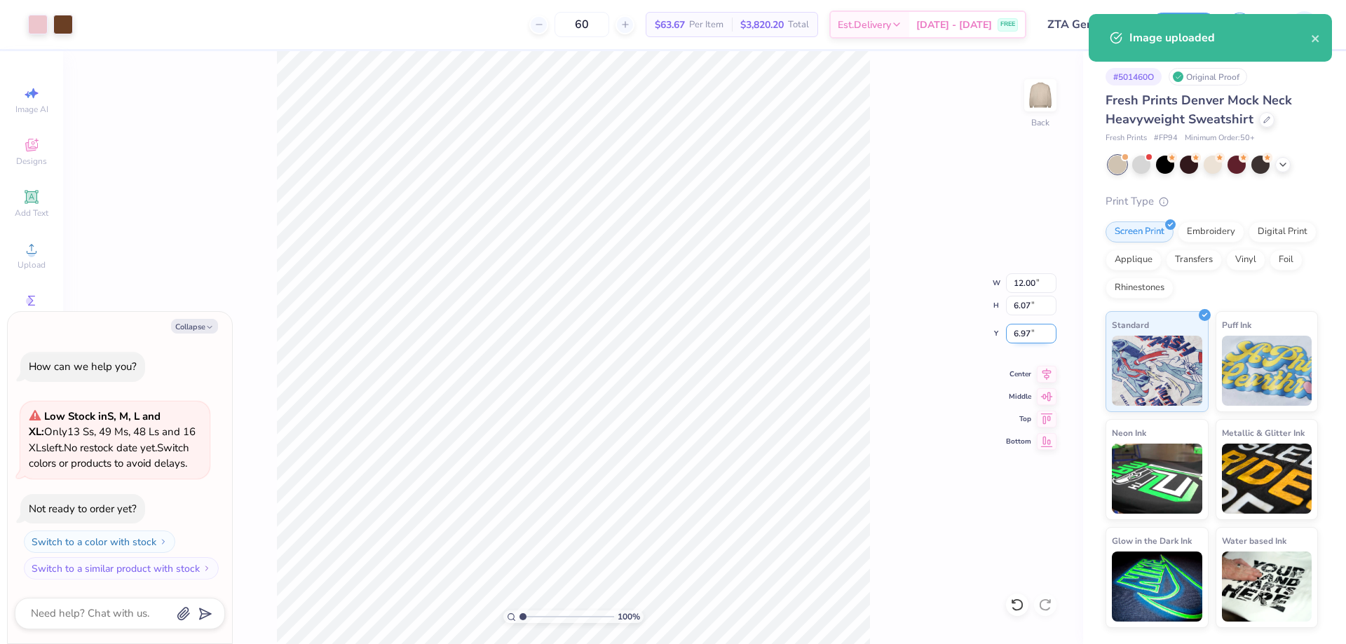
click at [1033, 324] on input "6.97" at bounding box center [1031, 334] width 50 height 20
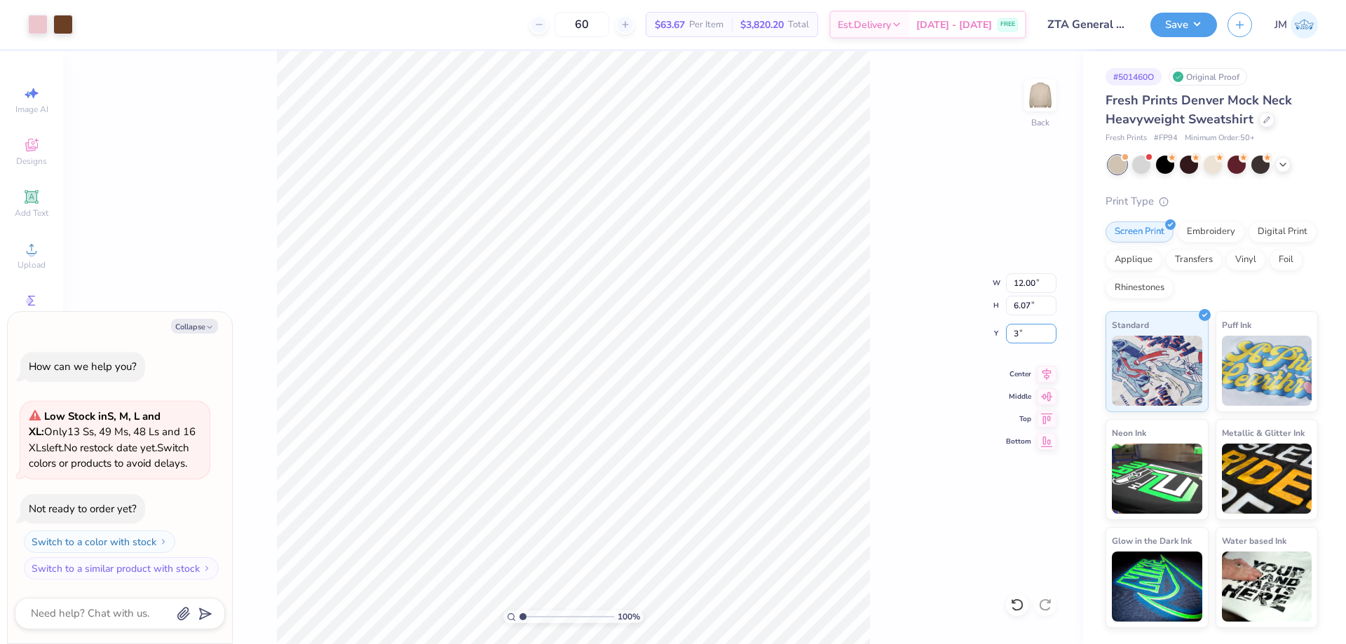
type input "3"
type textarea "x"
type input "3.00"
click at [1206, 19] on button "Save" at bounding box center [1183, 23] width 67 height 25
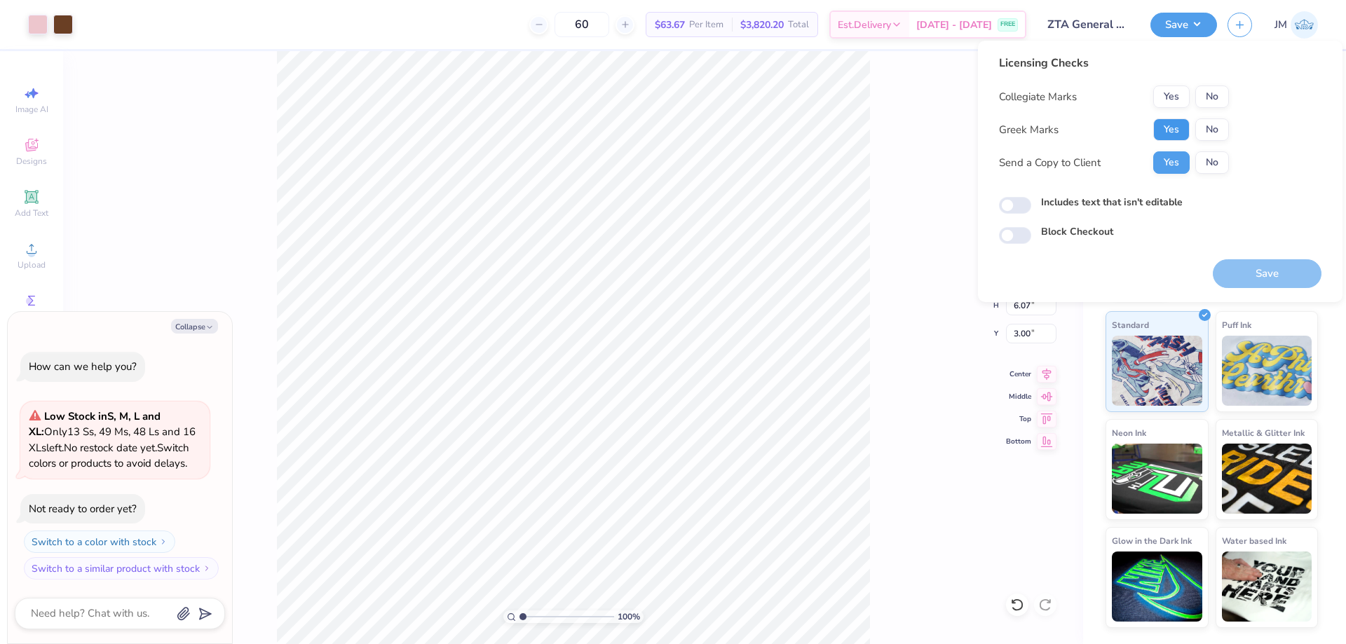
click at [1180, 128] on button "Yes" at bounding box center [1171, 129] width 36 height 22
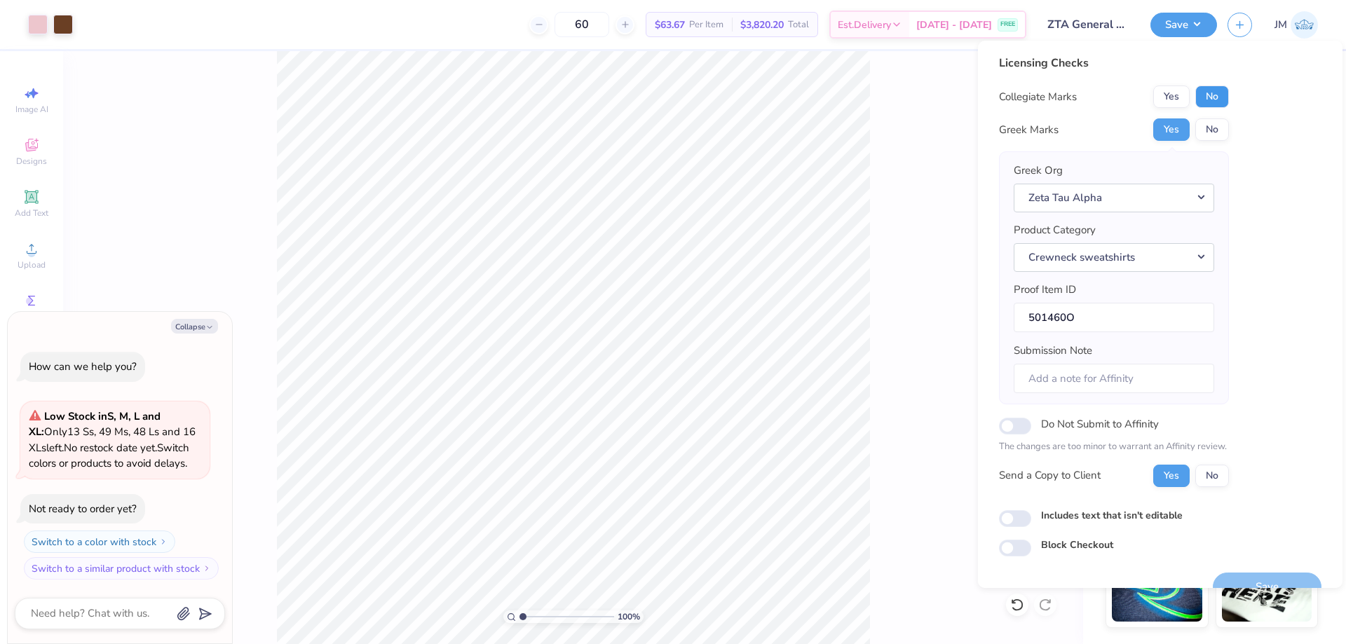
click at [1206, 89] on button "No" at bounding box center [1212, 97] width 34 height 22
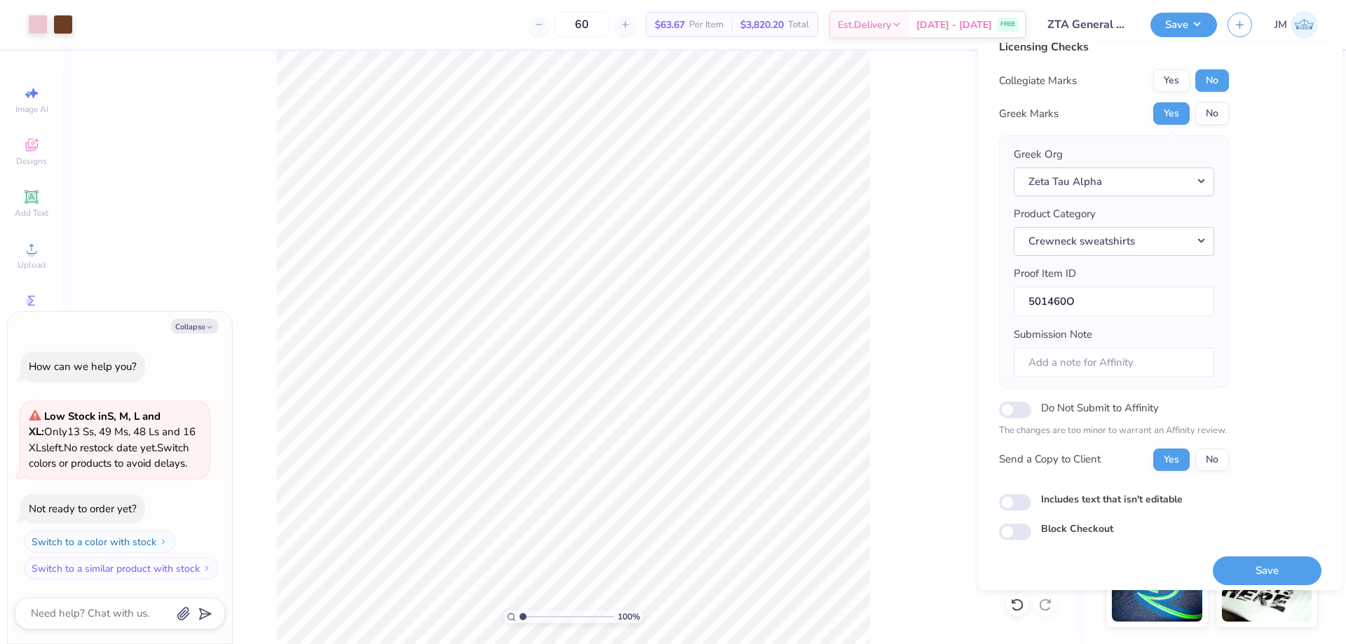
scroll to position [27, 0]
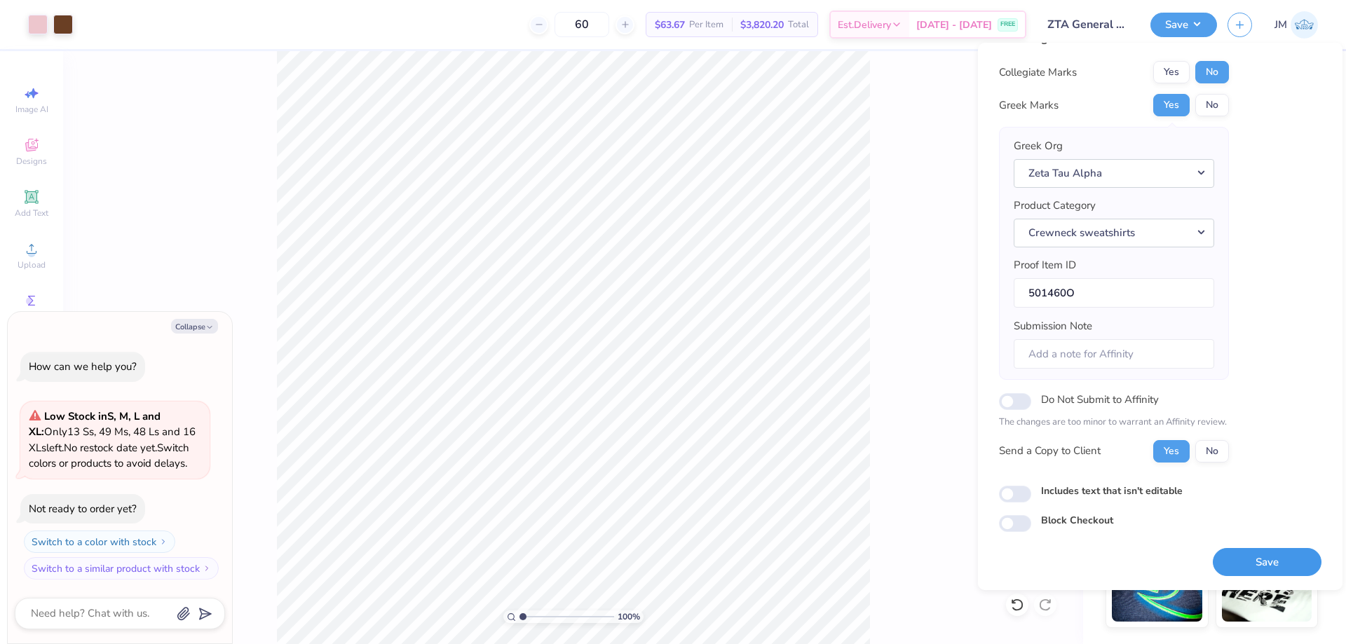
click at [1229, 557] on button "Save" at bounding box center [1267, 562] width 109 height 29
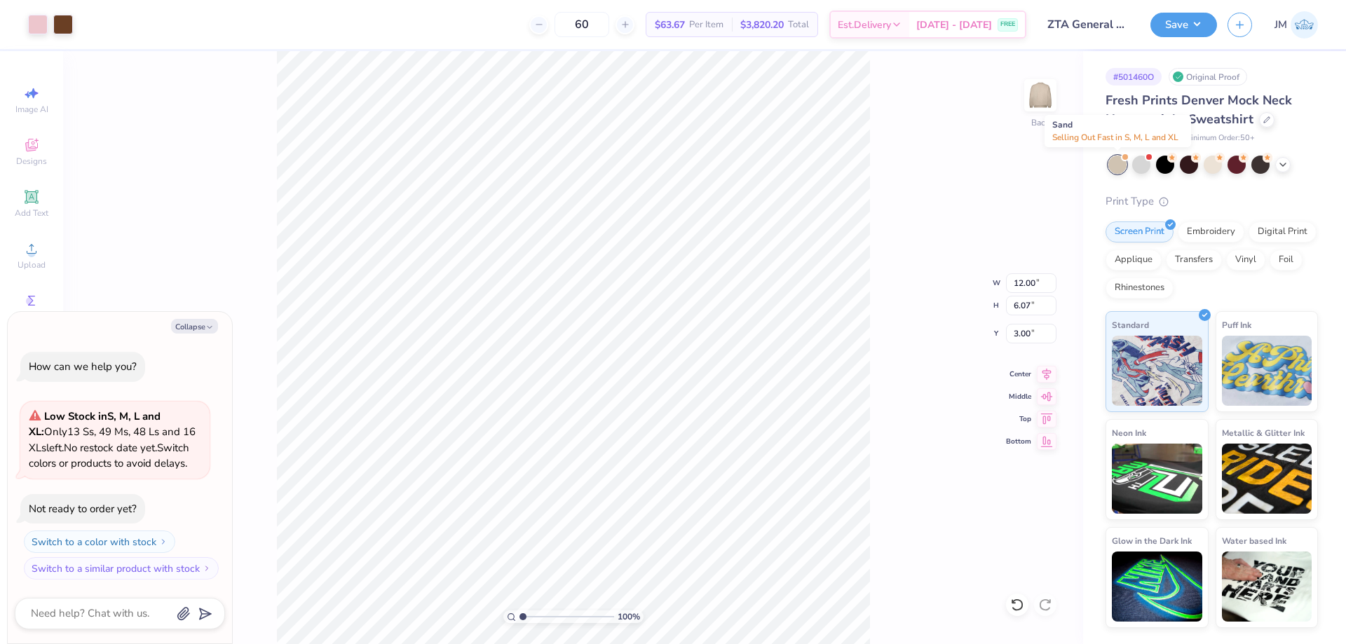
type textarea "x"
